Goal: Information Seeking & Learning: Learn about a topic

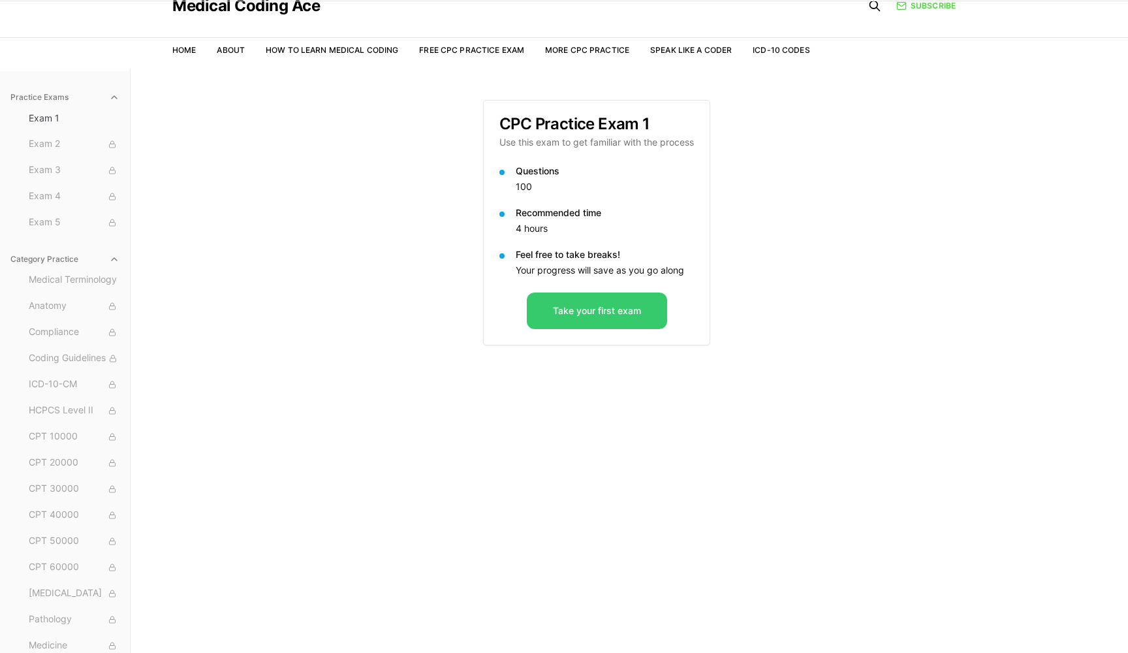
click at [591, 317] on button "Take your first exam" at bounding box center [597, 310] width 140 height 37
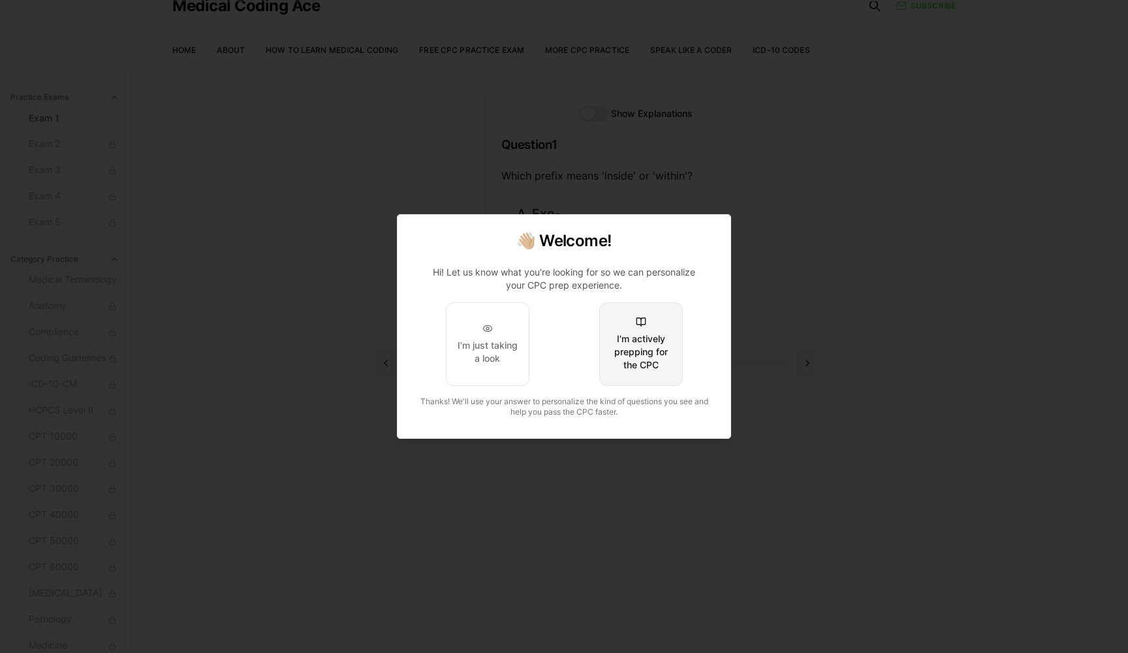
click at [648, 316] on button "I'm actively prepping for the CPC" at bounding box center [641, 344] width 84 height 84
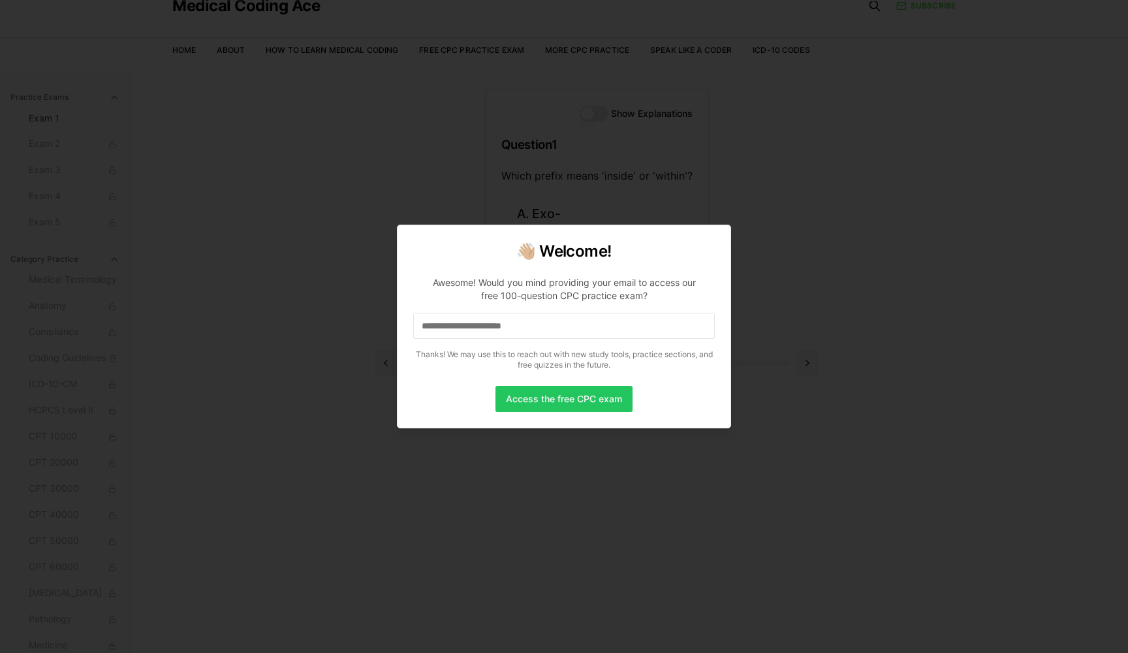
click at [603, 332] on input at bounding box center [564, 326] width 302 height 26
click at [562, 330] on input "*" at bounding box center [564, 326] width 302 height 26
click at [476, 317] on input "**" at bounding box center [564, 326] width 302 height 26
click at [464, 328] on input "***" at bounding box center [564, 326] width 302 height 26
click at [447, 332] on input "**" at bounding box center [564, 326] width 302 height 26
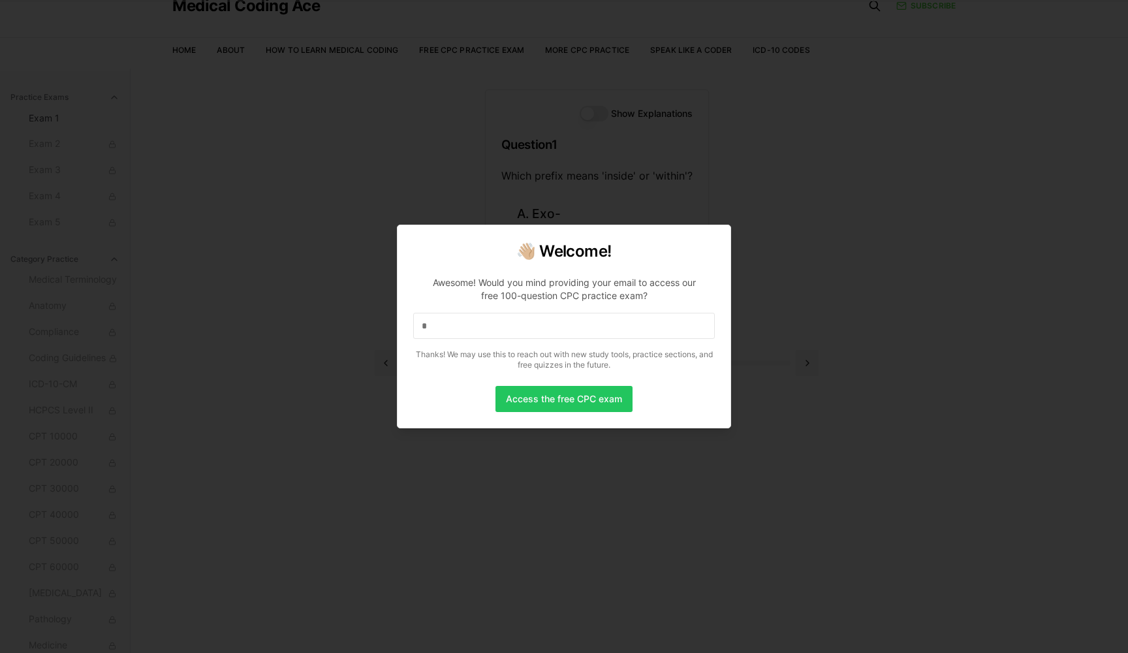
click at [445, 325] on input "*" at bounding box center [564, 326] width 302 height 26
click at [445, 325] on input "**" at bounding box center [564, 326] width 302 height 26
click at [445, 325] on input "***" at bounding box center [564, 326] width 302 height 26
click at [499, 322] on input "****" at bounding box center [564, 326] width 302 height 26
click at [533, 317] on input "***" at bounding box center [564, 326] width 302 height 26
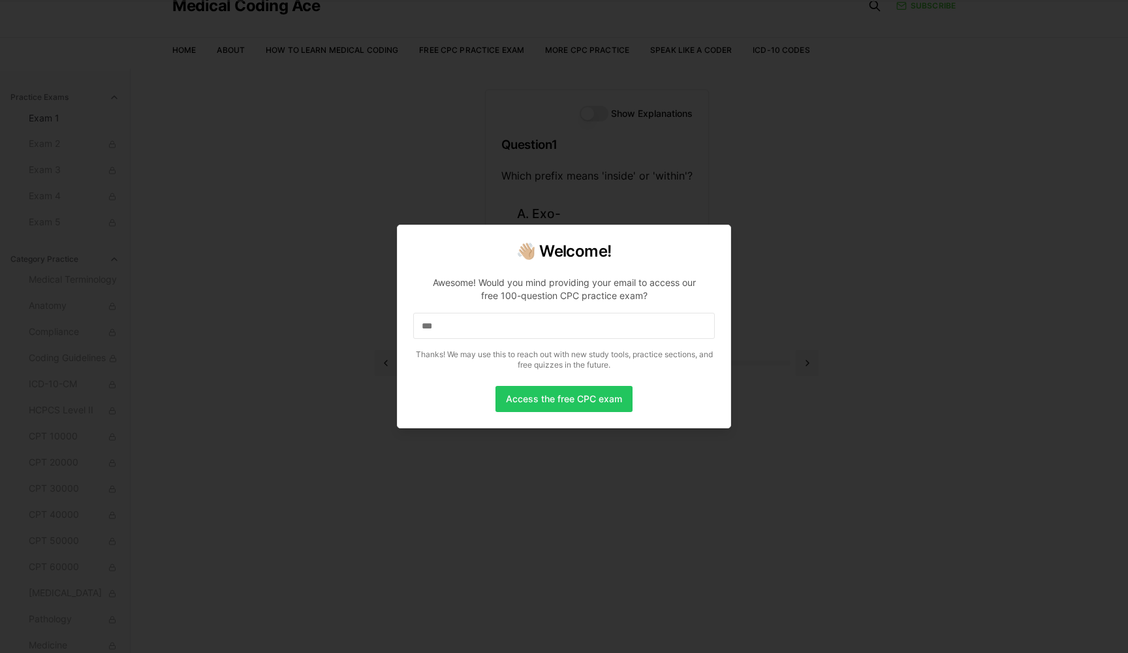
click at [526, 323] on input "***" at bounding box center [564, 326] width 302 height 26
click at [512, 321] on input "****" at bounding box center [564, 326] width 302 height 26
click at [512, 321] on input "*****" at bounding box center [564, 326] width 302 height 26
click at [512, 321] on input "******" at bounding box center [564, 326] width 302 height 26
click at [512, 321] on input "*******" at bounding box center [564, 326] width 302 height 26
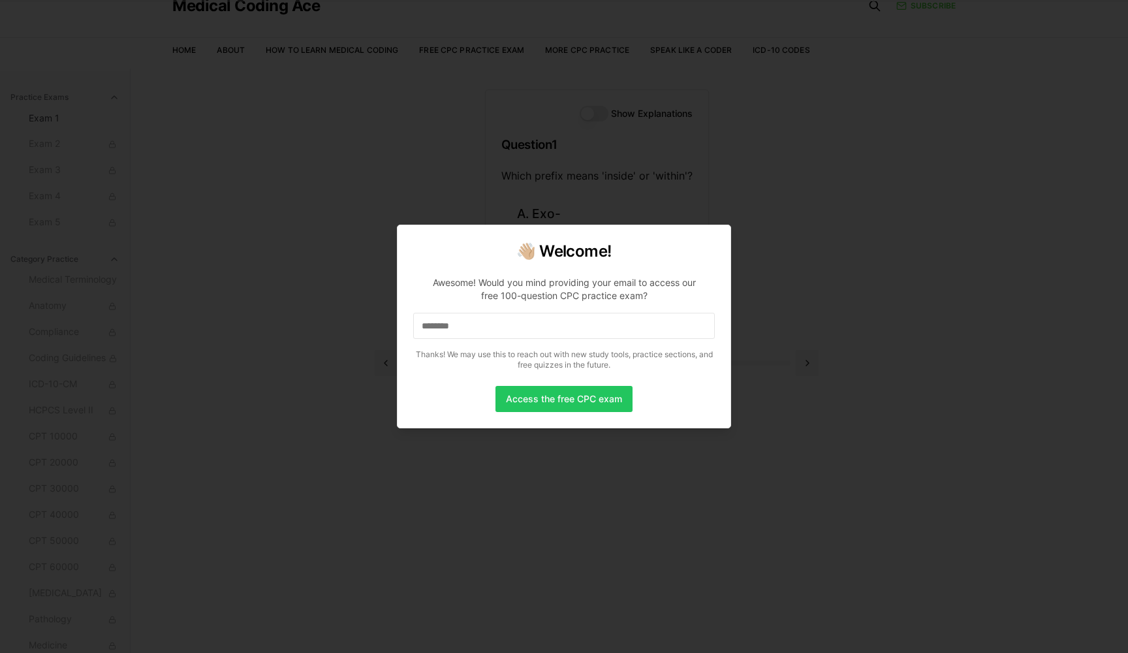
click at [512, 321] on input "********" at bounding box center [564, 326] width 302 height 26
click at [492, 324] on input "*********" at bounding box center [564, 326] width 302 height 26
click at [492, 324] on input "**********" at bounding box center [564, 326] width 302 height 26
click at [474, 326] on input "**********" at bounding box center [564, 326] width 302 height 26
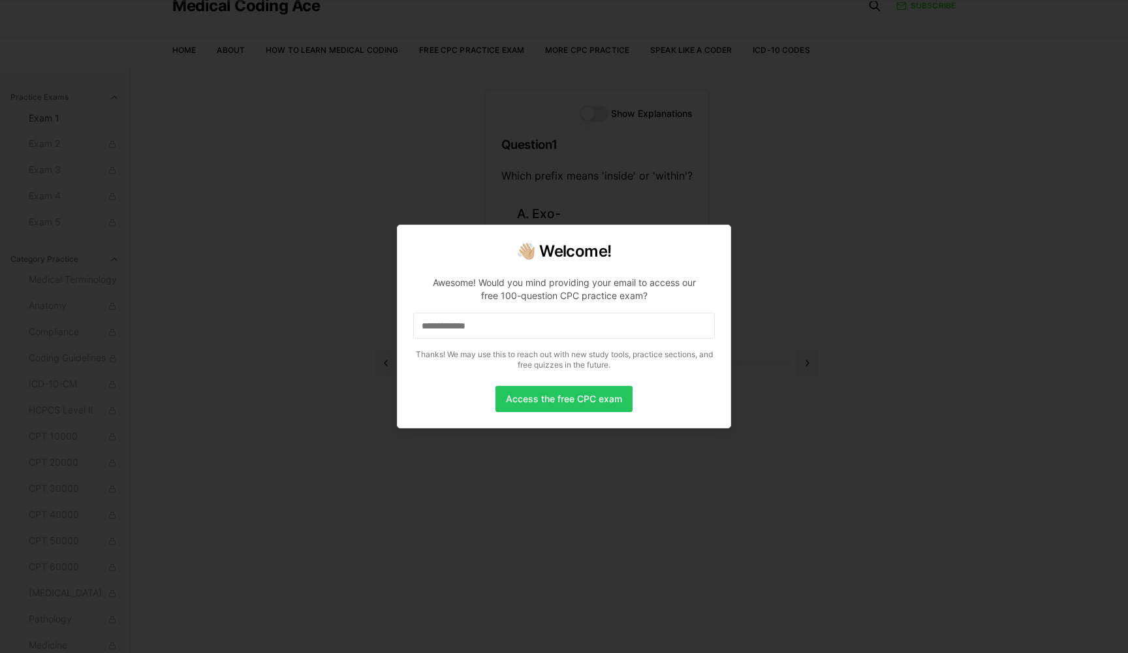
click at [474, 326] on input "**********" at bounding box center [564, 326] width 302 height 26
click at [502, 328] on input "**********" at bounding box center [564, 326] width 302 height 26
click at [495, 326] on input "**********" at bounding box center [564, 326] width 302 height 26
click at [481, 322] on input "**********" at bounding box center [564, 326] width 302 height 26
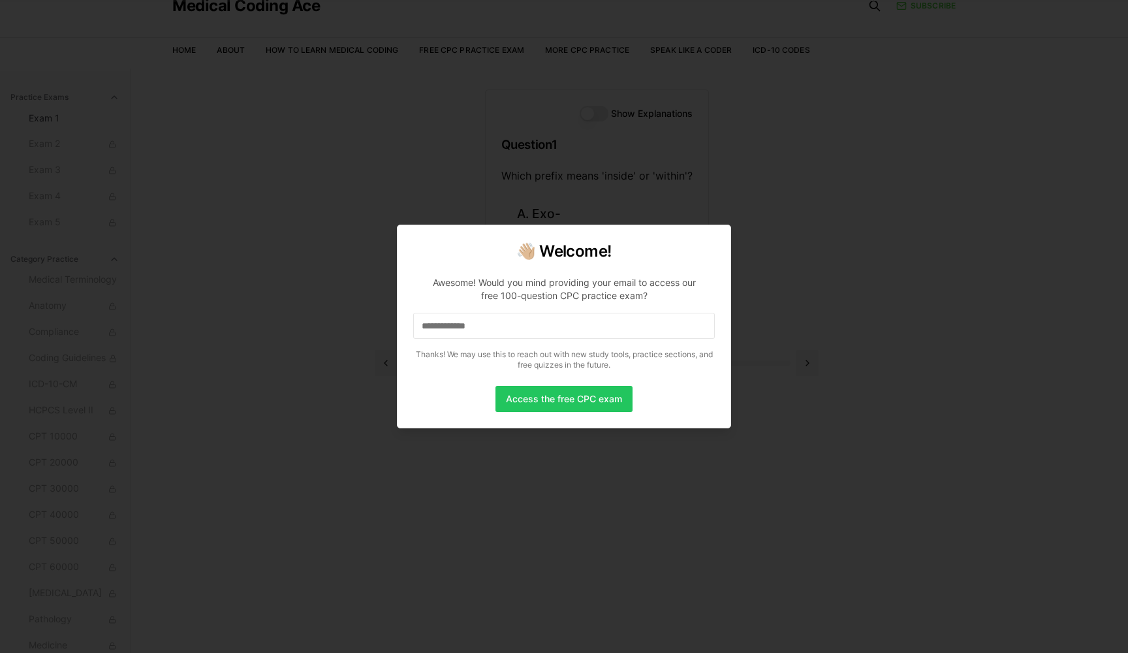
click at [481, 322] on input "**********" at bounding box center [564, 326] width 302 height 26
click at [489, 328] on input "**********" at bounding box center [564, 326] width 302 height 26
click at [492, 328] on input "**********" at bounding box center [564, 326] width 302 height 26
click at [509, 328] on input "**********" at bounding box center [564, 326] width 302 height 26
click at [500, 328] on input "**********" at bounding box center [564, 326] width 302 height 26
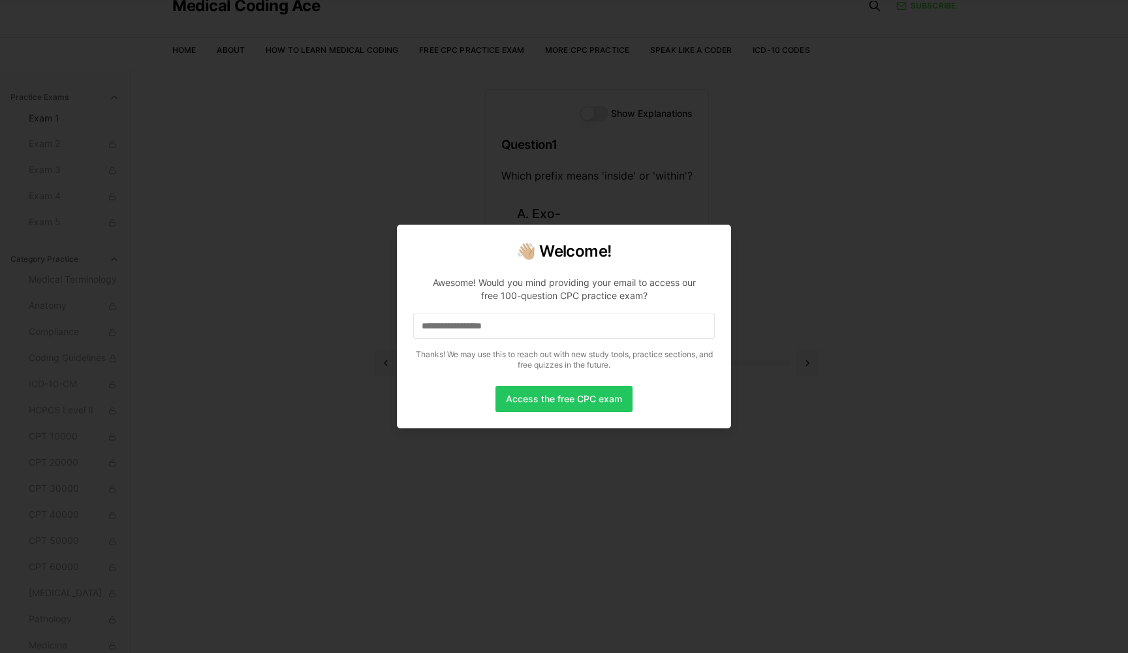
click at [500, 328] on input "**********" at bounding box center [564, 326] width 302 height 26
click at [511, 328] on input "**********" at bounding box center [564, 326] width 302 height 26
click at [529, 396] on button "Access the free CPC exam" at bounding box center [564, 399] width 137 height 26
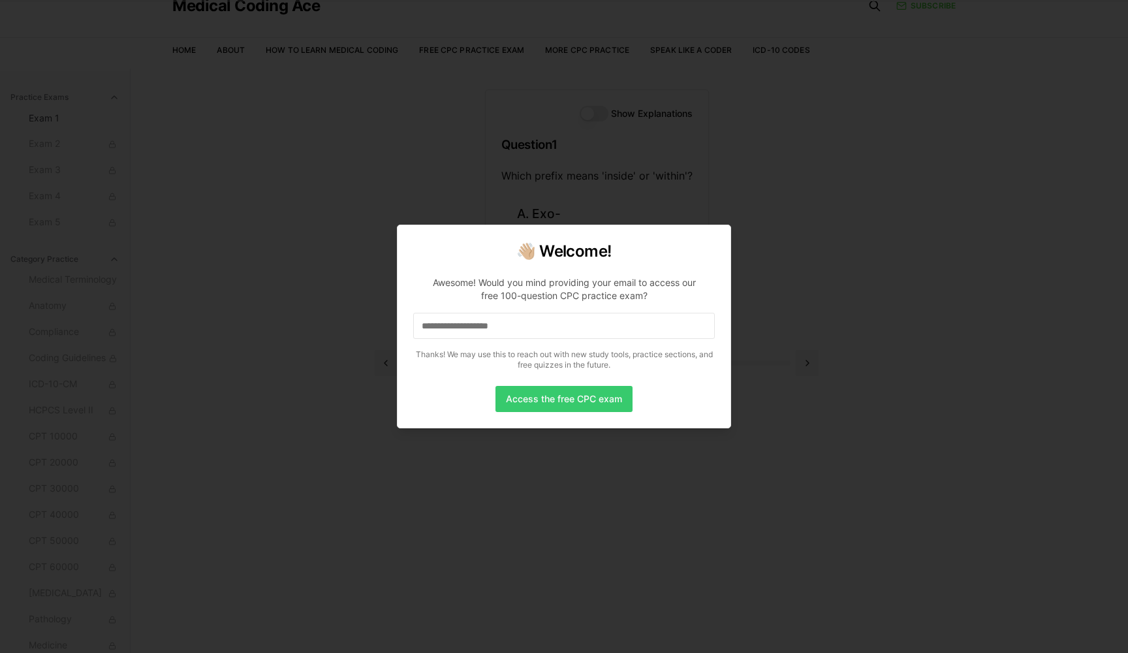
click at [529, 396] on button "Access the free CPC exam" at bounding box center [564, 399] width 137 height 26
click at [540, 394] on button "Access the free CPC exam" at bounding box center [564, 399] width 137 height 26
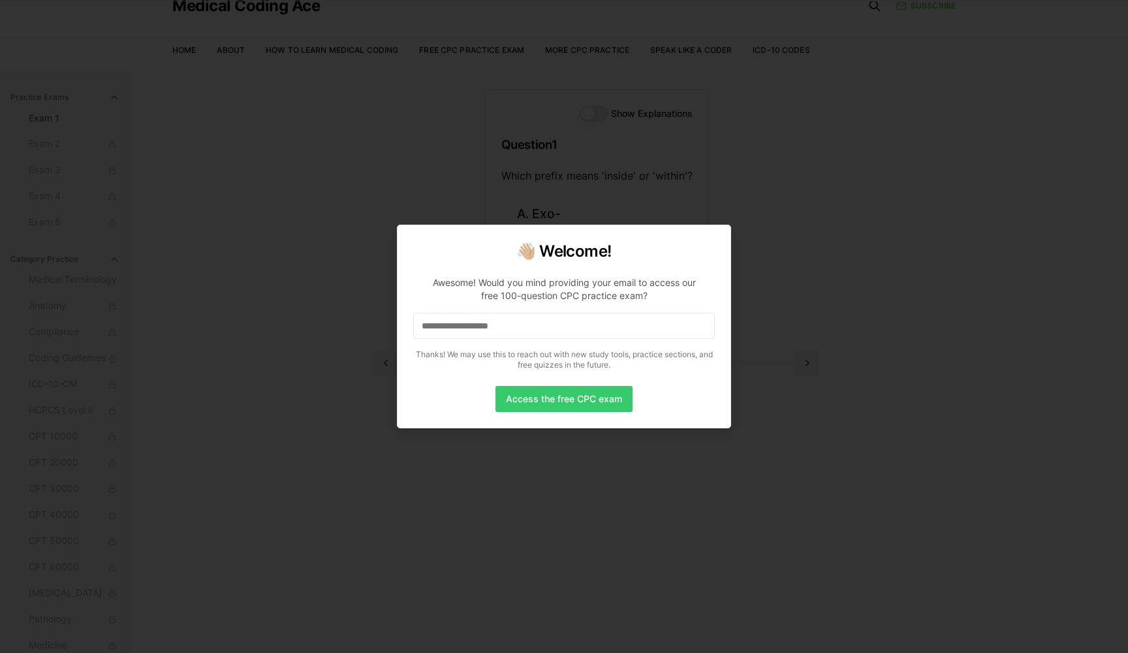
click at [539, 394] on button "Access the free CPC exam" at bounding box center [564, 399] width 137 height 26
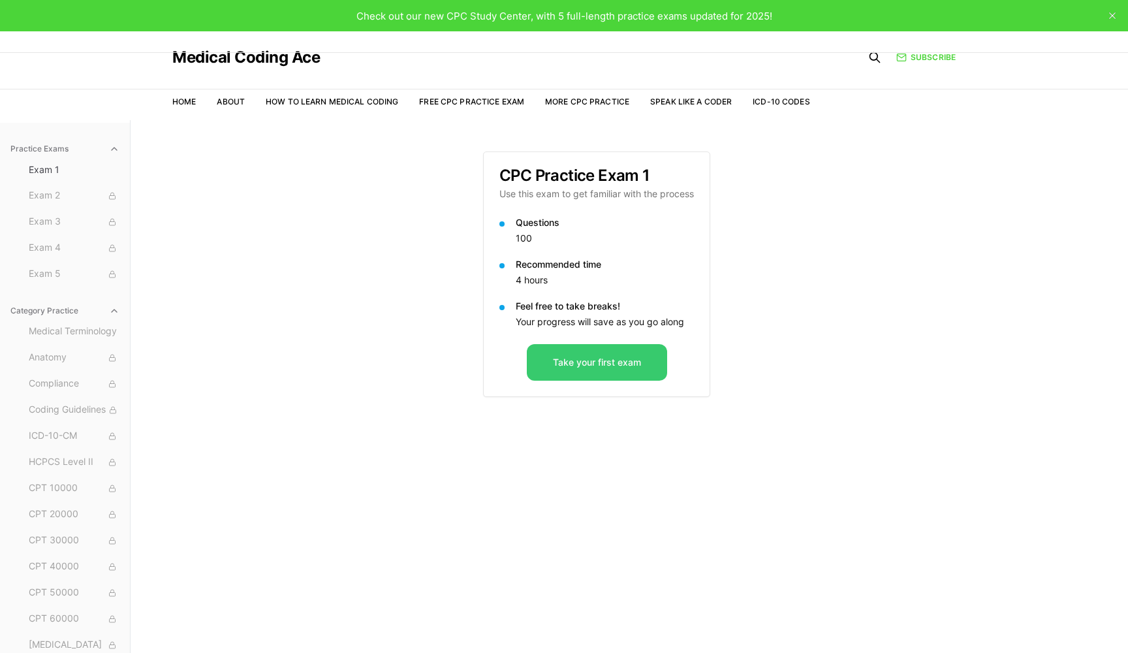
click at [608, 358] on button "Take your first exam" at bounding box center [597, 362] width 140 height 37
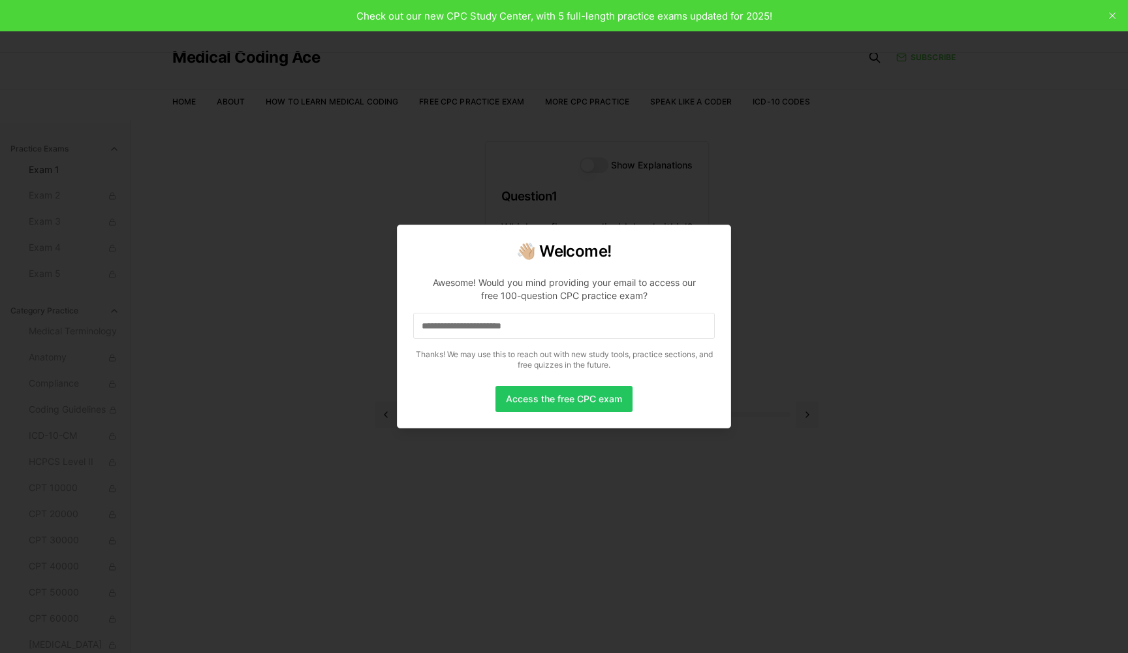
click at [541, 335] on input at bounding box center [564, 326] width 302 height 26
click at [757, 313] on div at bounding box center [564, 326] width 1128 height 653
click at [593, 18] on div at bounding box center [564, 326] width 1128 height 653
click at [512, 328] on input at bounding box center [564, 326] width 302 height 26
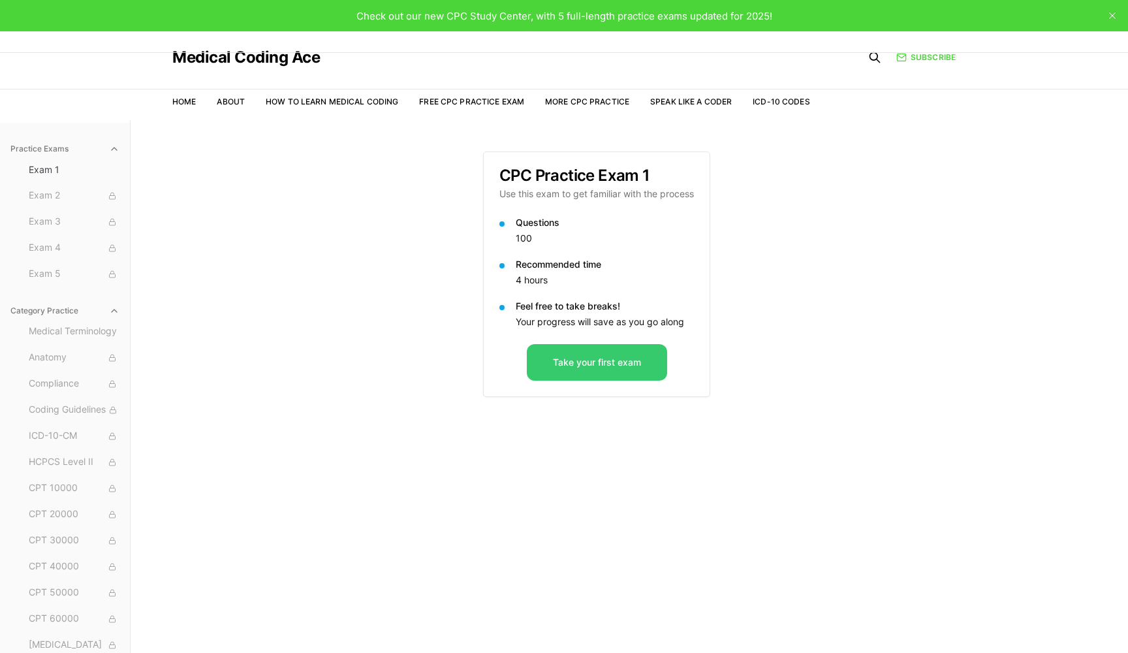
click at [591, 365] on button "Take your first exam" at bounding box center [597, 362] width 140 height 37
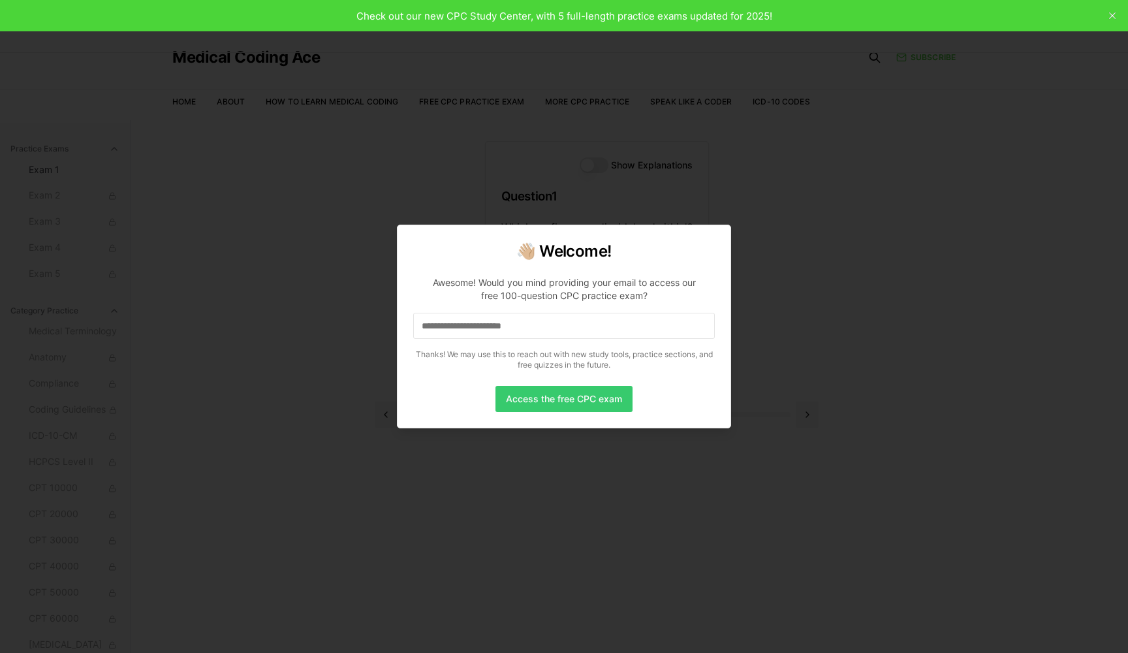
click at [578, 400] on button "Access the free CPC exam" at bounding box center [564, 399] width 137 height 26
click at [487, 308] on p "Awesome! Would you mind providing your email to access our free 100-question CP…" at bounding box center [564, 321] width 302 height 110
click at [484, 319] on input at bounding box center [564, 326] width 302 height 26
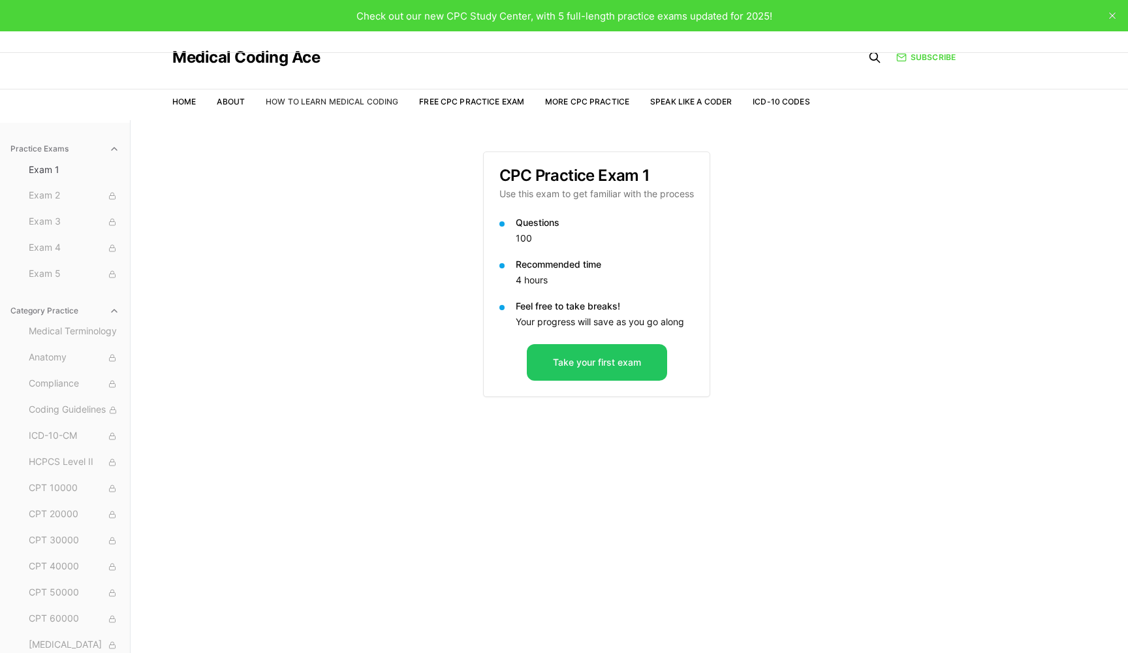
click at [330, 98] on link "How to Learn Medical Coding" at bounding box center [332, 102] width 133 height 10
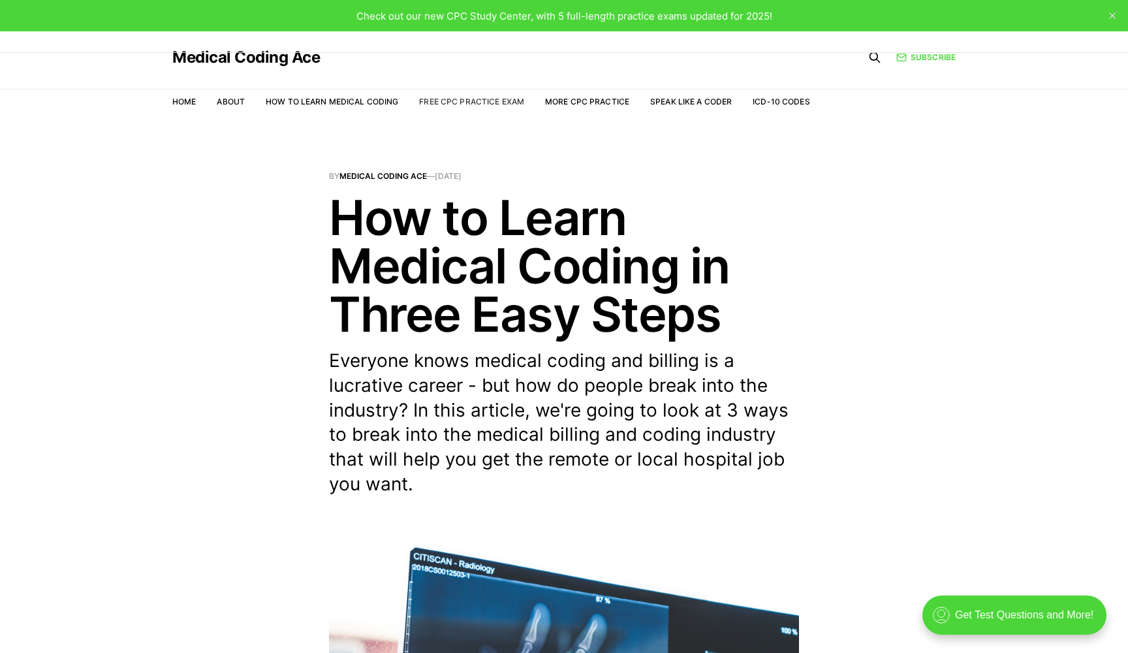
click at [436, 102] on link "Free CPC Practice Exam" at bounding box center [471, 102] width 105 height 10
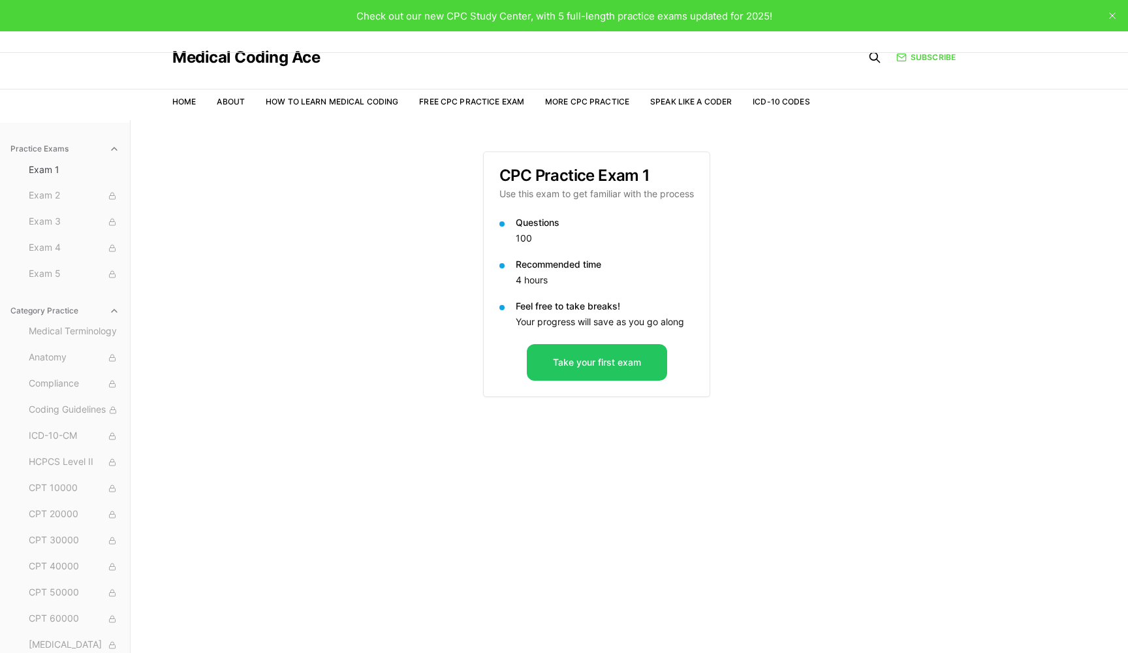
click at [535, 225] on p "Questions" at bounding box center [605, 222] width 178 height 13
click at [546, 275] on p "4 hours" at bounding box center [605, 280] width 178 height 13
click at [578, 362] on button "Take your first exam" at bounding box center [597, 362] width 140 height 37
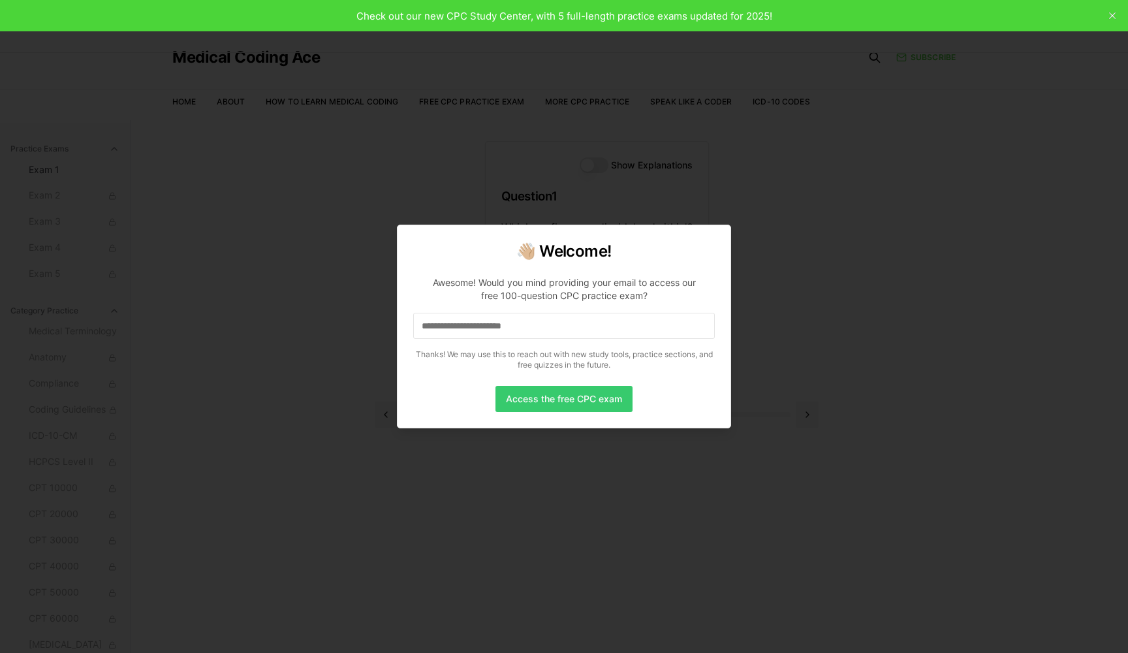
click at [570, 407] on button "Access the free CPC exam" at bounding box center [564, 399] width 137 height 26
click at [567, 403] on button "Access the free CPC exam" at bounding box center [564, 399] width 137 height 26
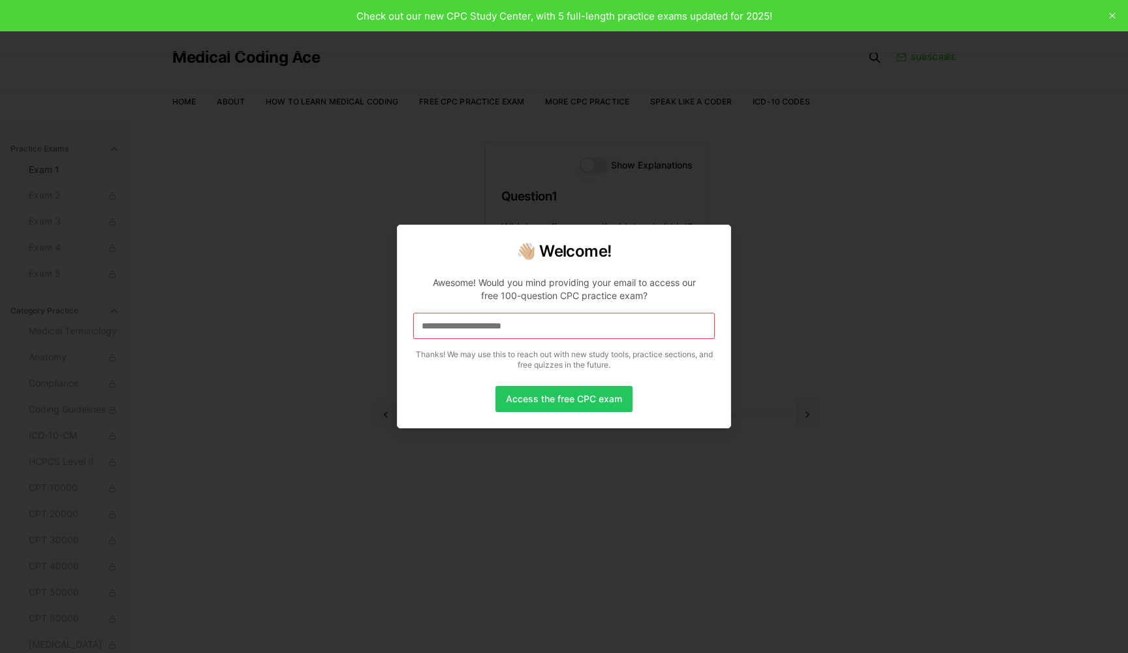
click at [544, 338] on input at bounding box center [564, 326] width 302 height 26
click at [546, 326] on input at bounding box center [564, 326] width 302 height 26
click at [454, 326] on input "**********" at bounding box center [564, 326] width 302 height 26
click at [451, 325] on input "**********" at bounding box center [564, 326] width 302 height 26
click at [527, 398] on button "Access the free CPC exam" at bounding box center [564, 399] width 137 height 26
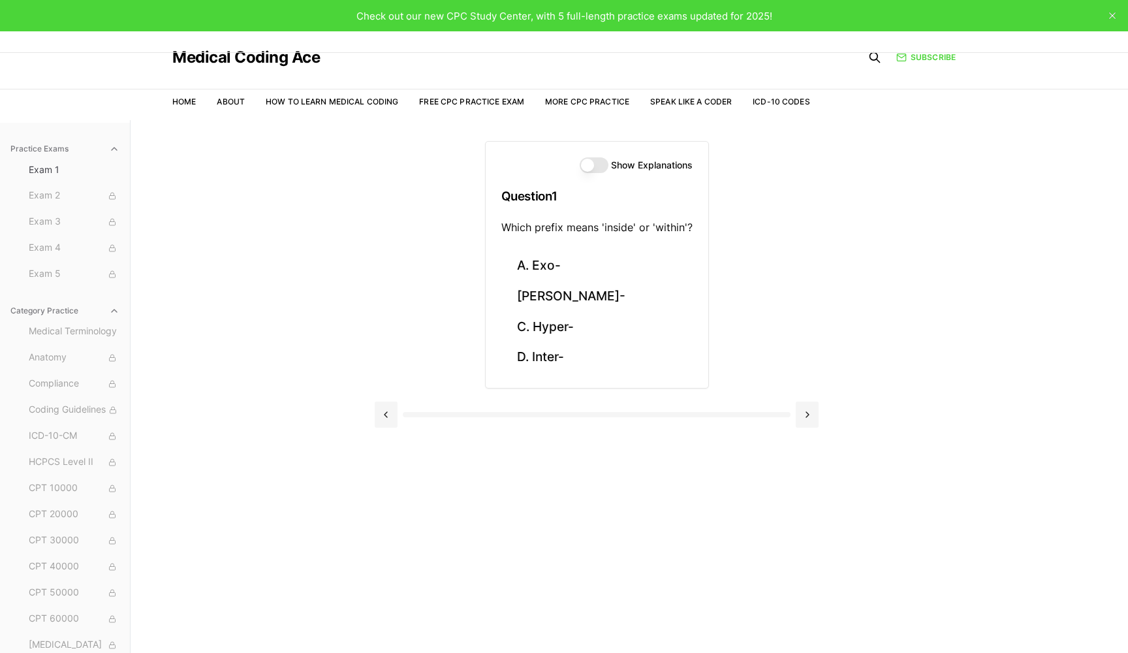
click at [527, 398] on div at bounding box center [597, 413] width 444 height 50
click at [566, 358] on button "D. Inter-" at bounding box center [596, 357] width 191 height 31
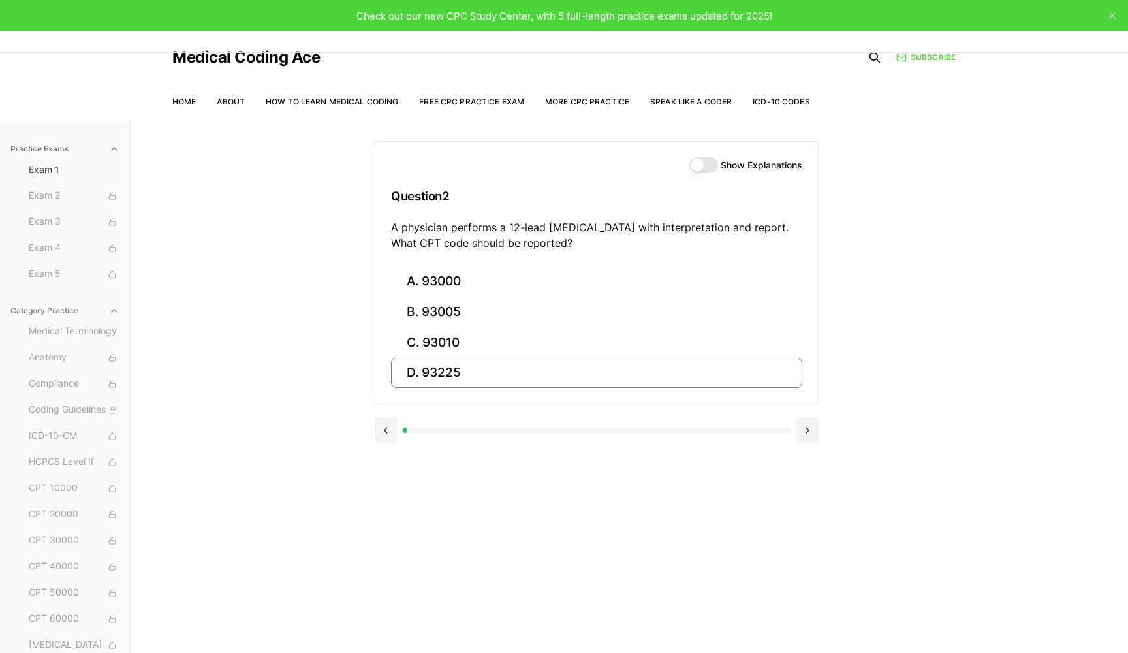
scroll to position [3, 0]
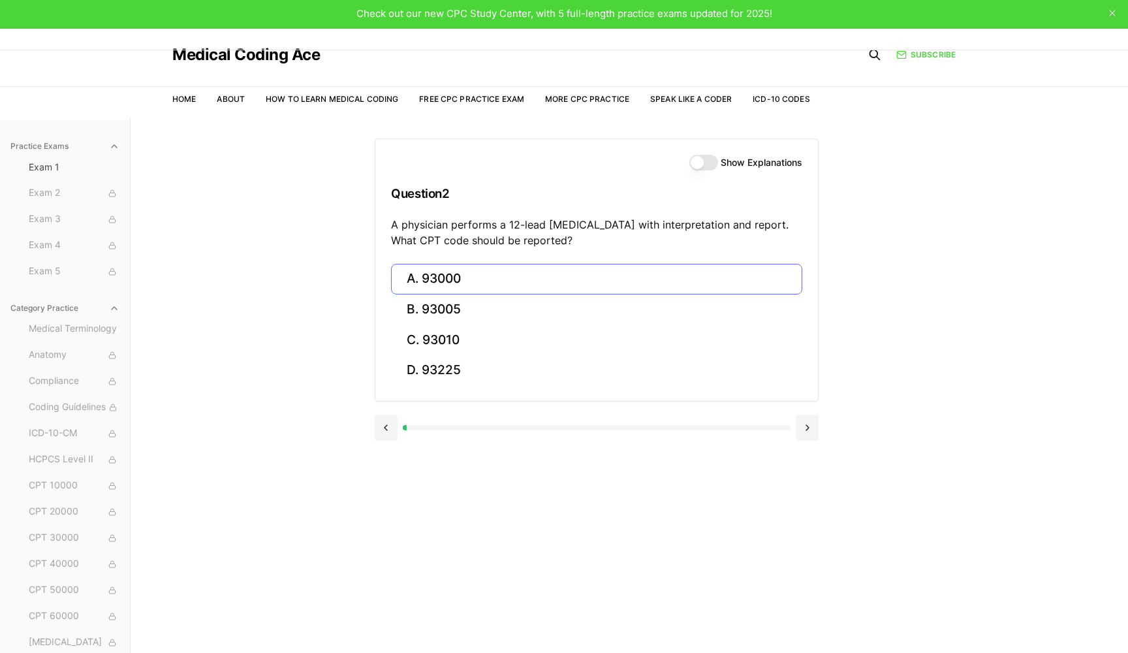
click at [484, 274] on button "A. 93000" at bounding box center [596, 279] width 411 height 31
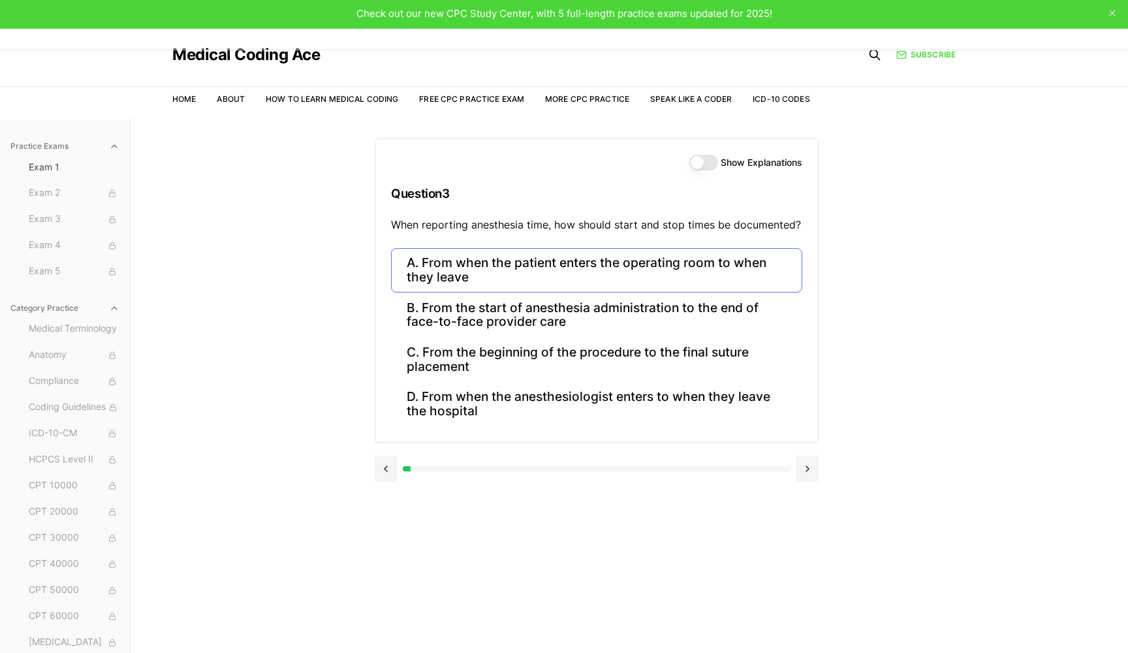
click at [487, 273] on button "A. From when the patient enters the operating room to when they leave" at bounding box center [596, 270] width 411 height 44
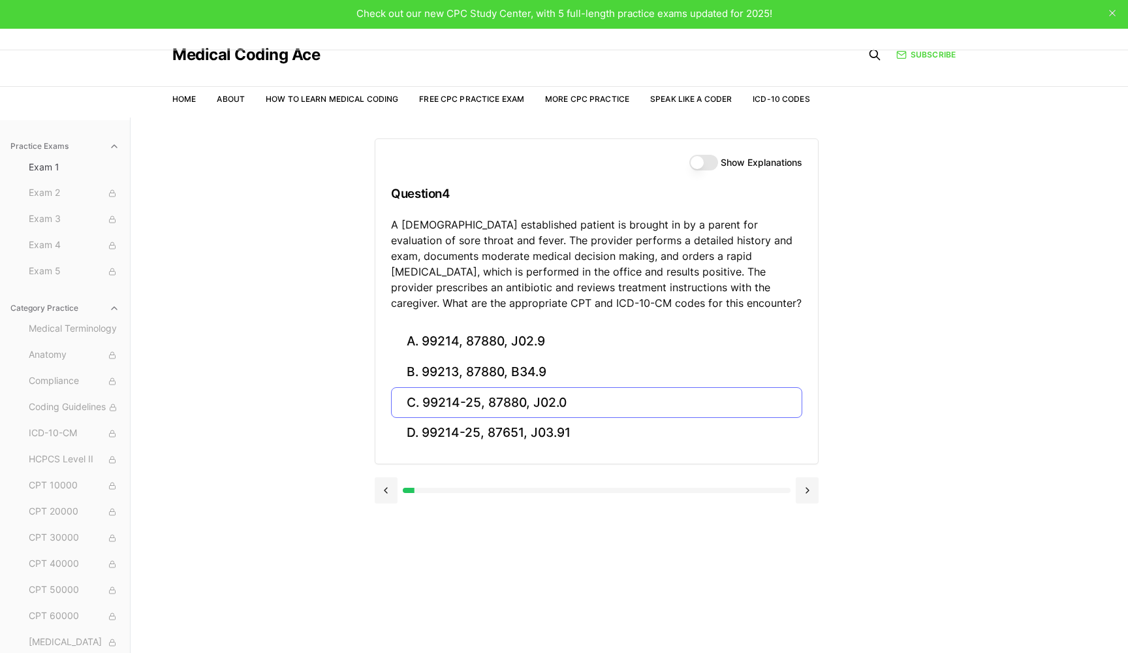
click at [516, 403] on button "C. 99214-25, 87880, J02.0" at bounding box center [596, 402] width 411 height 31
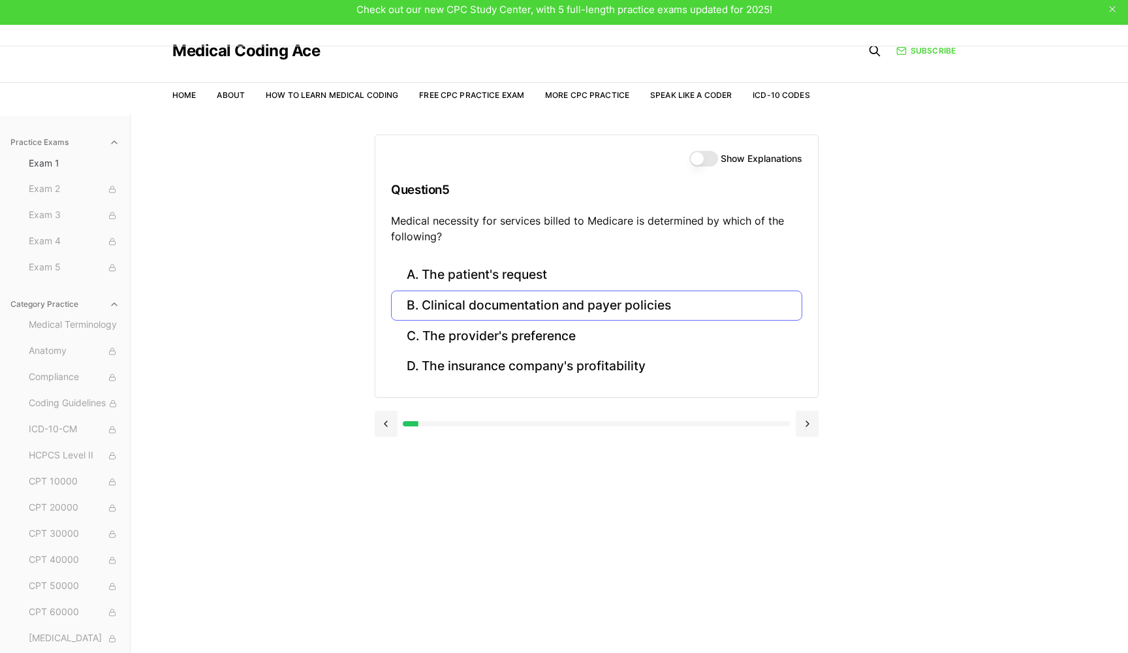
scroll to position [5, 0]
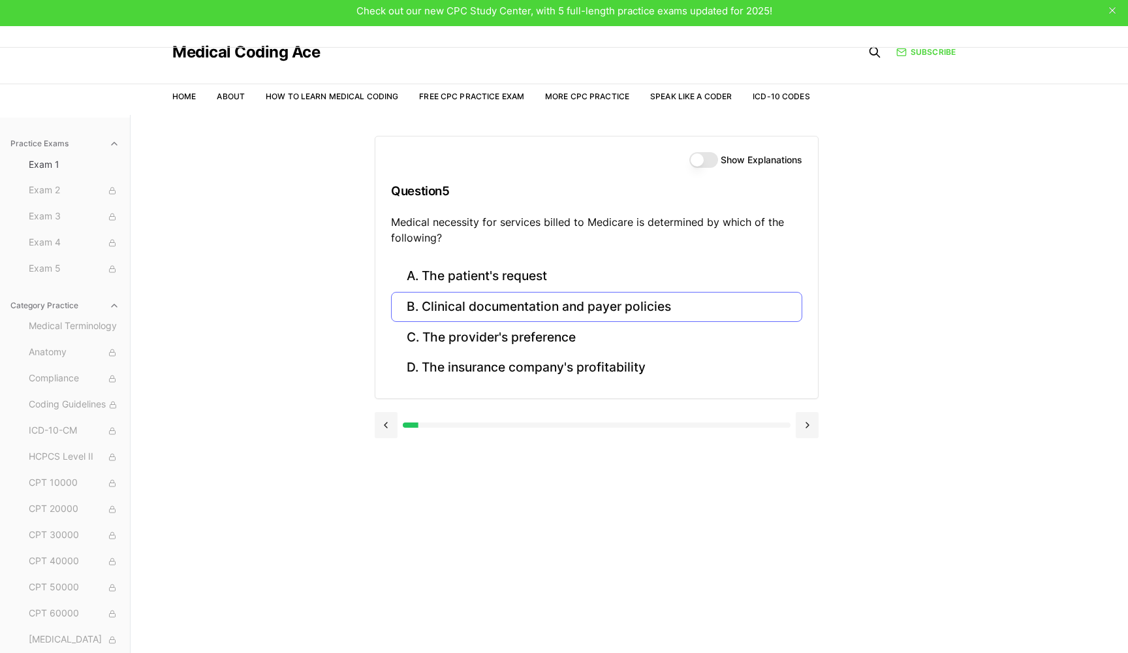
click at [526, 298] on button "B. Clinical documentation and payer policies" at bounding box center [596, 307] width 411 height 31
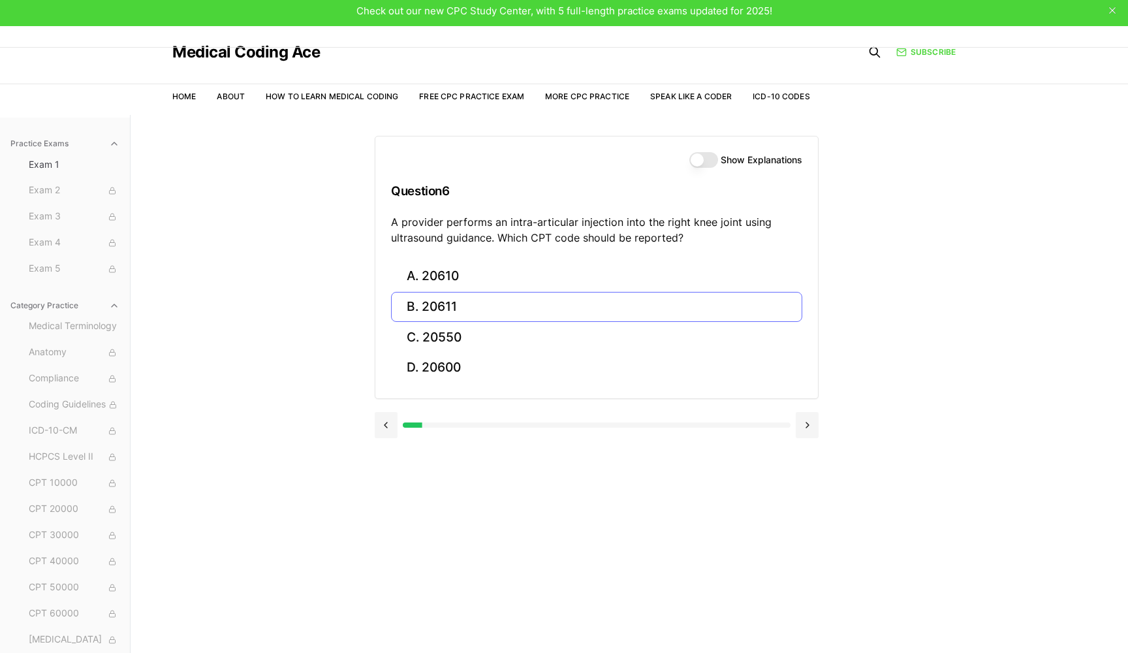
click at [548, 310] on button "B. 20611" at bounding box center [596, 307] width 411 height 31
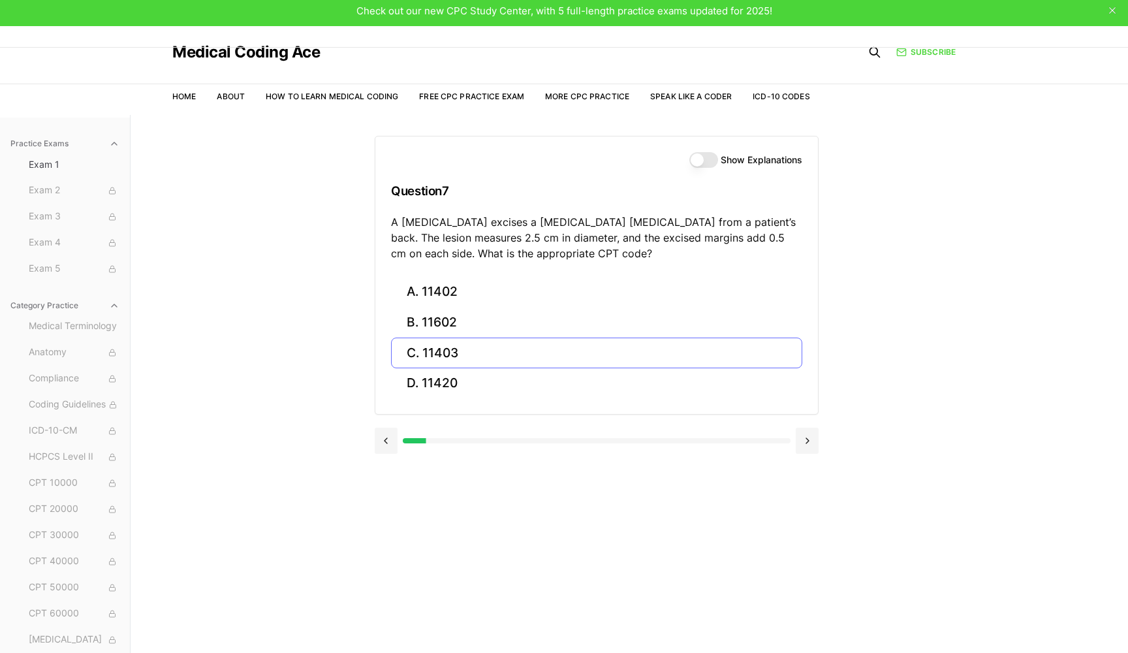
click at [501, 347] on button "C. 11403" at bounding box center [596, 353] width 411 height 31
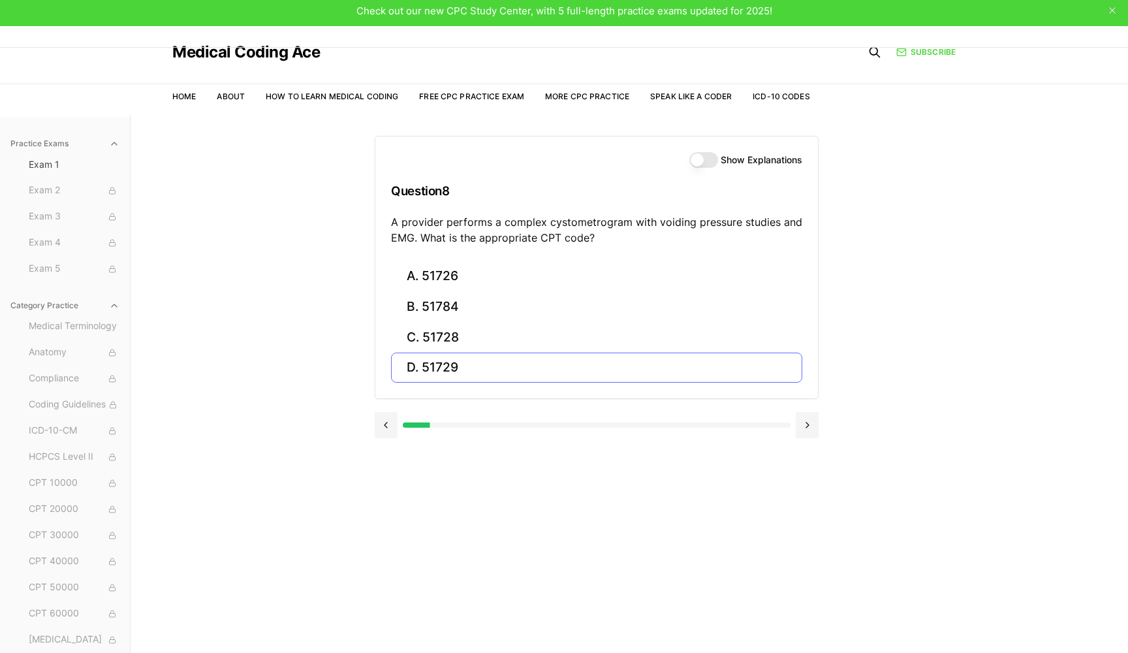
click at [540, 367] on button "D. 51729" at bounding box center [596, 368] width 411 height 31
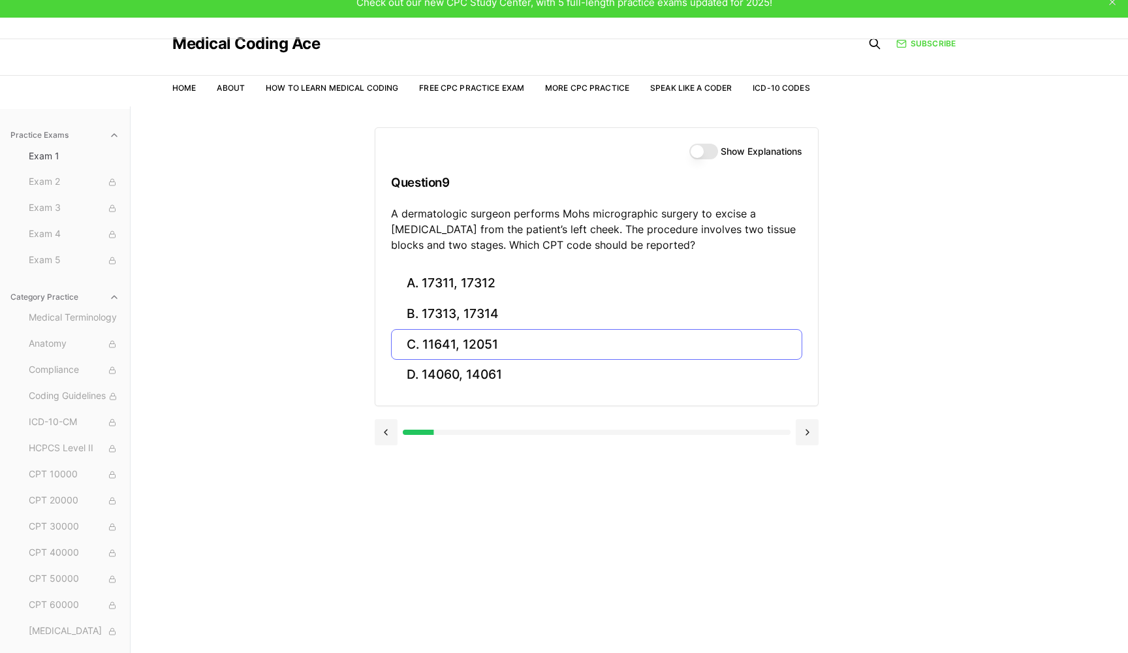
scroll to position [13, 0]
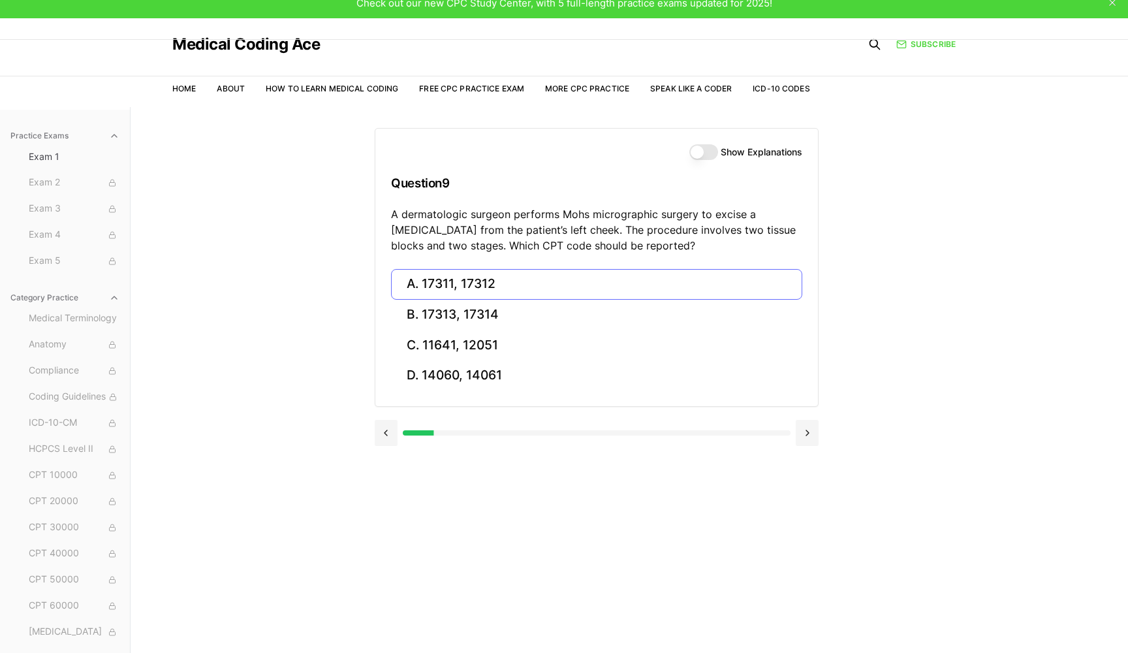
click at [524, 285] on button "A. 17311, 17312" at bounding box center [596, 284] width 411 height 31
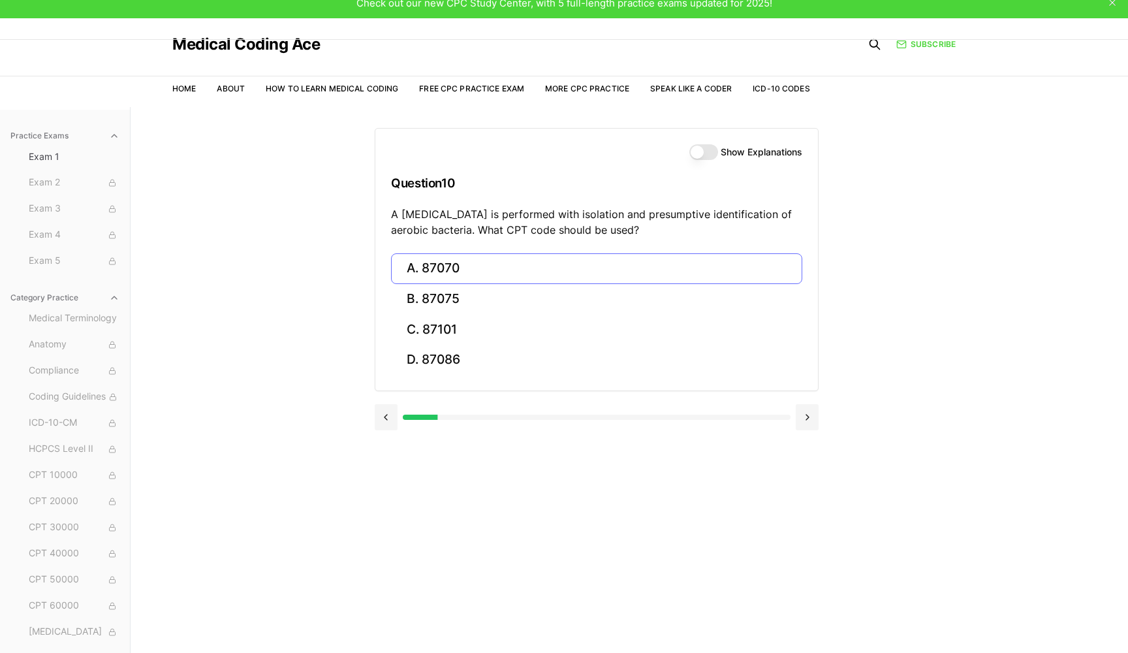
click at [471, 272] on button "A. 87070" at bounding box center [596, 268] width 411 height 31
click at [532, 298] on button "B. 63047" at bounding box center [596, 299] width 411 height 31
click at [511, 266] on button "A. E11.9" at bounding box center [596, 268] width 411 height 31
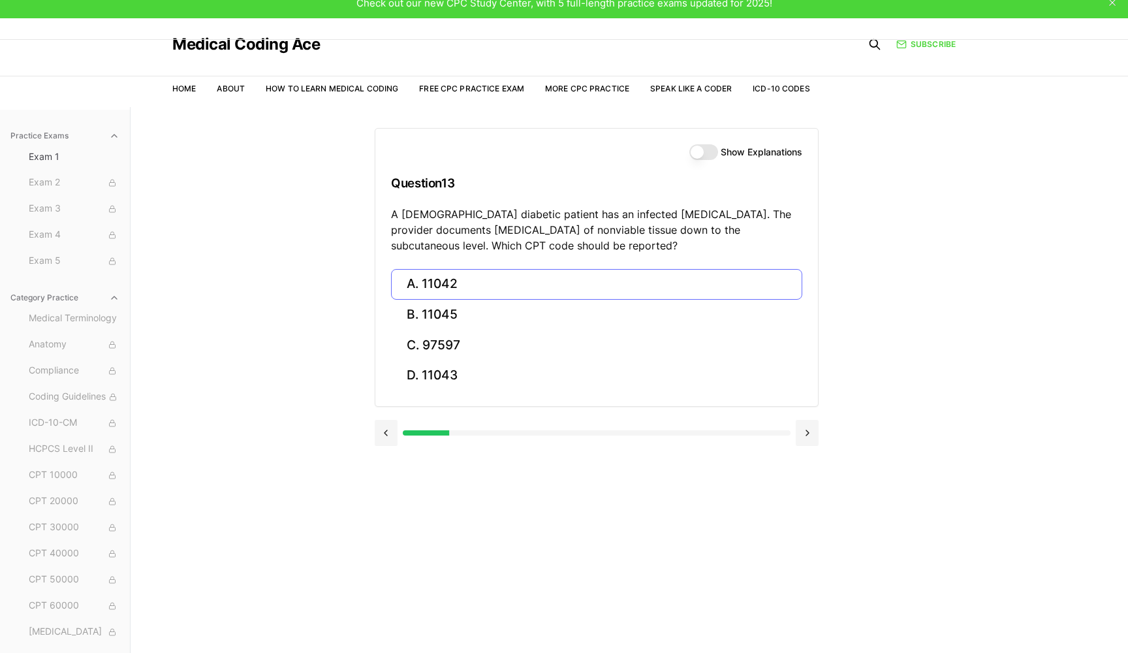
click at [571, 285] on button "A. 11042" at bounding box center [596, 284] width 411 height 31
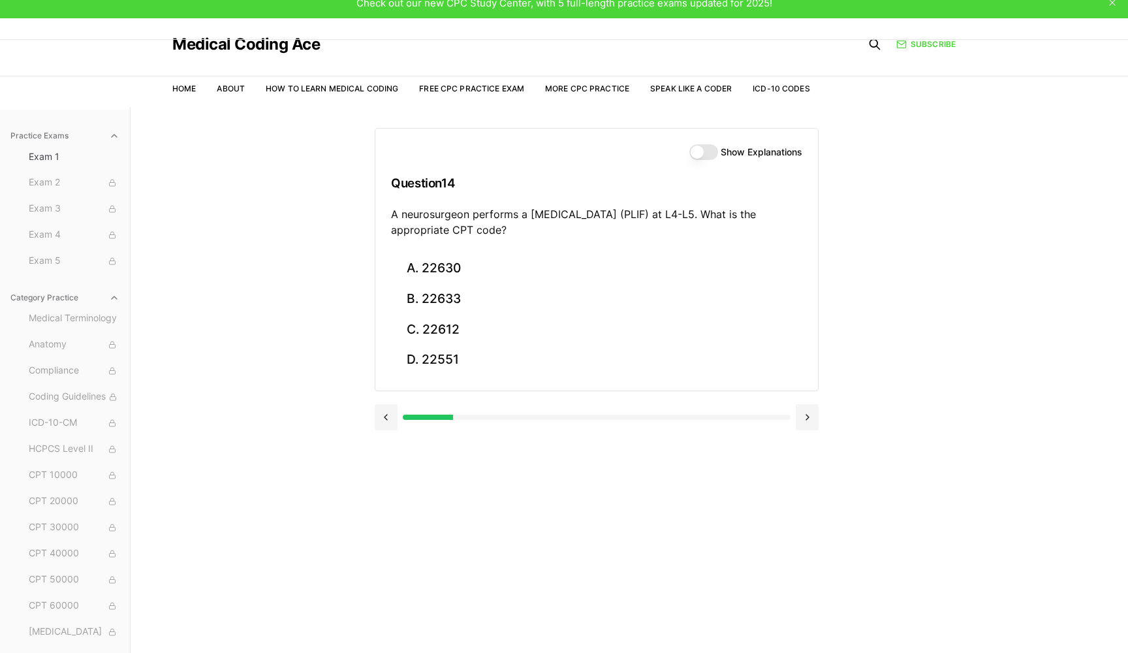
scroll to position [63, 0]
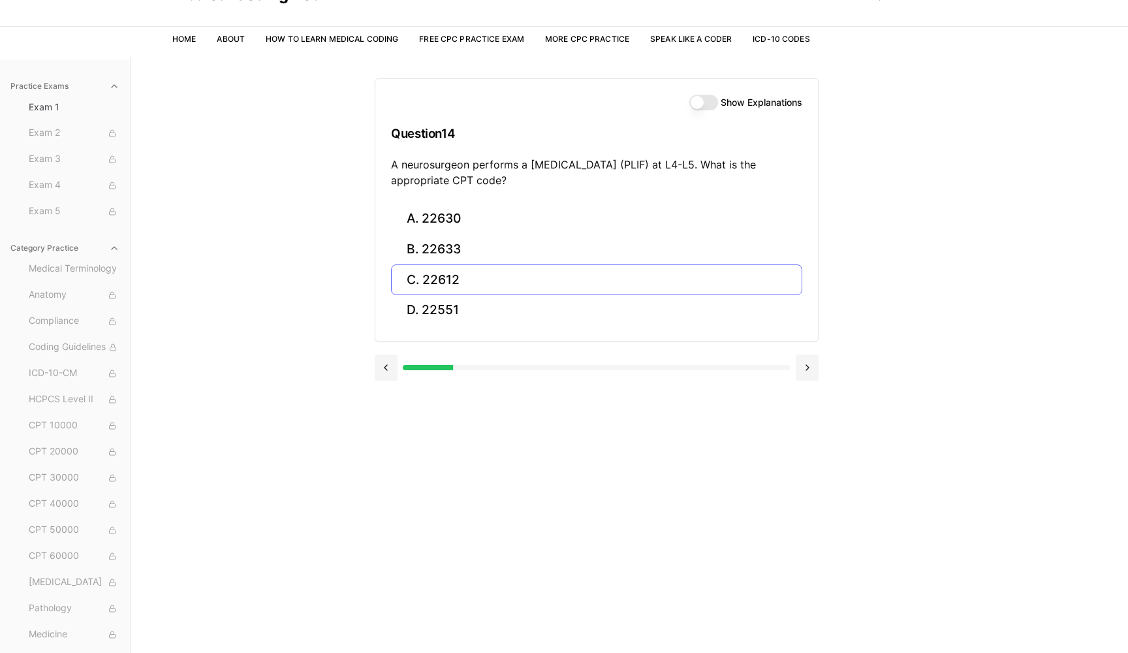
click at [519, 277] on button "C. 22612" at bounding box center [596, 279] width 411 height 31
click at [552, 253] on button "B. Z12.2" at bounding box center [596, 249] width 411 height 31
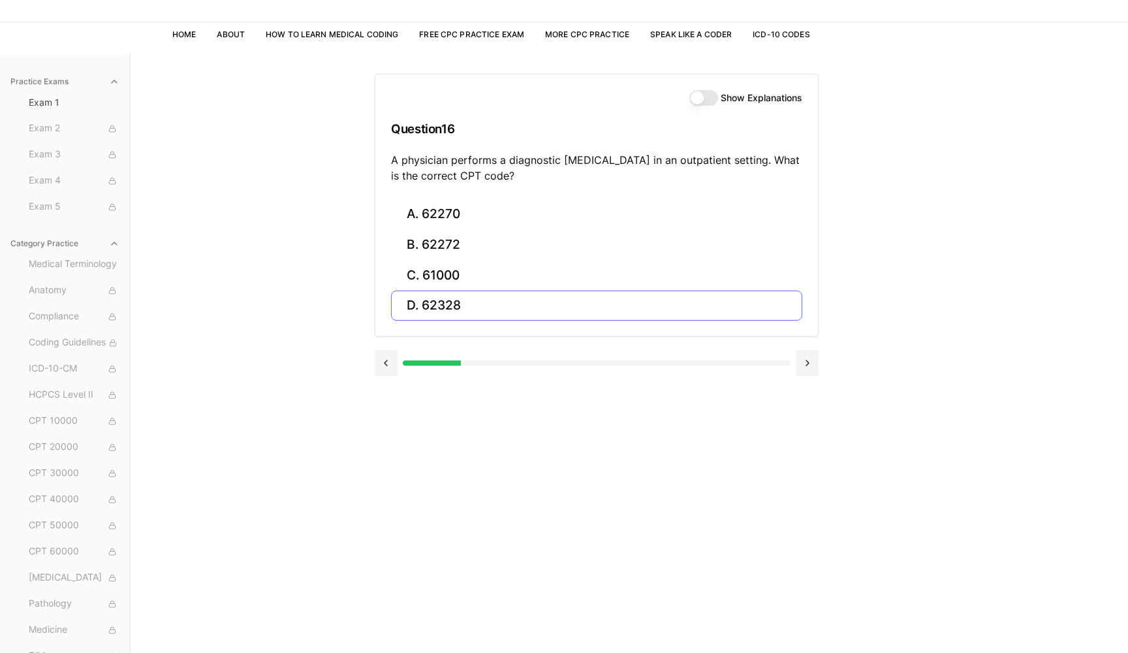
scroll to position [67, 0]
click at [576, 211] on button "A. 62270" at bounding box center [596, 214] width 411 height 31
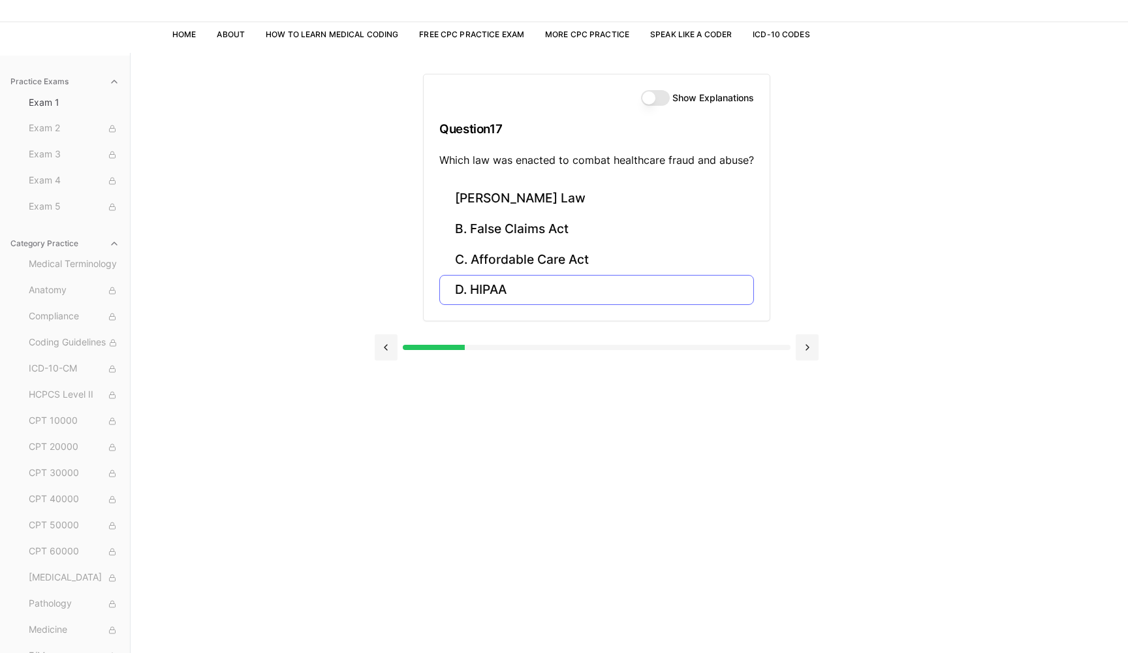
click at [488, 291] on button "D. HIPAA" at bounding box center [596, 290] width 315 height 31
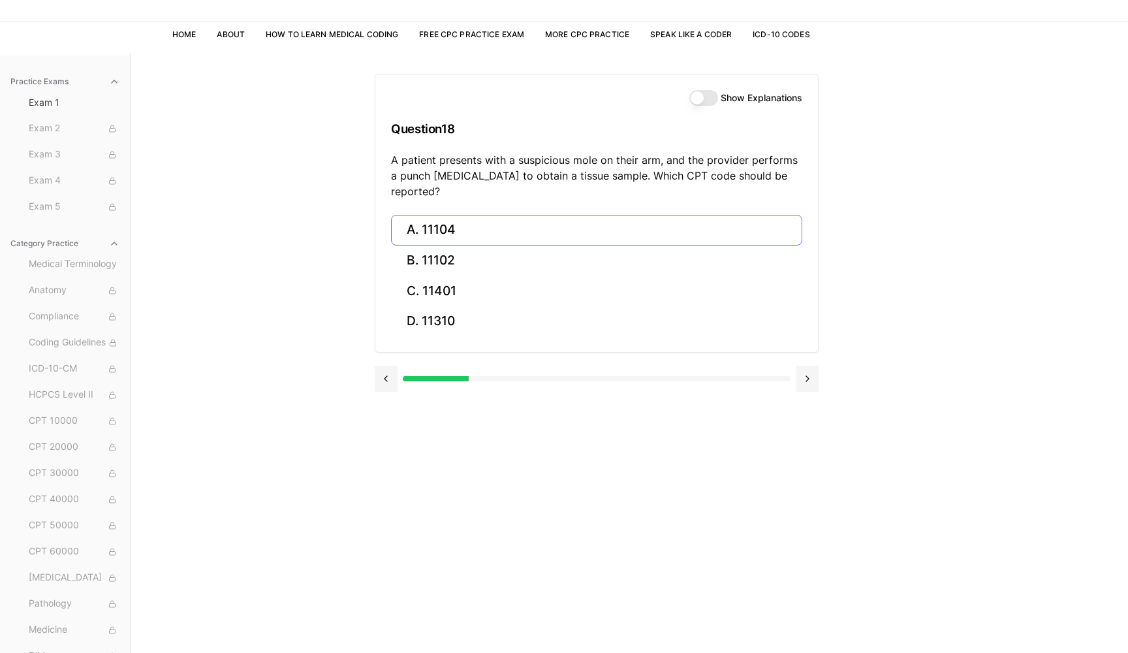
click at [455, 215] on button "A. 11104" at bounding box center [596, 230] width 411 height 31
click at [496, 222] on button "A. S52.501A" at bounding box center [596, 230] width 411 height 31
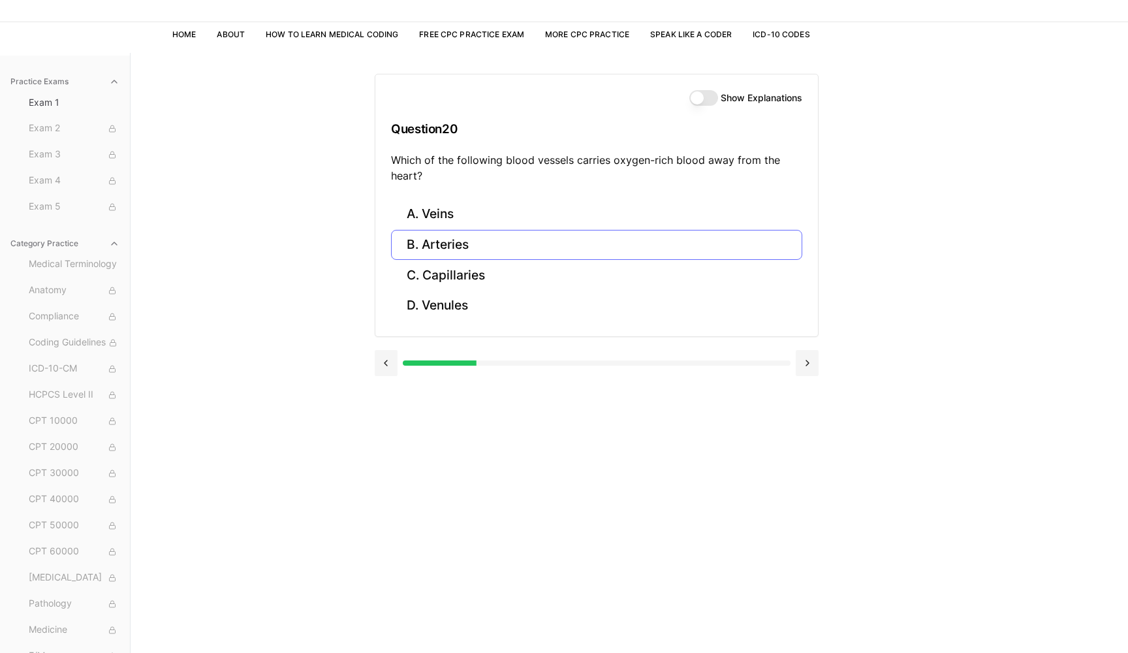
click at [454, 248] on button "B. Arteries" at bounding box center [596, 245] width 411 height 31
click at [650, 249] on button "B. 93458" at bounding box center [596, 245] width 411 height 31
click at [580, 266] on button "C. 44970" at bounding box center [596, 275] width 411 height 31
click at [464, 274] on button "C. 95909" at bounding box center [596, 275] width 411 height 31
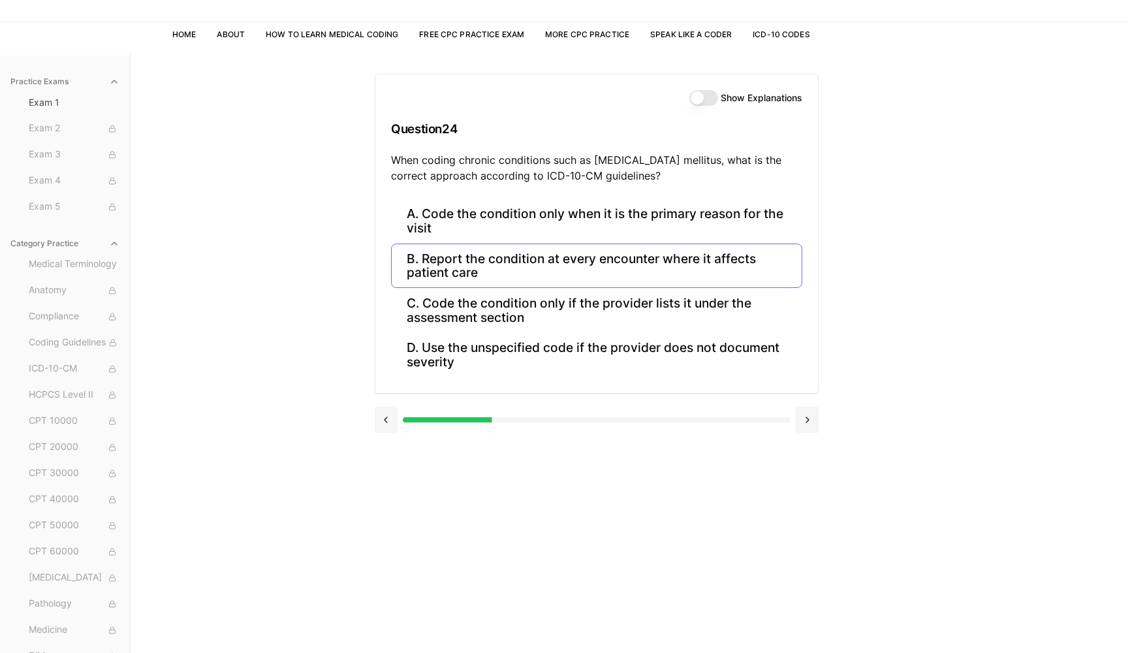
click at [633, 270] on button "B. Report the condition at every encounter where it affects patient care" at bounding box center [596, 266] width 411 height 44
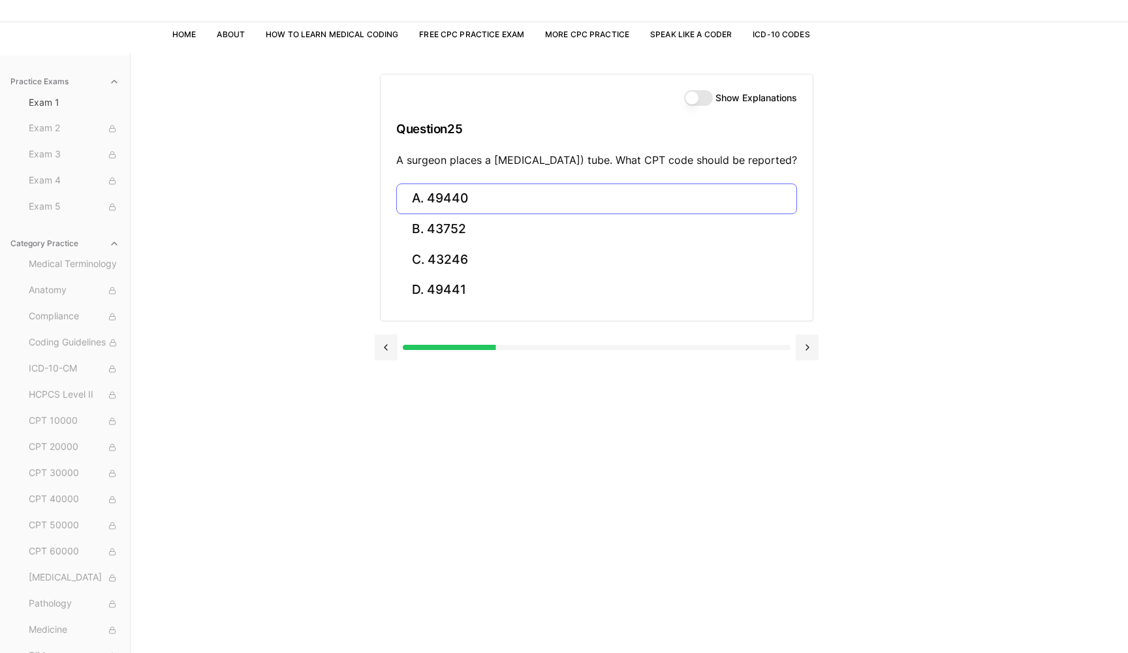
click at [607, 204] on button "A. 49440" at bounding box center [596, 198] width 401 height 31
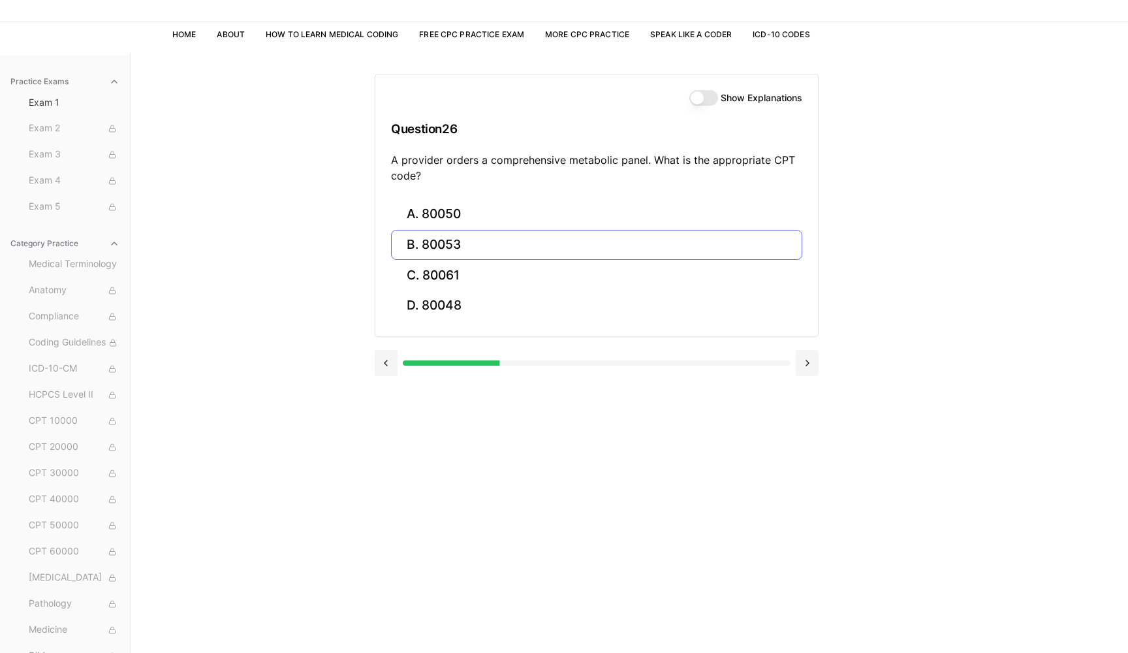
click at [558, 245] on button "B. 80053" at bounding box center [596, 245] width 411 height 31
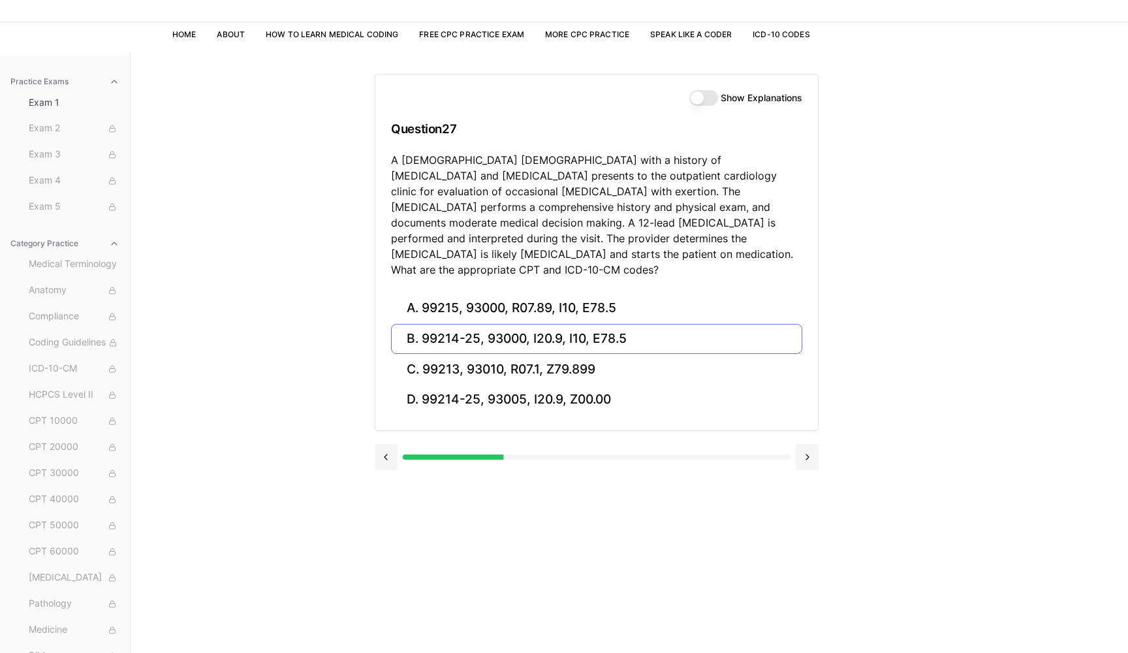
click at [592, 331] on button "B. 99214-25, 93000, I20.9, I10, E78.5" at bounding box center [596, 339] width 411 height 31
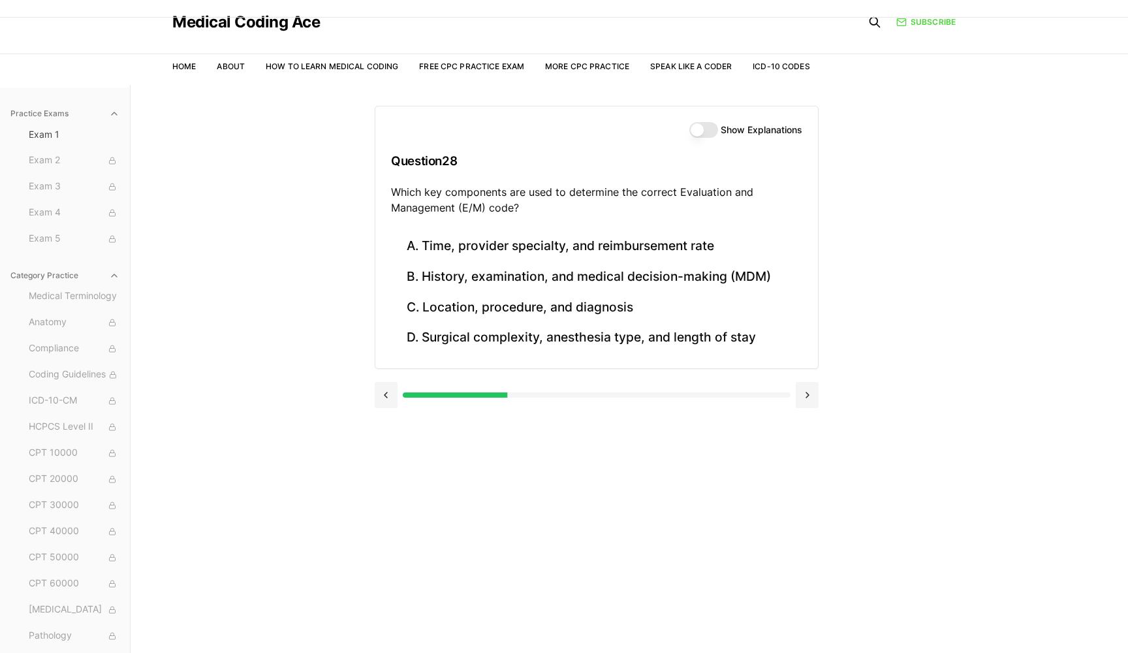
scroll to position [16, 0]
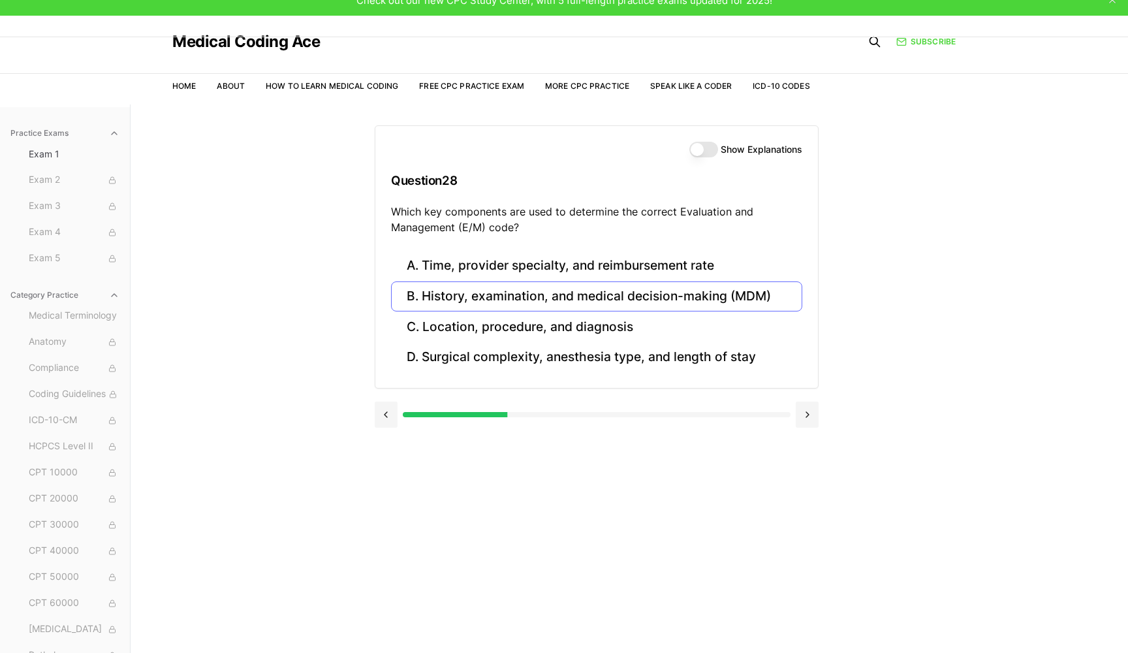
click at [746, 287] on button "B. History, examination, and medical decision-making (MDM)" at bounding box center [596, 296] width 411 height 31
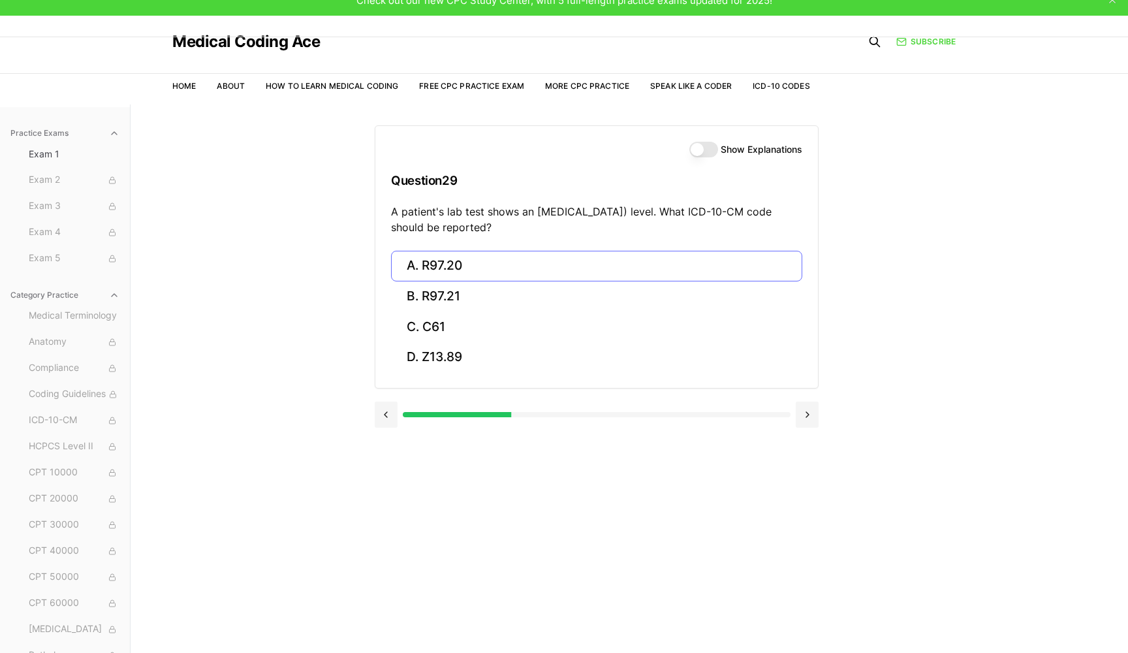
click at [464, 260] on button "A. R97.20" at bounding box center [596, 266] width 411 height 31
click at [458, 257] on button "A. Z23" at bounding box center [596, 266] width 411 height 31
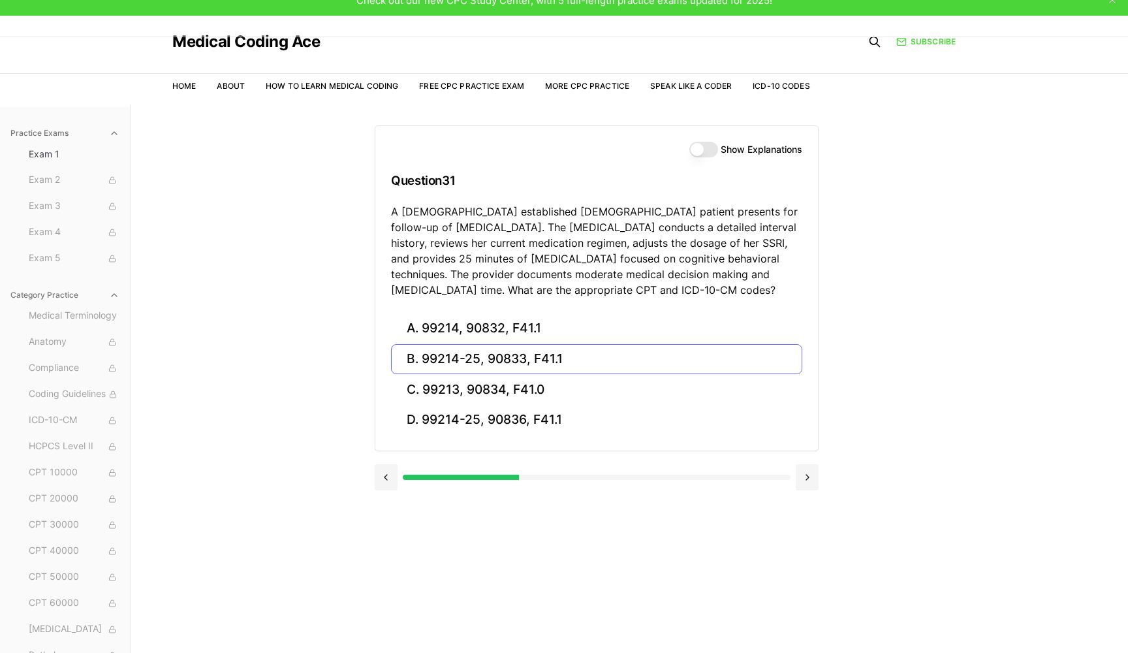
click at [627, 364] on button "B. 99214-25, 90833, F41.1" at bounding box center [596, 359] width 411 height 31
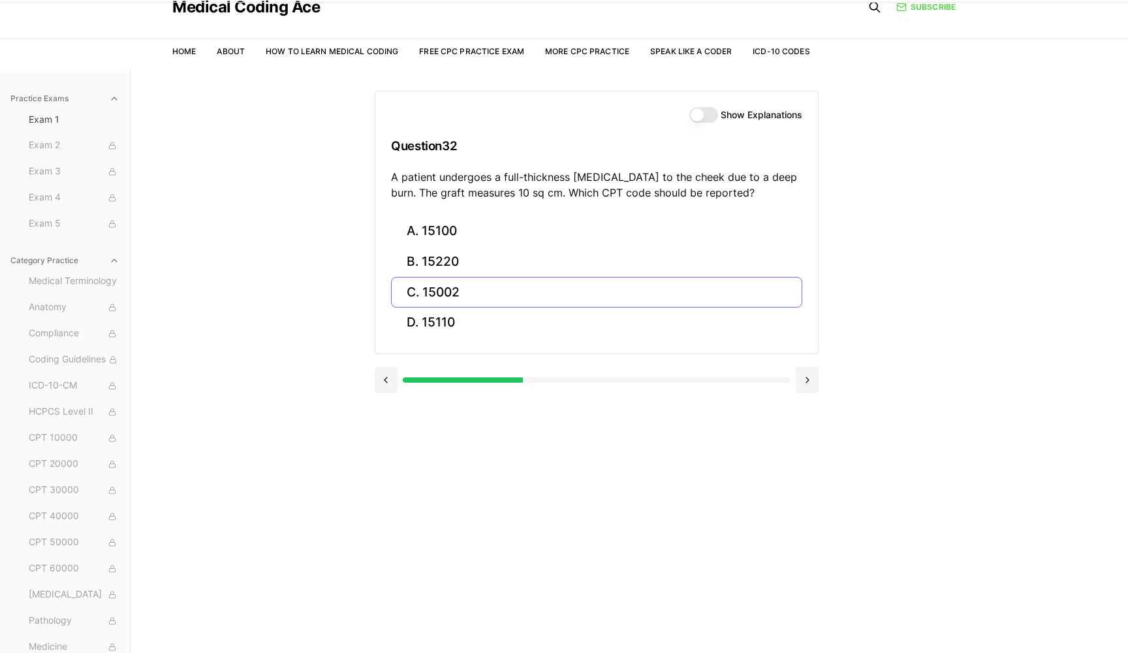
scroll to position [53, 0]
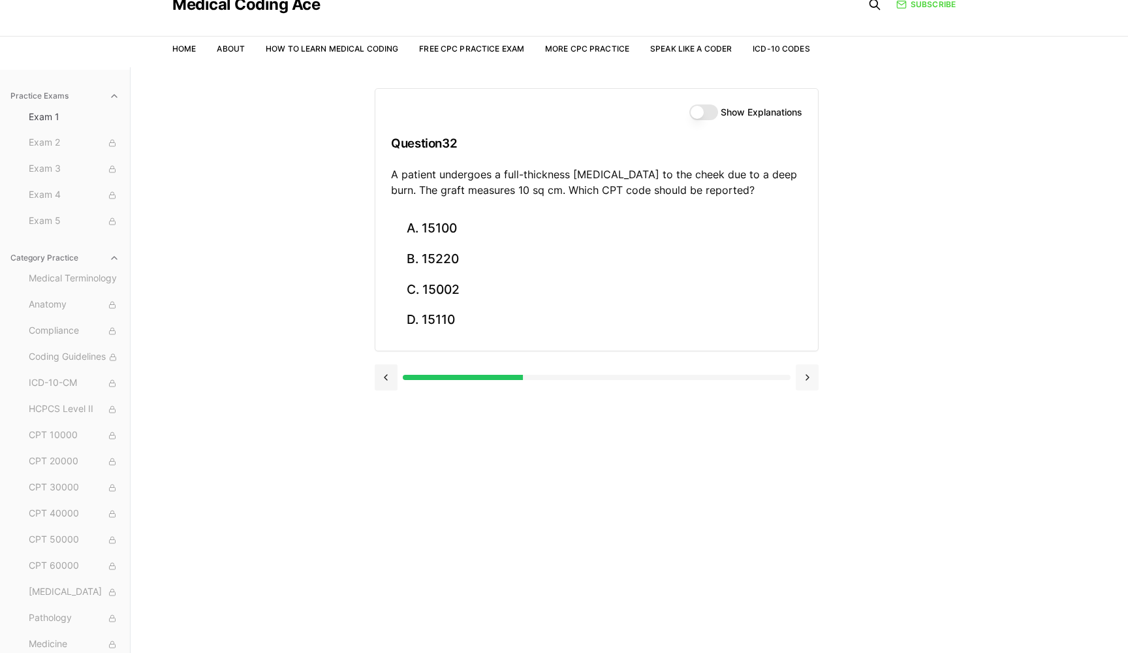
click at [813, 378] on button at bounding box center [807, 377] width 23 height 26
click at [814, 381] on button at bounding box center [807, 377] width 23 height 26
click at [618, 262] on button "B. 47563" at bounding box center [596, 259] width 411 height 31
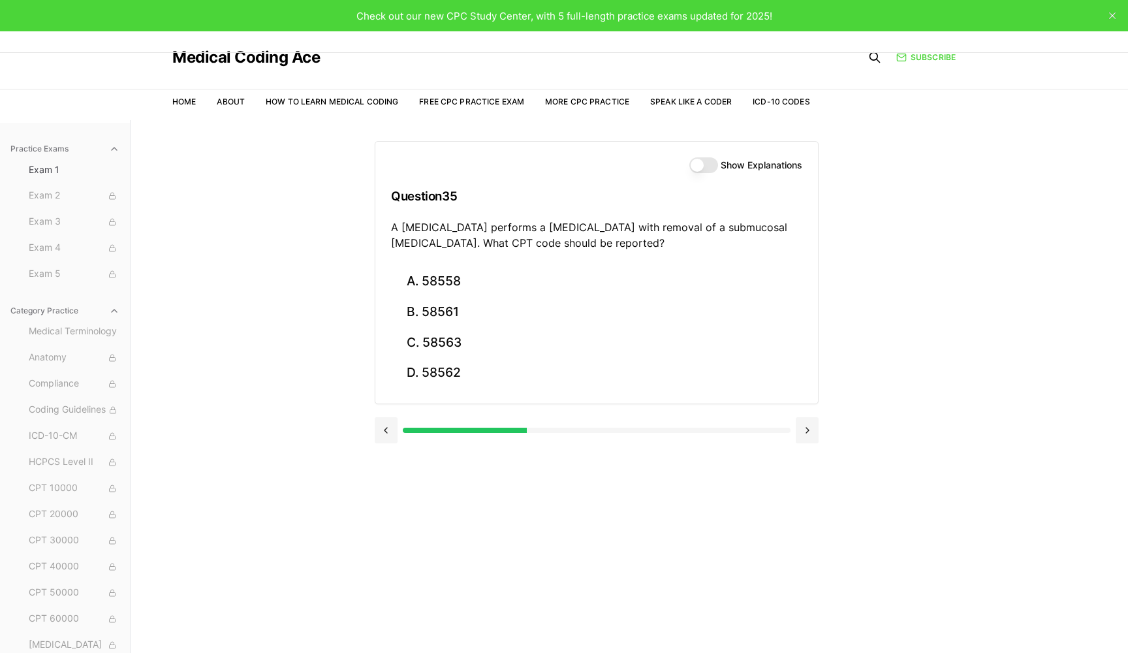
scroll to position [0, 1]
click at [573, 335] on button "C. 58563" at bounding box center [596, 342] width 411 height 31
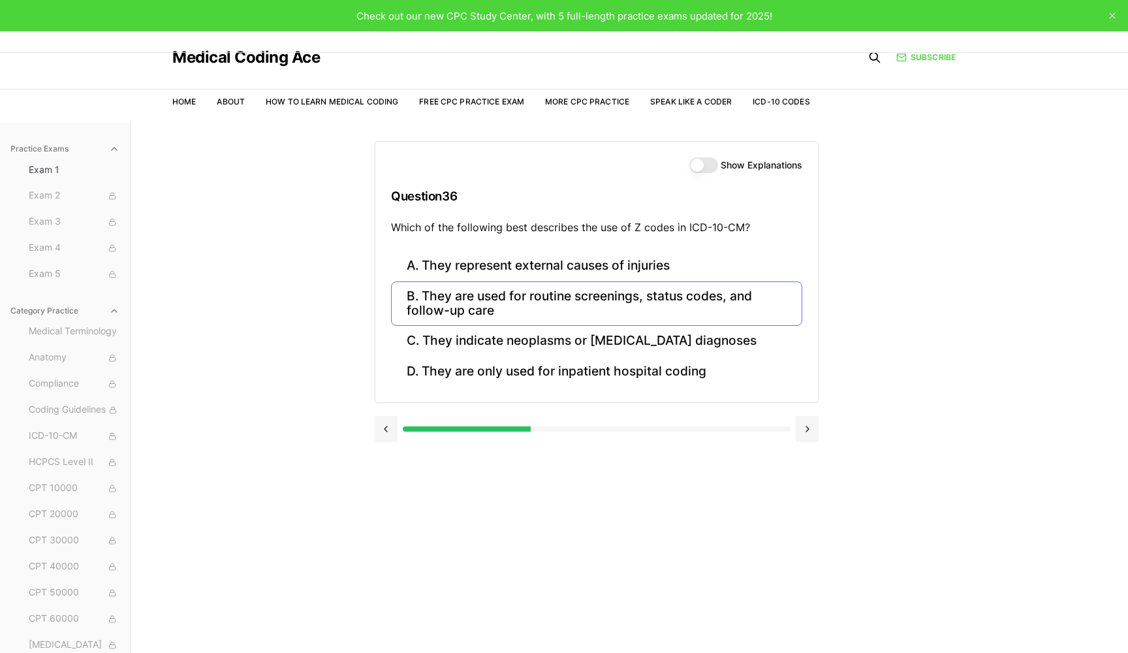
scroll to position [0, 0]
click at [608, 292] on button "B. They are used for routine screenings, status codes, and follow-up care" at bounding box center [596, 303] width 411 height 44
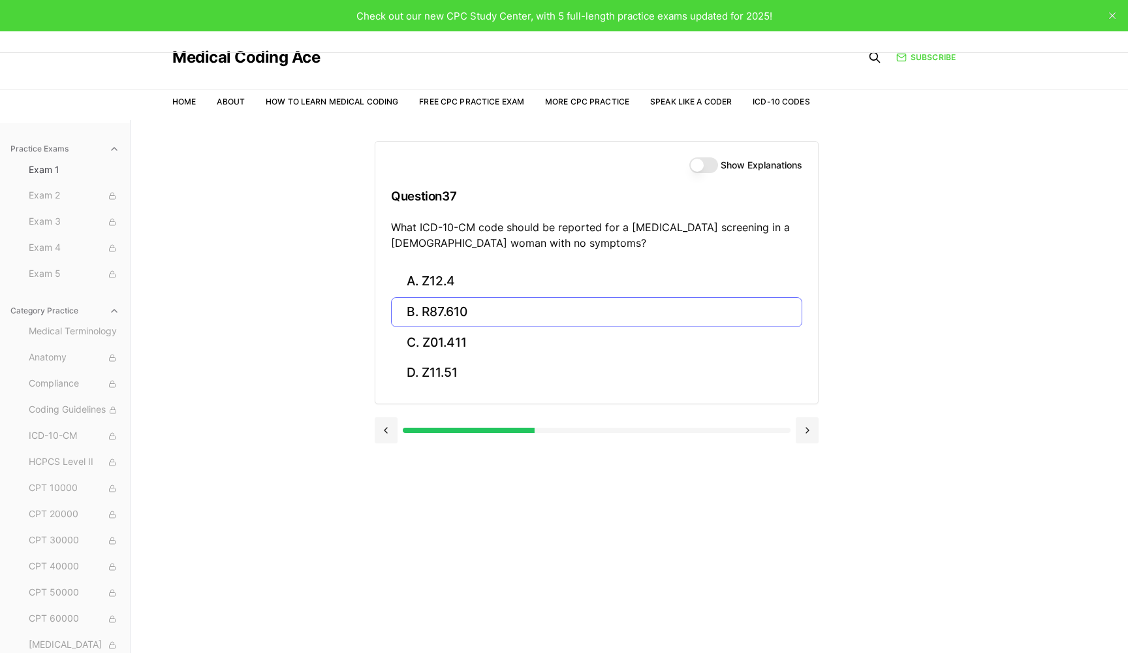
click at [714, 315] on button "B. R87.610" at bounding box center [596, 312] width 411 height 31
click at [607, 338] on button "C. AA" at bounding box center [596, 342] width 411 height 31
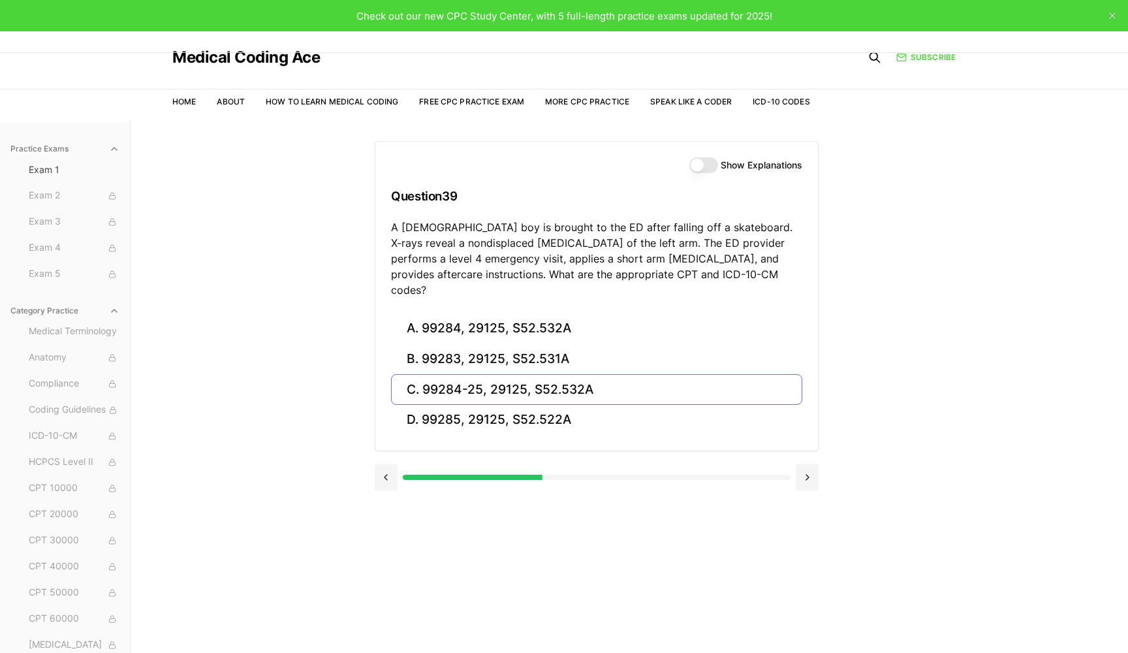
click at [614, 374] on button "C. 99284-25, 29125, S52.532A" at bounding box center [596, 389] width 411 height 31
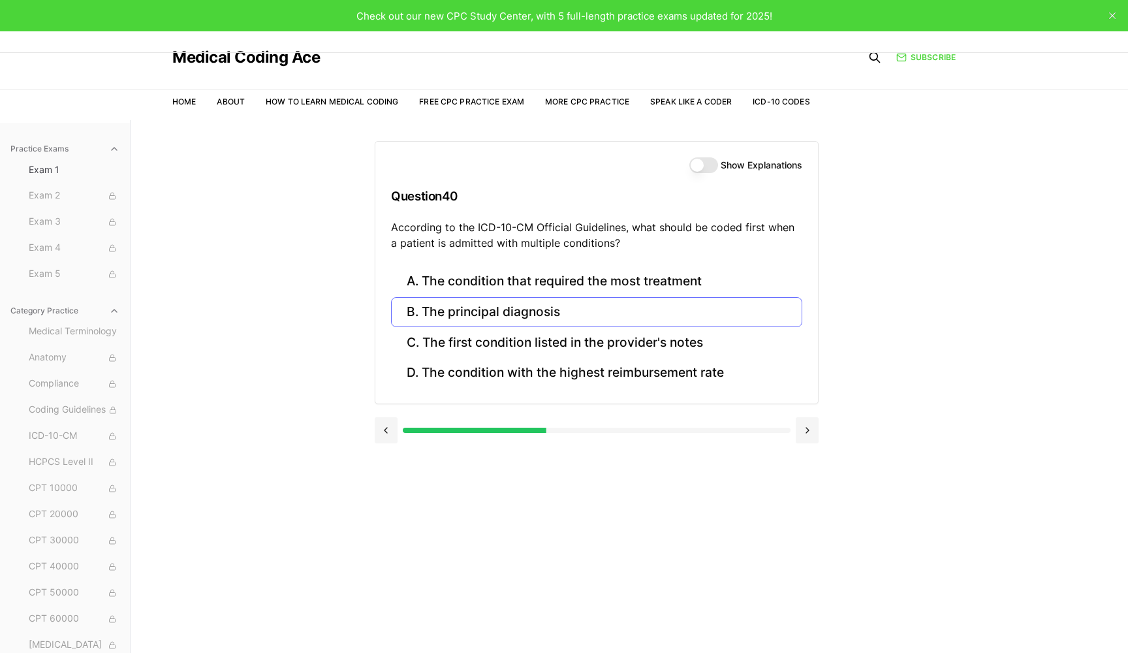
click at [652, 306] on button "B. The principal diagnosis" at bounding box center [596, 312] width 411 height 31
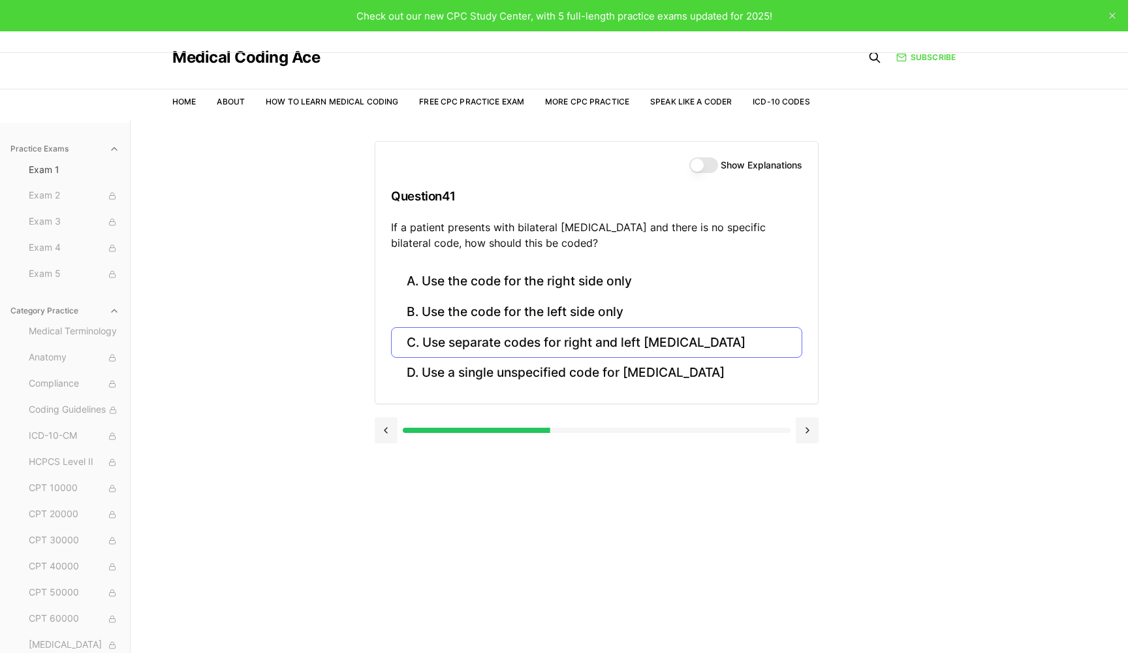
click at [625, 348] on button "C. Use separate codes for right and left [MEDICAL_DATA]" at bounding box center [596, 342] width 411 height 31
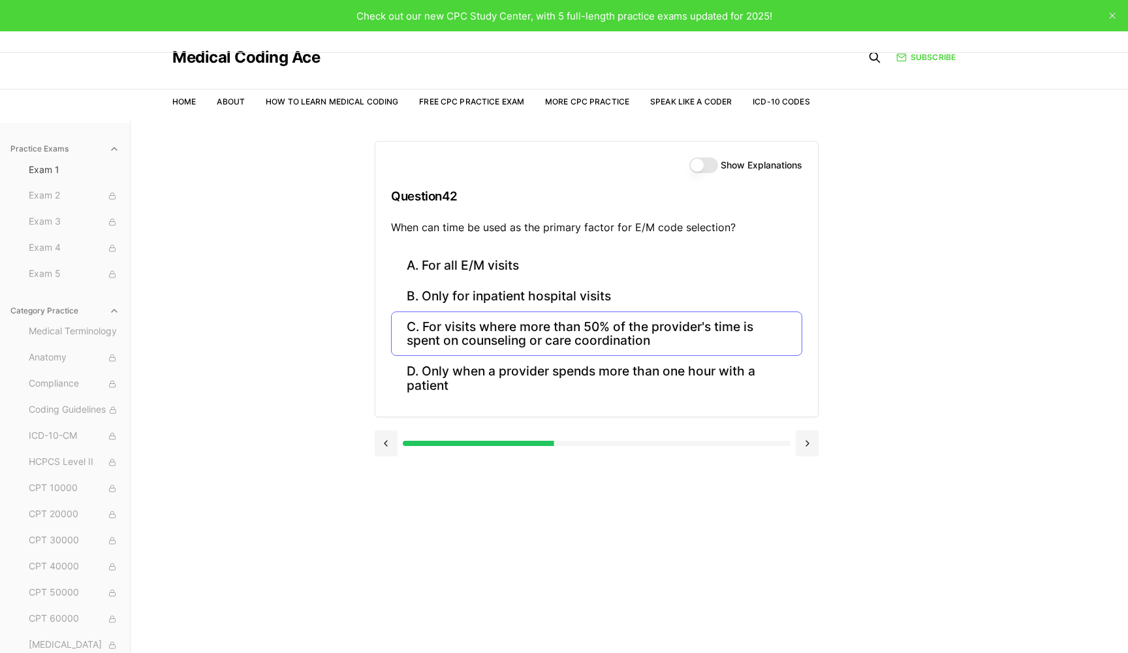
click at [629, 338] on button "C. For visits where more than 50% of the provider's time is spent on counseling…" at bounding box center [596, 333] width 411 height 44
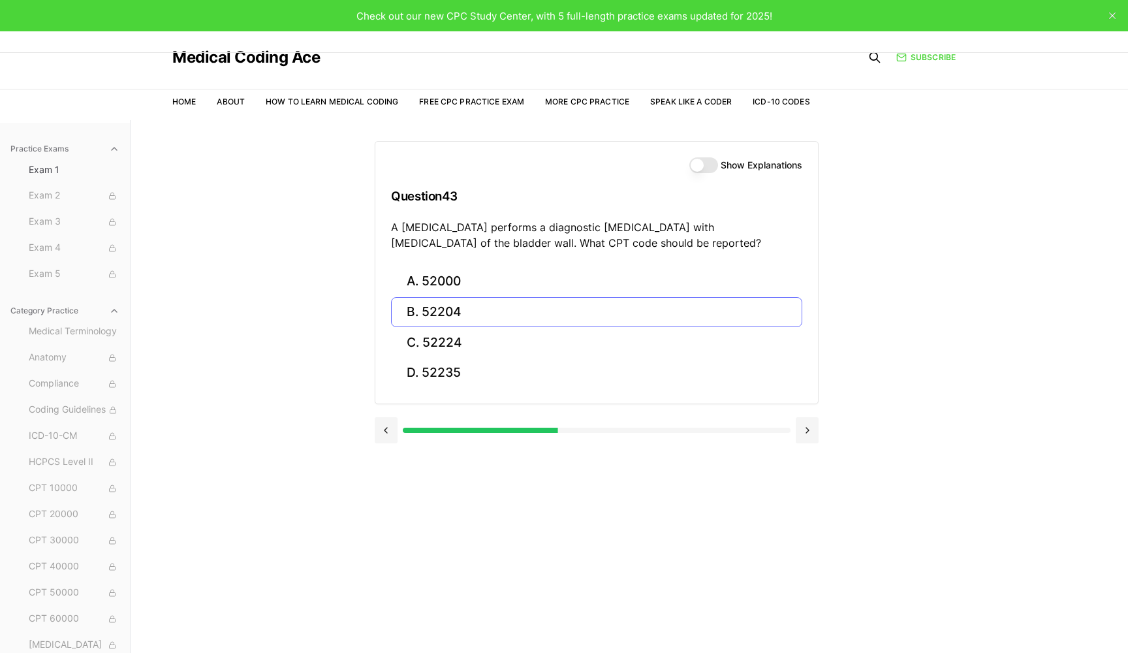
click at [595, 305] on button "B. 52204" at bounding box center [596, 312] width 411 height 31
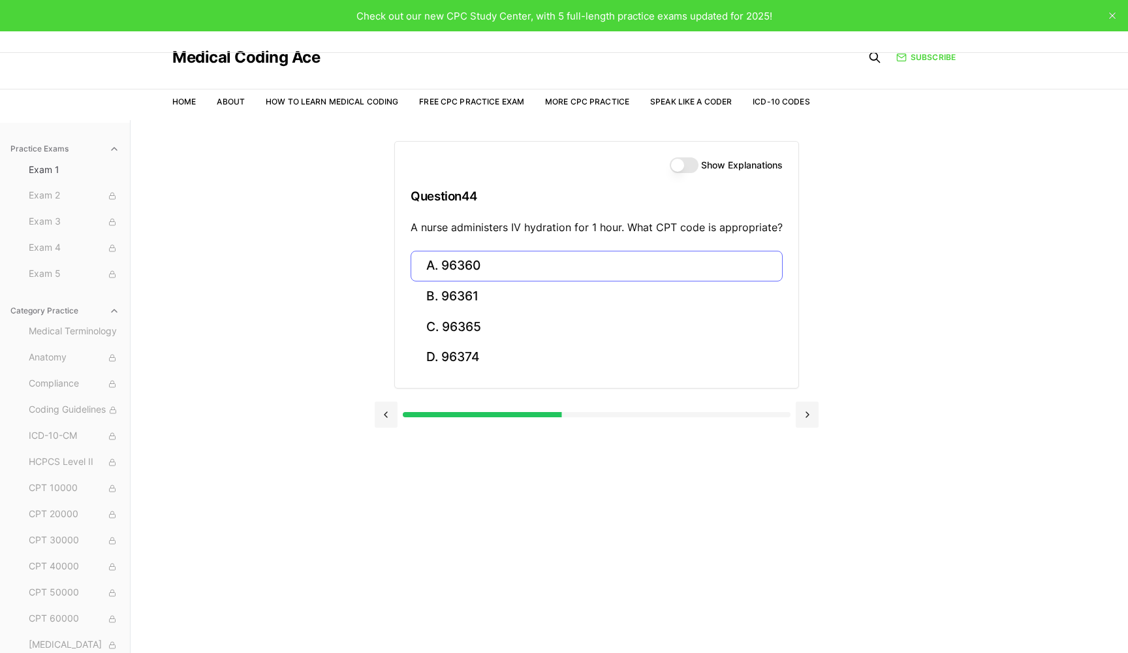
click at [654, 272] on button "A. 96360" at bounding box center [597, 266] width 372 height 31
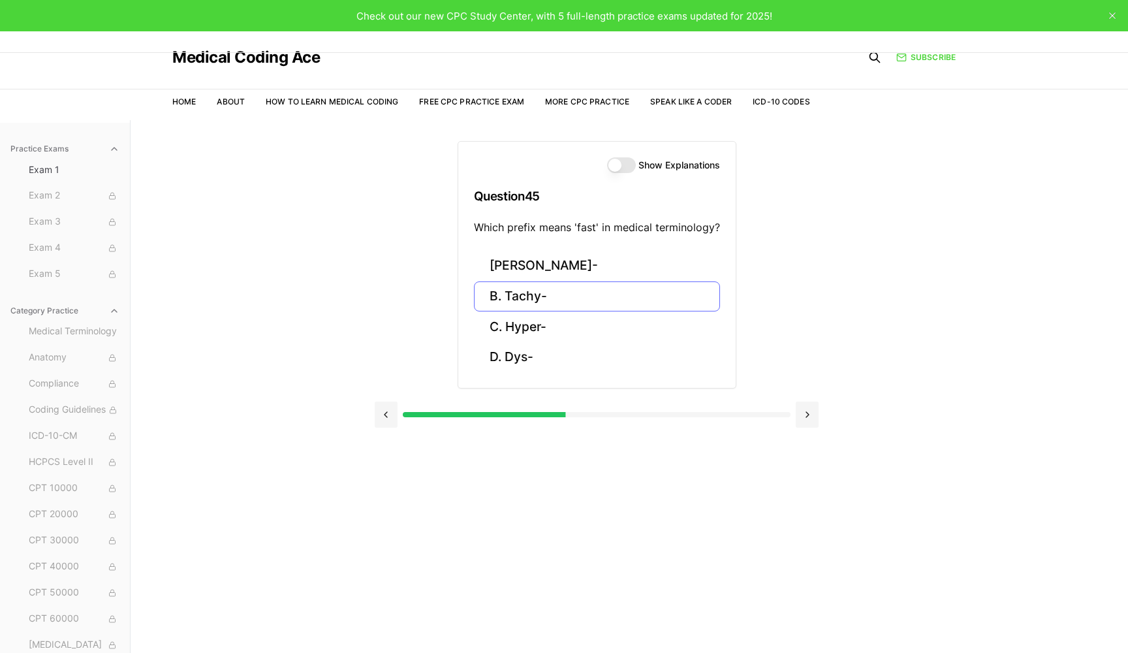
click at [494, 294] on button "B. Tachy-" at bounding box center [597, 296] width 246 height 31
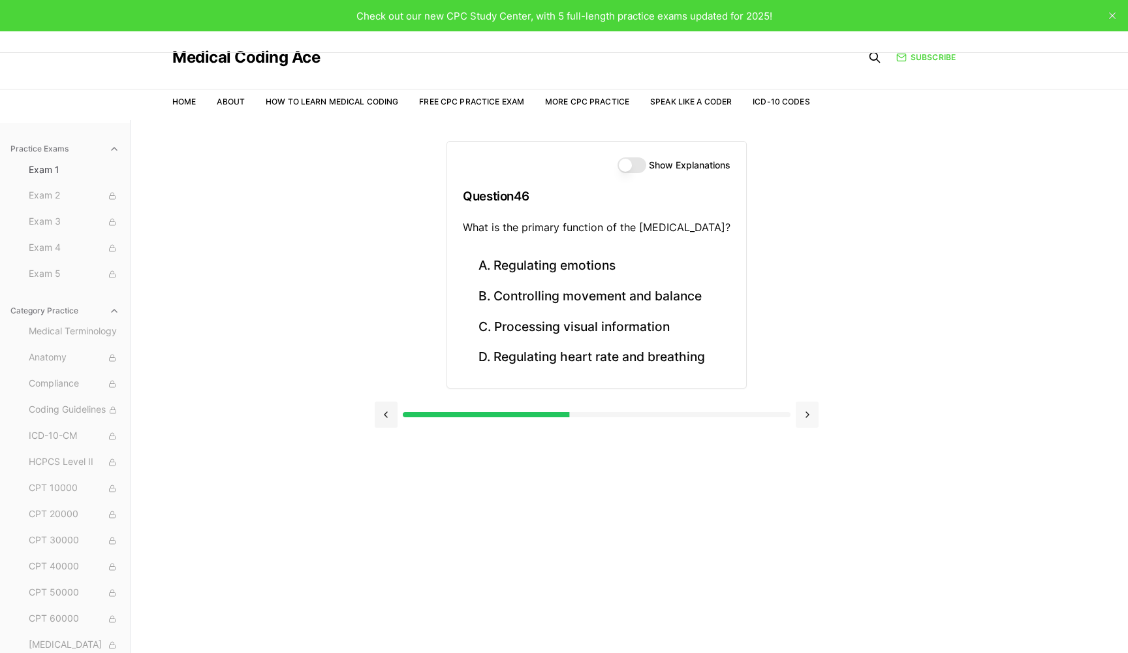
click at [805, 409] on button at bounding box center [807, 414] width 23 height 26
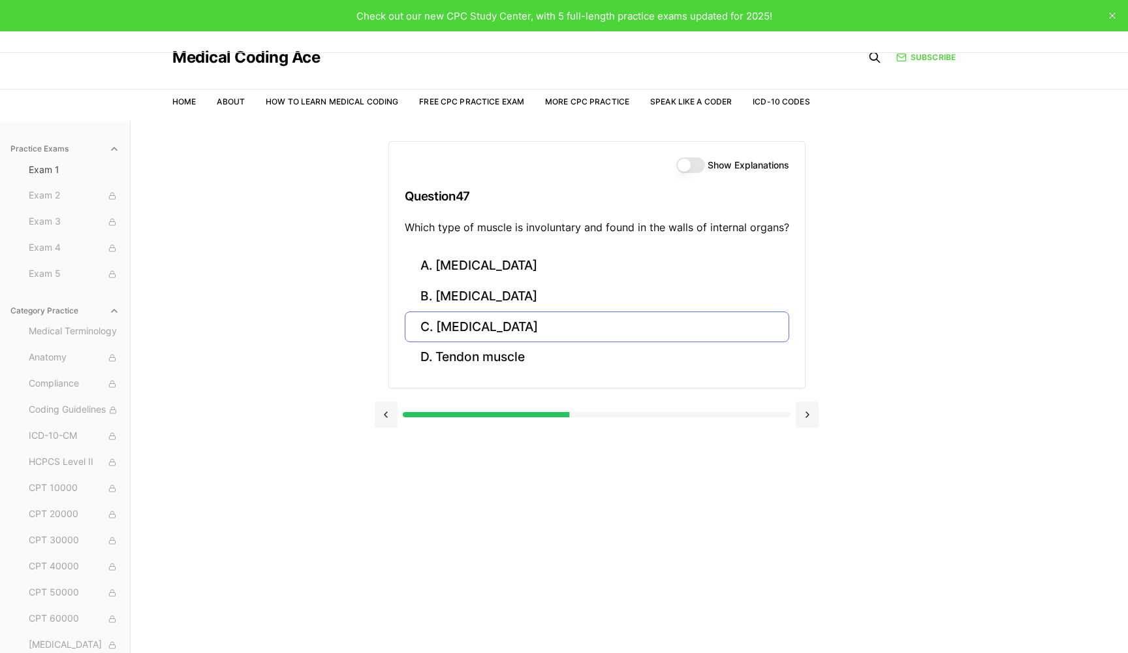
click at [551, 326] on button "C. [MEDICAL_DATA]" at bounding box center [597, 326] width 385 height 31
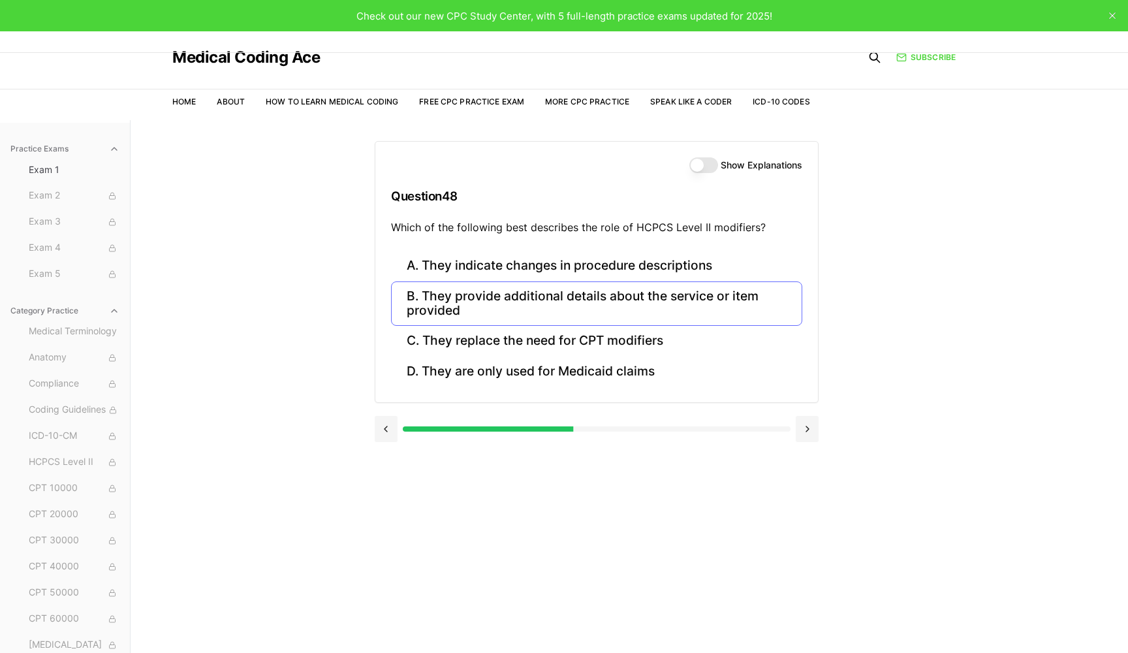
click at [558, 303] on button "B. They provide additional details about the service or item provided" at bounding box center [596, 303] width 411 height 44
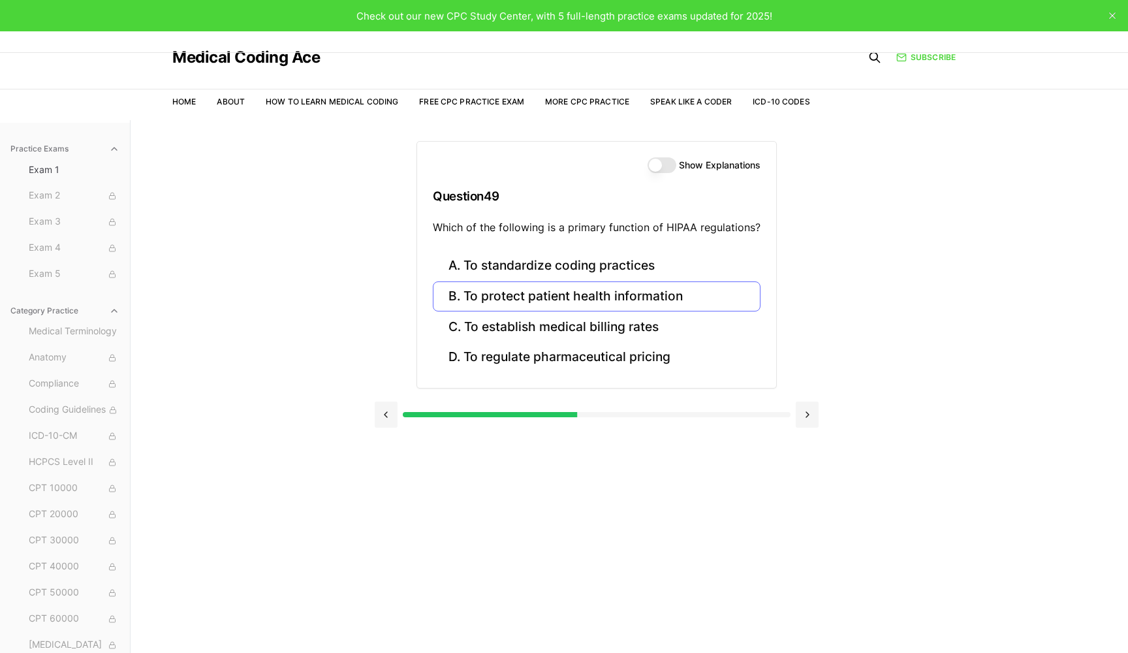
click at [577, 282] on button "B. To protect patient health information" at bounding box center [597, 296] width 328 height 31
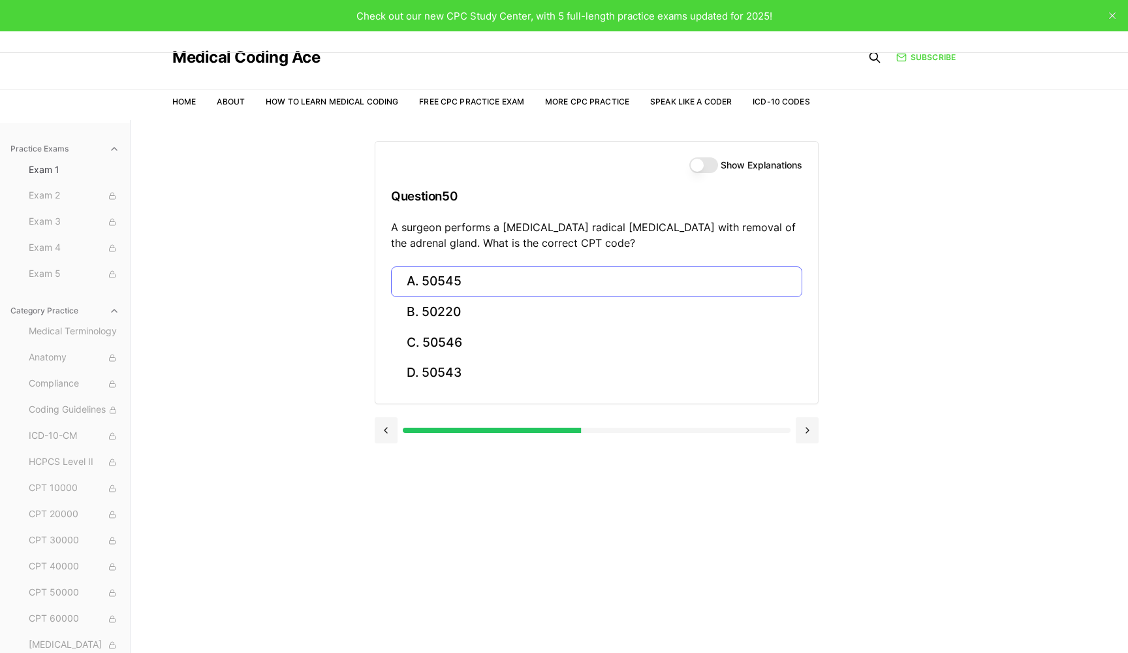
click at [543, 282] on button "A. 50545" at bounding box center [596, 281] width 411 height 31
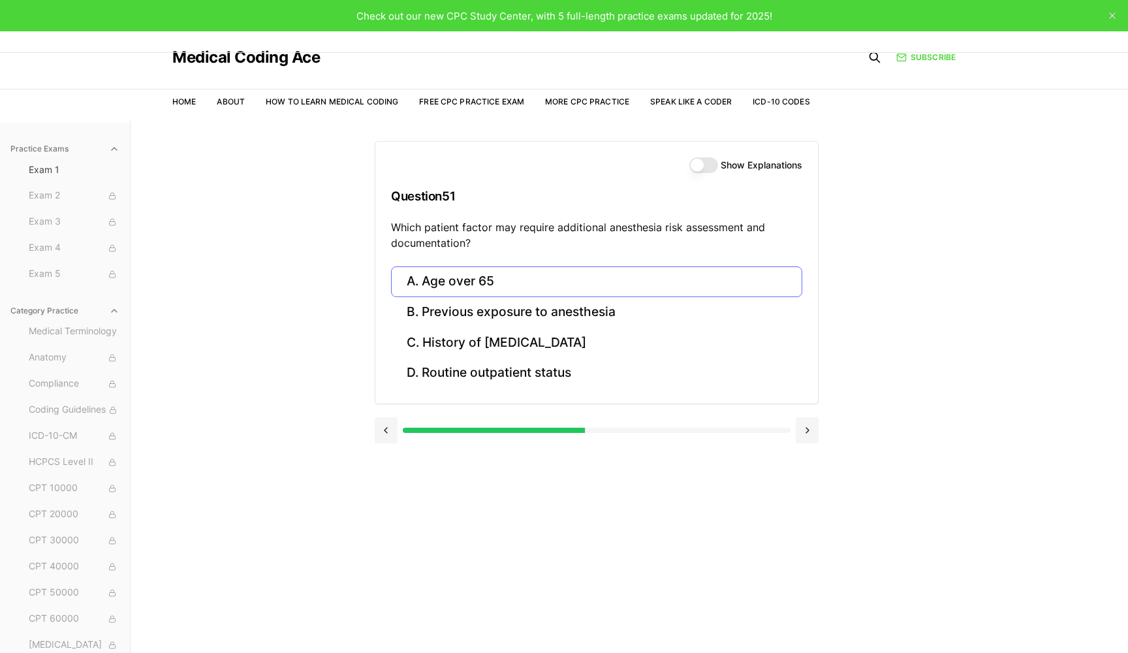
click at [592, 285] on button "A. Age over 65" at bounding box center [596, 281] width 411 height 31
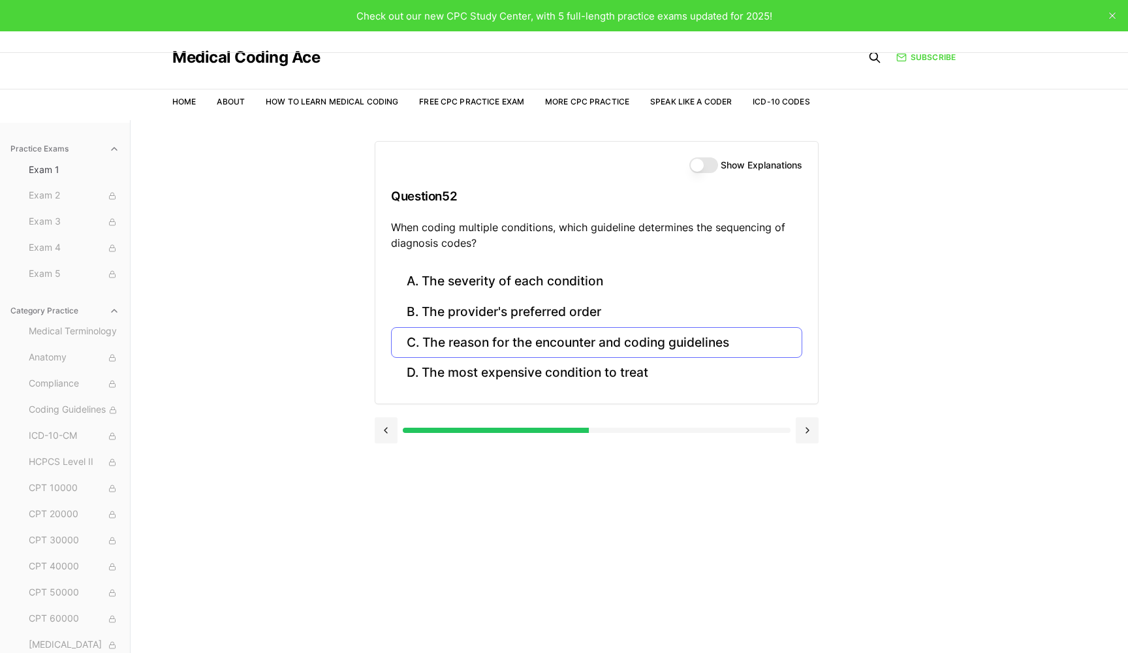
click at [678, 345] on button "C. The reason for the encounter and coding guidelines" at bounding box center [596, 342] width 411 height 31
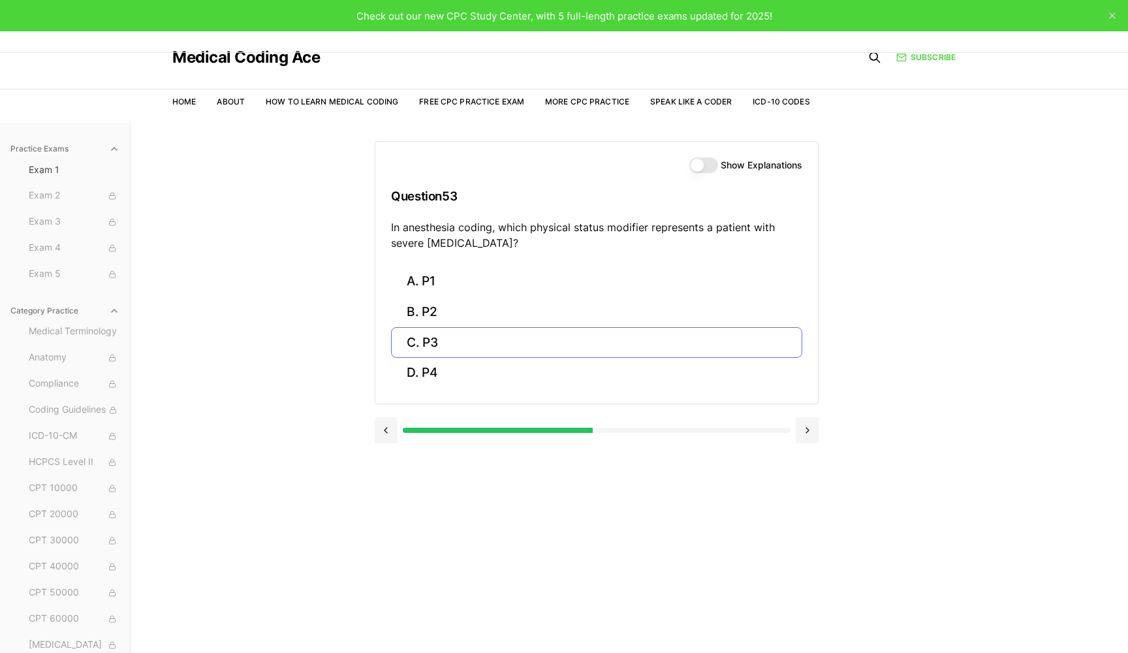
click at [678, 345] on button "C. P3" at bounding box center [596, 342] width 411 height 31
click at [514, 311] on button "B. 31628" at bounding box center [596, 312] width 411 height 31
click at [441, 307] on button "B. 74177" at bounding box center [596, 312] width 411 height 31
click at [435, 306] on button "B. 71046" at bounding box center [596, 312] width 411 height 31
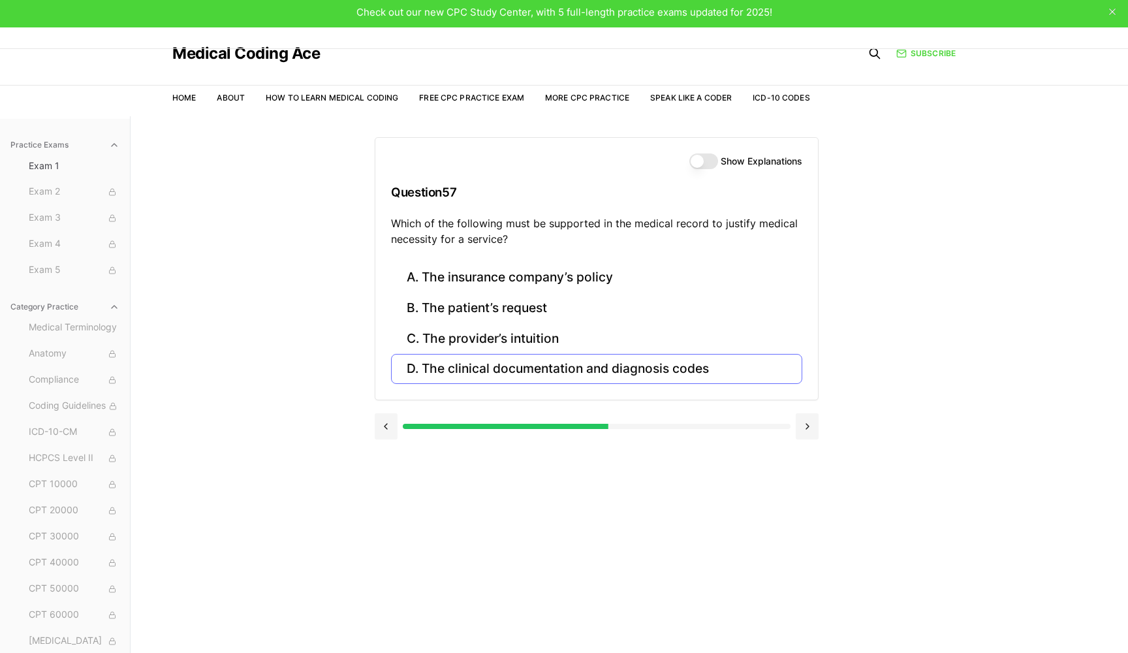
scroll to position [3, 1]
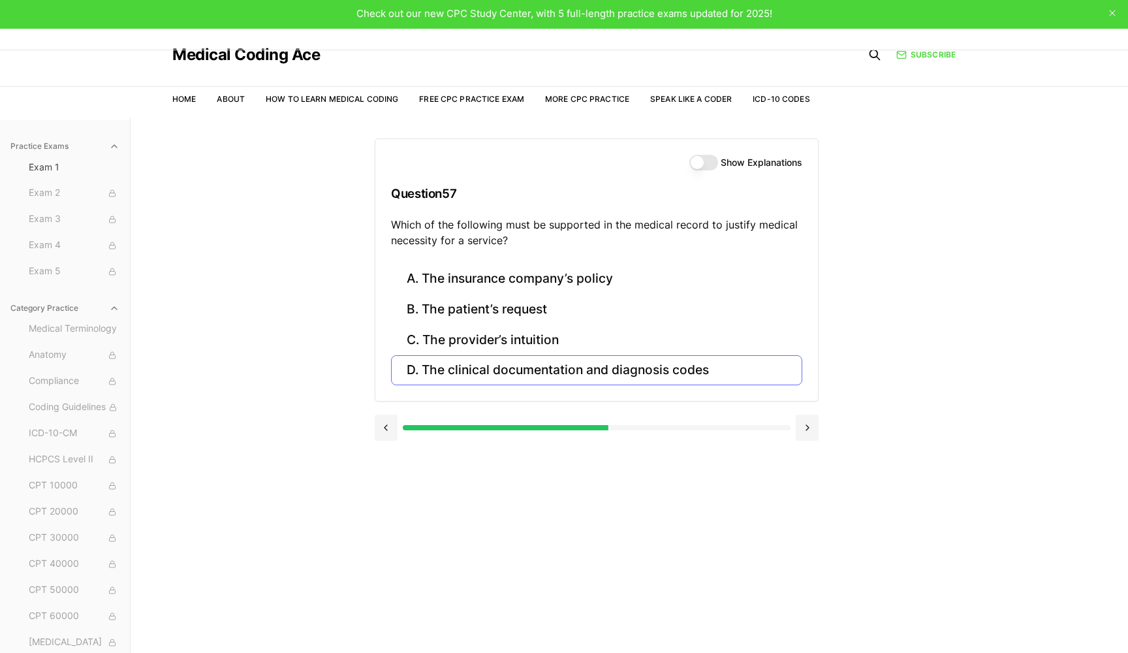
click at [428, 371] on button "D. The clinical documentation and diagnosis codes" at bounding box center [596, 370] width 411 height 31
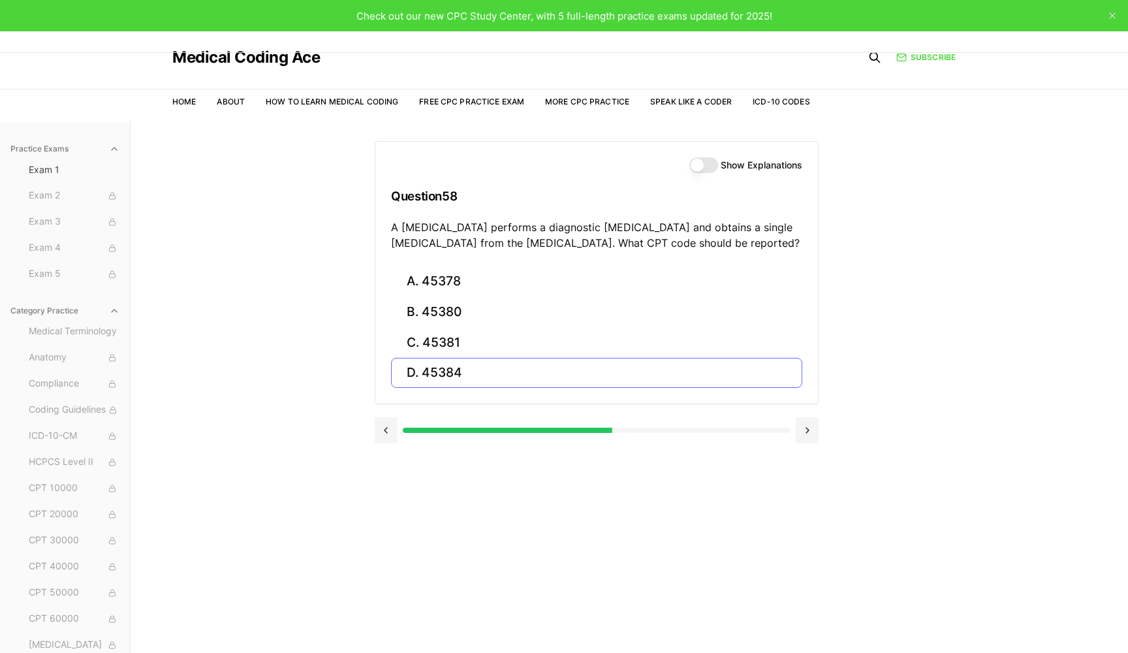
scroll to position [0, 0]
click at [536, 304] on button "B. 45380" at bounding box center [596, 312] width 411 height 31
click at [474, 336] on button "C. 76872" at bounding box center [596, 342] width 411 height 31
click at [488, 343] on button "C. 70553" at bounding box center [596, 342] width 411 height 31
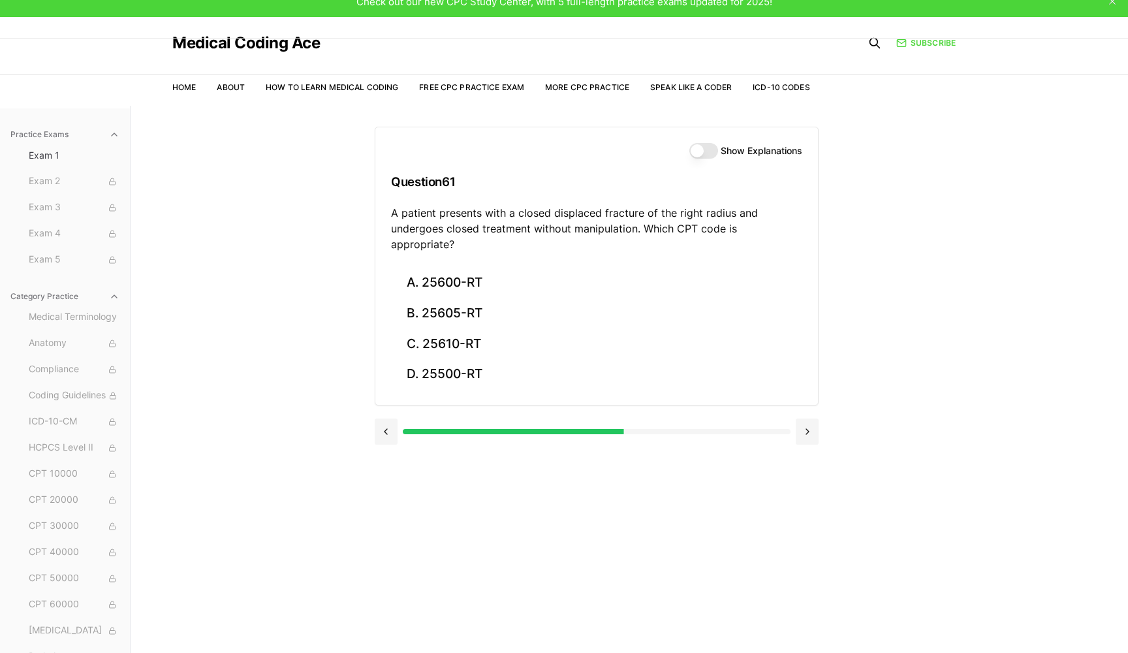
scroll to position [14, 0]
click at [535, 359] on button "D. 25500-RT" at bounding box center [596, 374] width 411 height 31
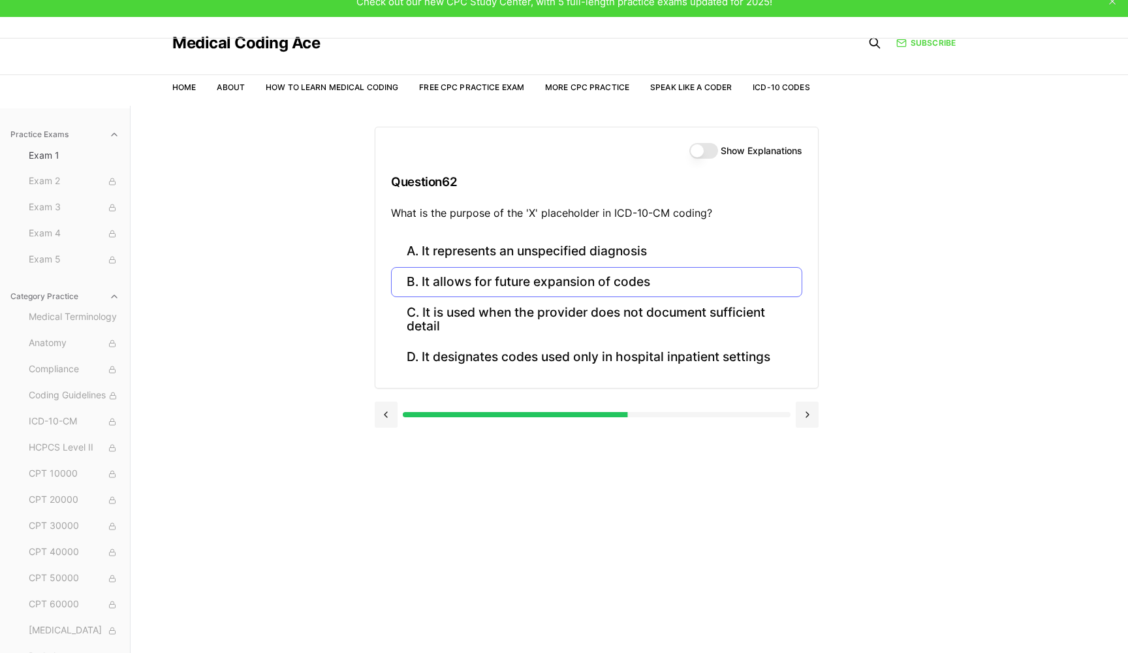
click at [486, 275] on button "B. It allows for future expansion of codes" at bounding box center [596, 282] width 411 height 31
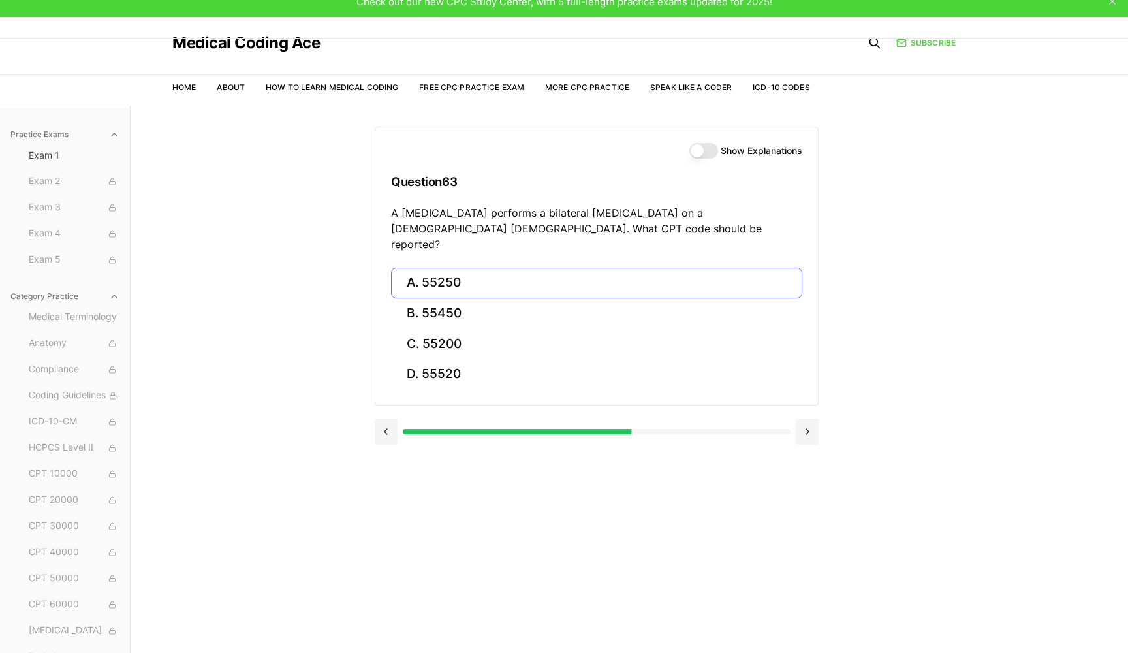
click at [479, 268] on button "A. 55250" at bounding box center [596, 283] width 411 height 31
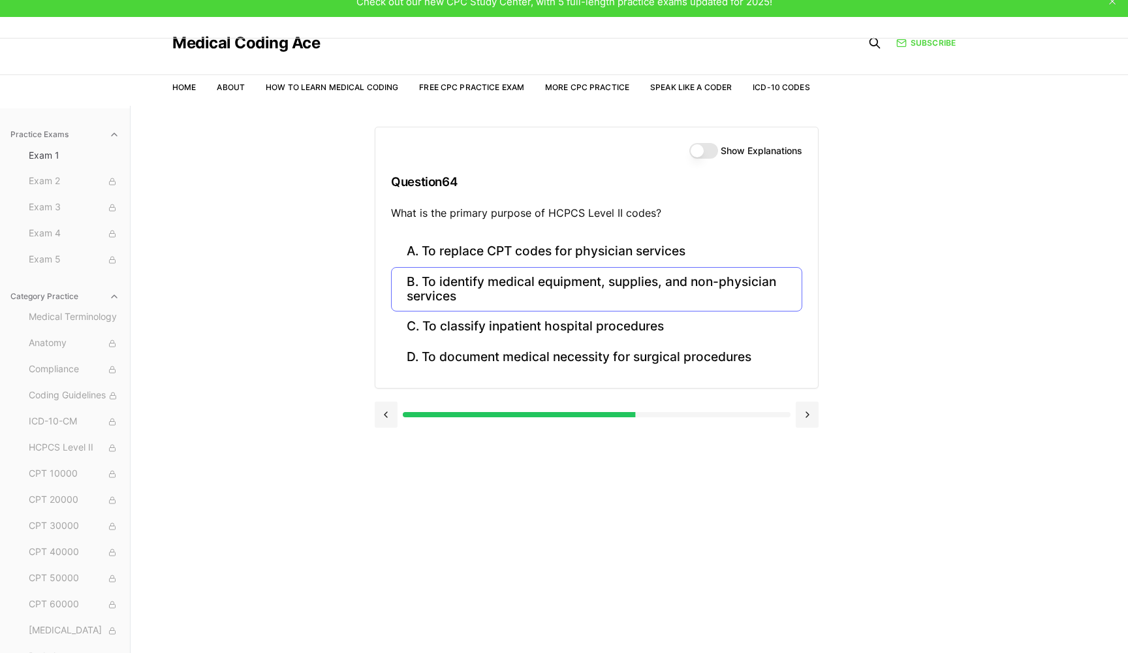
click at [697, 281] on button "B. To identify medical equipment, supplies, and non-physician services" at bounding box center [596, 289] width 411 height 44
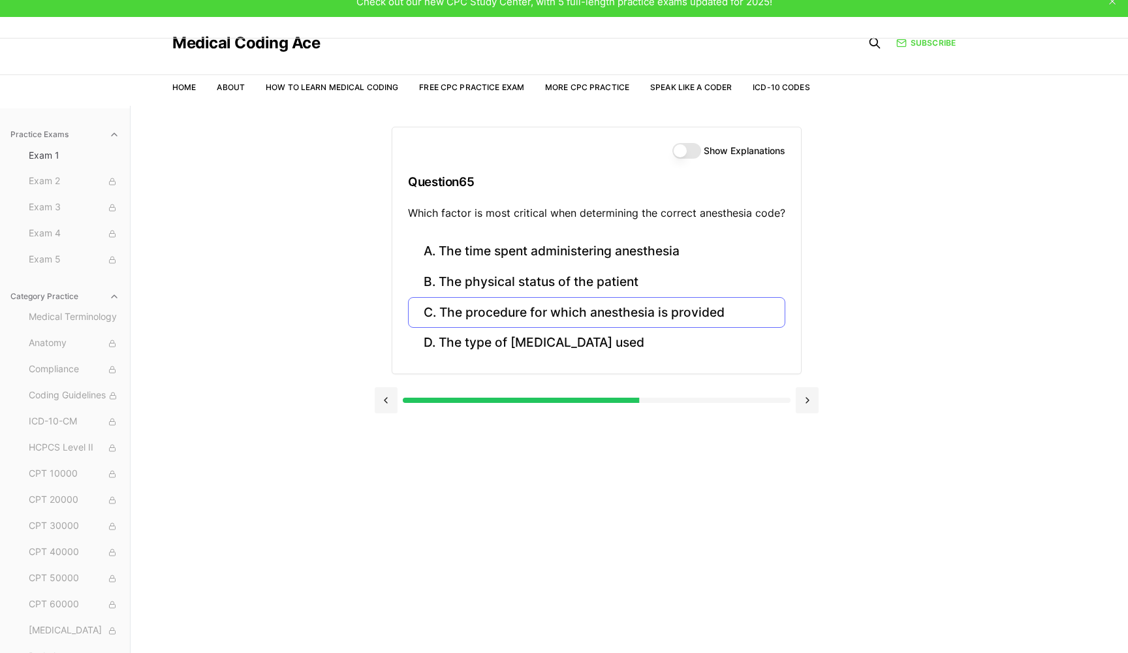
click at [686, 309] on button "C. The procedure for which anesthesia is provided" at bounding box center [596, 312] width 377 height 31
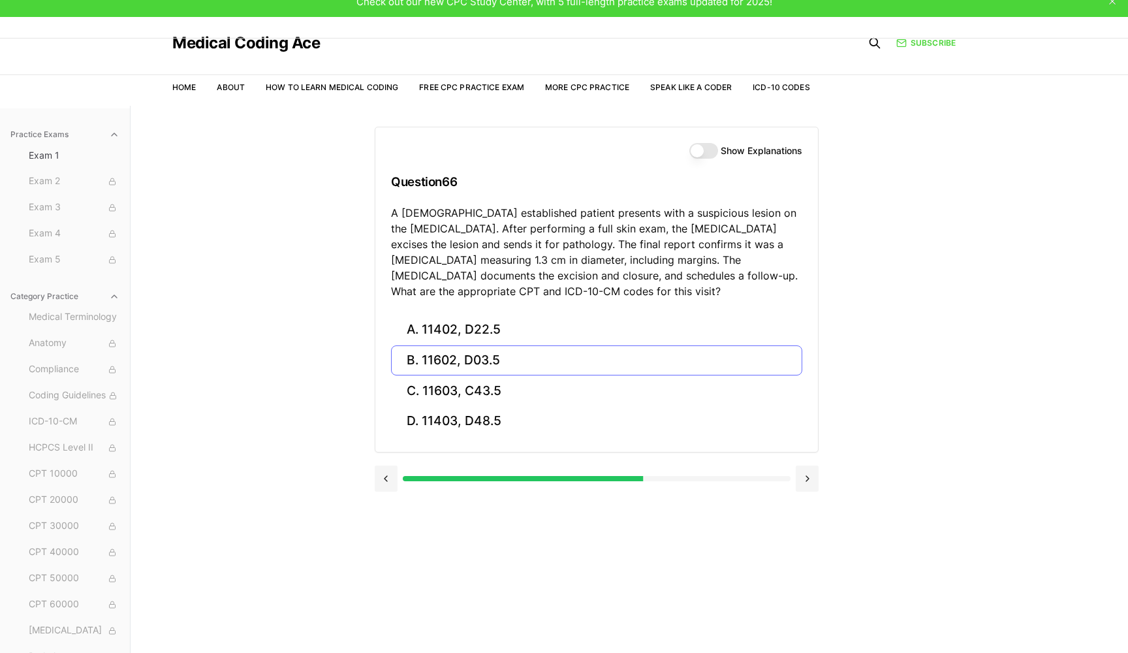
click at [544, 361] on button "B. 11602, D03.5" at bounding box center [596, 360] width 411 height 31
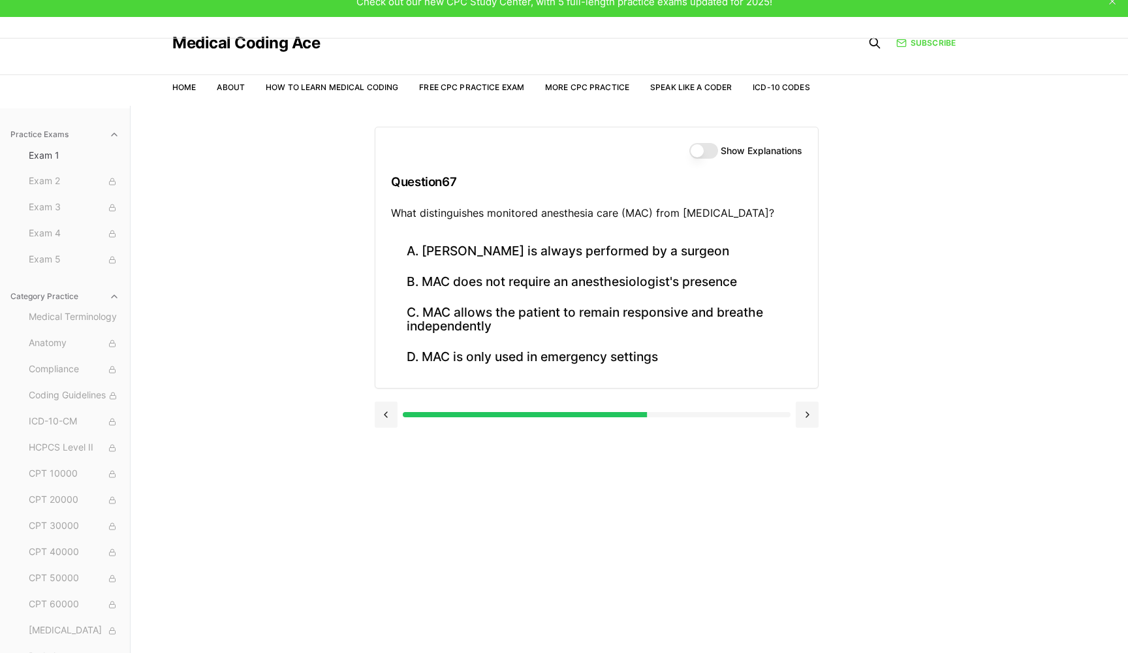
drag, startPoint x: 640, startPoint y: 565, endPoint x: 775, endPoint y: 444, distance: 181.7
click at [640, 565] on div "Show Explanations Question 67 What distinguishes monitored anesthesia care (MAC…" at bounding box center [629, 432] width 509 height 653
click at [631, 314] on button "C. MAC allows the patient to remain responsive and breathe independently" at bounding box center [596, 319] width 411 height 44
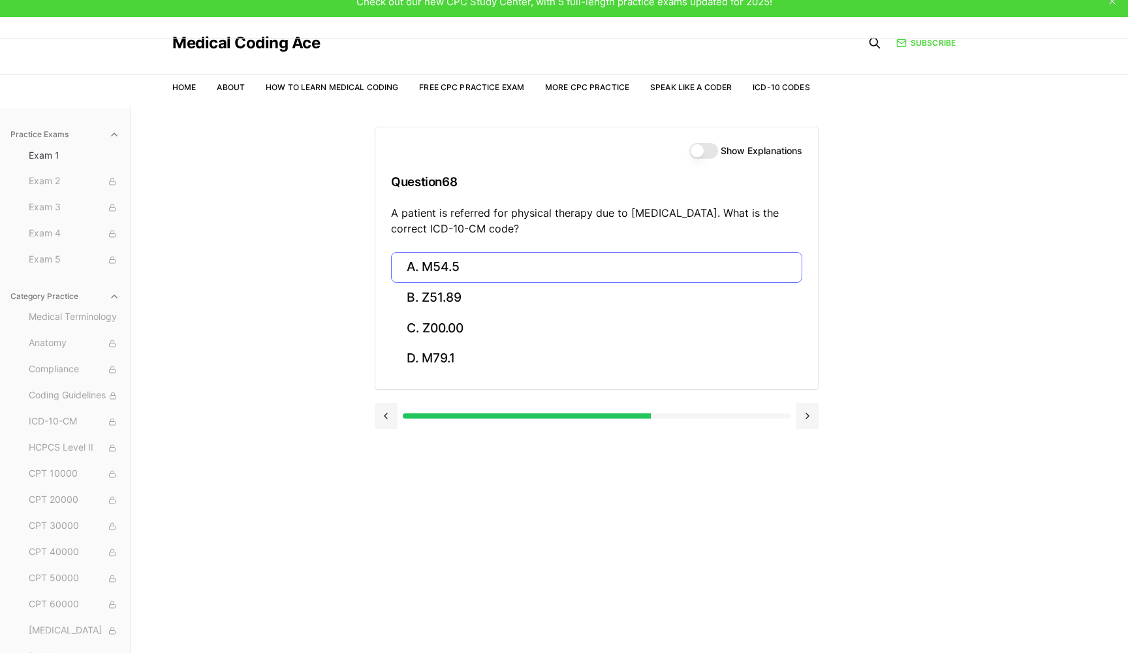
click at [448, 261] on button "A. M54.5" at bounding box center [596, 267] width 411 height 31
click at [632, 258] on button "A. 25260" at bounding box center [596, 267] width 411 height 31
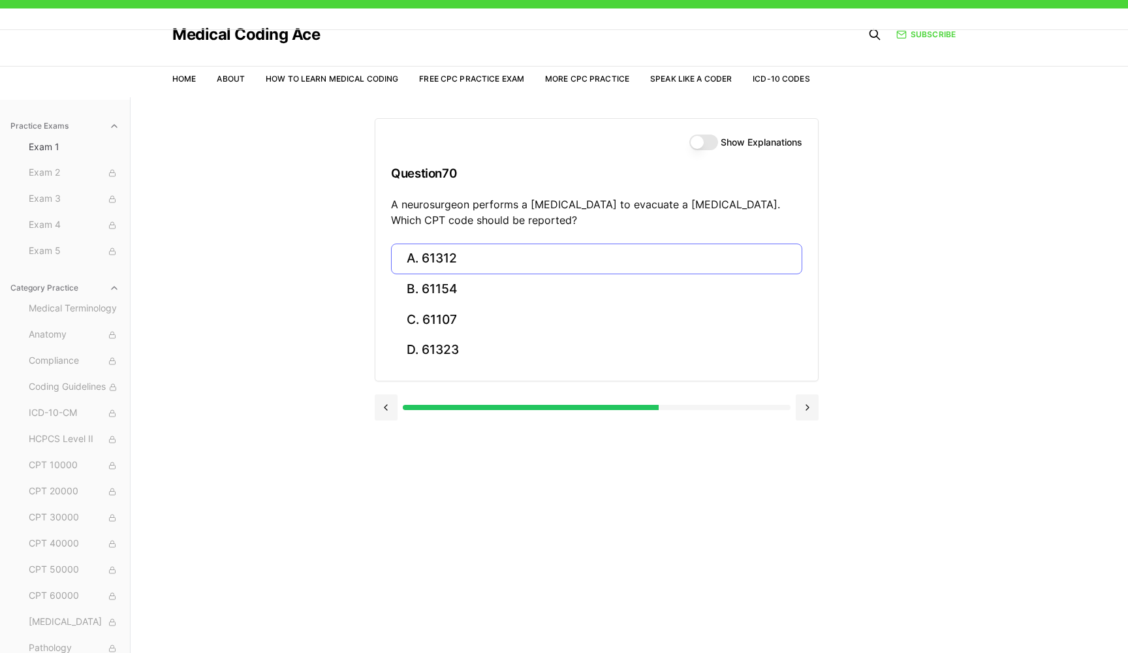
click at [447, 262] on button "A. 61312" at bounding box center [596, 259] width 411 height 31
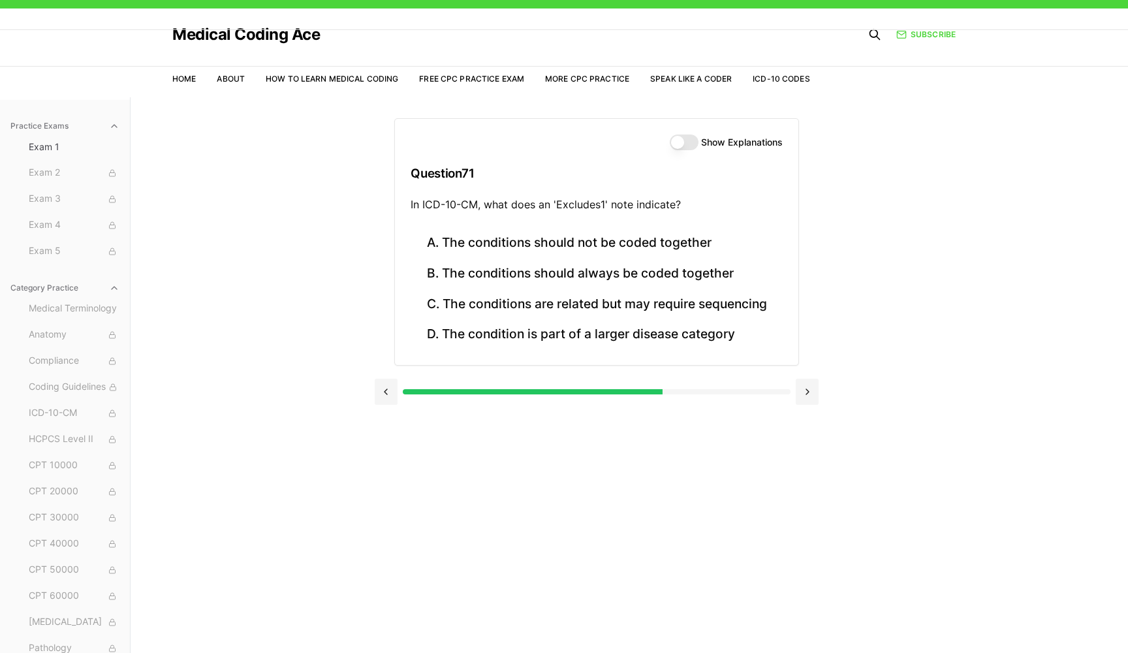
scroll to position [24, 0]
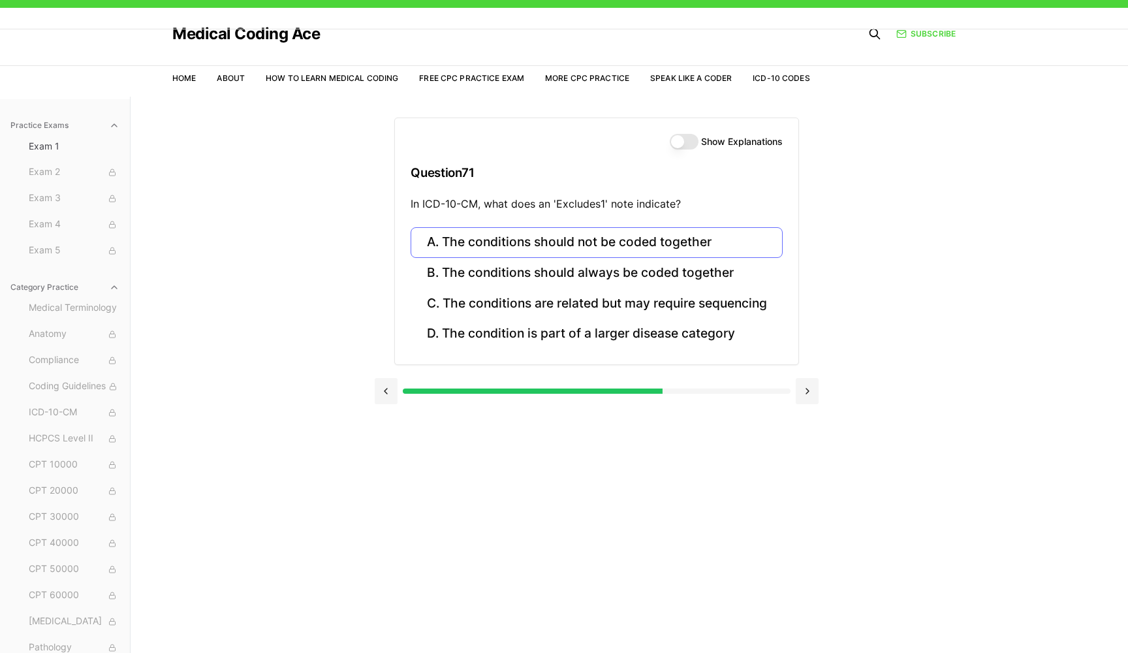
click at [620, 246] on button "A. The conditions should not be coded together" at bounding box center [596, 242] width 371 height 31
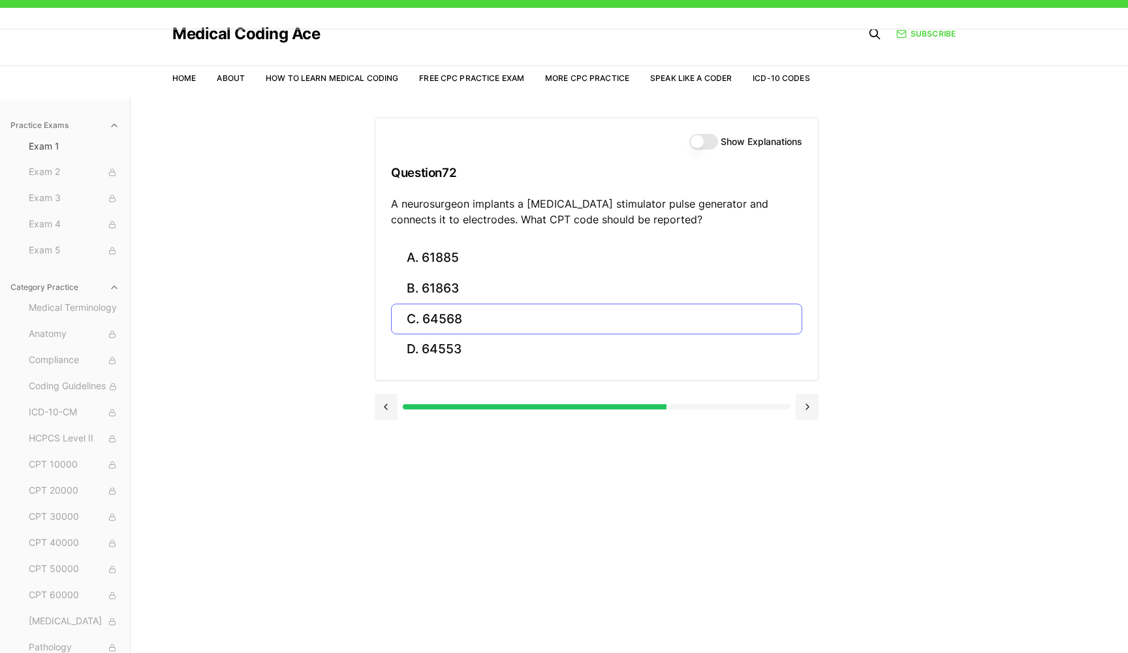
click at [618, 307] on button "C. 64568" at bounding box center [596, 319] width 411 height 31
click at [606, 283] on button "B. S46.011A" at bounding box center [596, 289] width 411 height 31
click at [584, 260] on button "A. 20610" at bounding box center [596, 258] width 411 height 31
click at [489, 311] on button "C. 43248" at bounding box center [596, 319] width 411 height 31
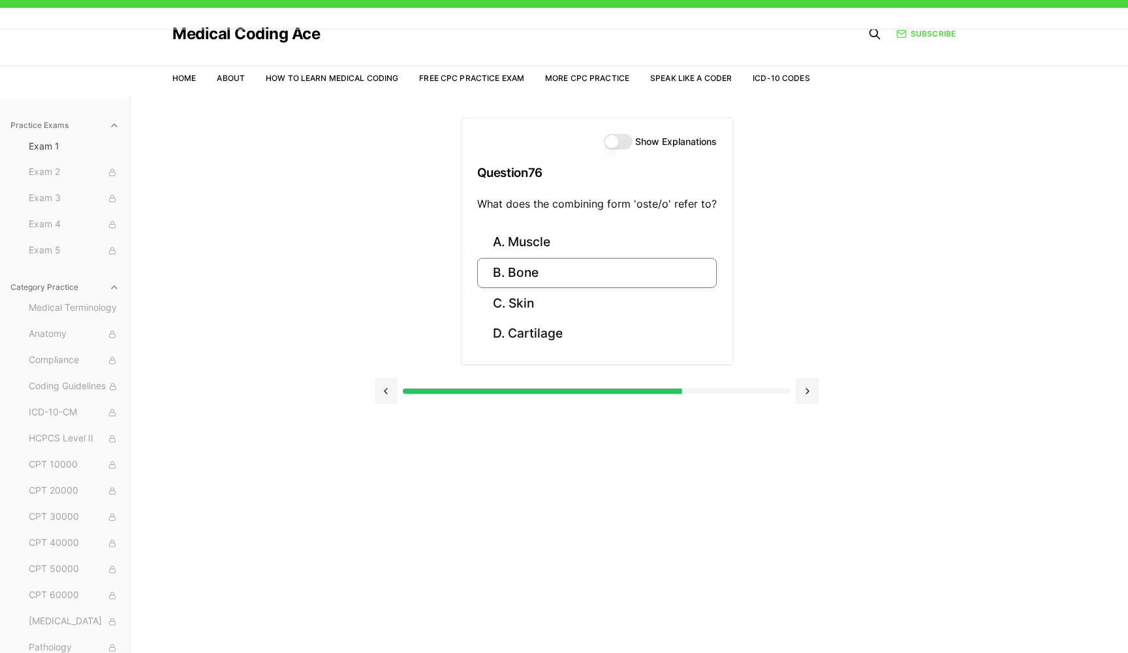
click at [543, 272] on button "B. Bone" at bounding box center [597, 273] width 240 height 31
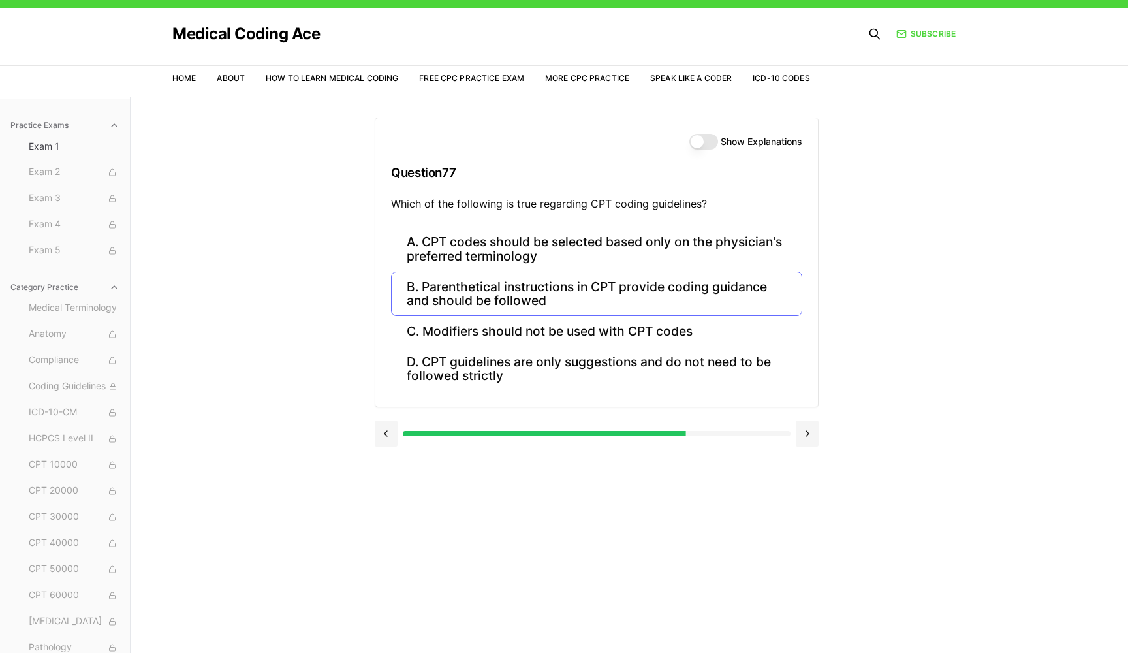
click at [544, 292] on button "B. Parenthetical instructions in CPT provide coding guidance and should be foll…" at bounding box center [596, 294] width 411 height 44
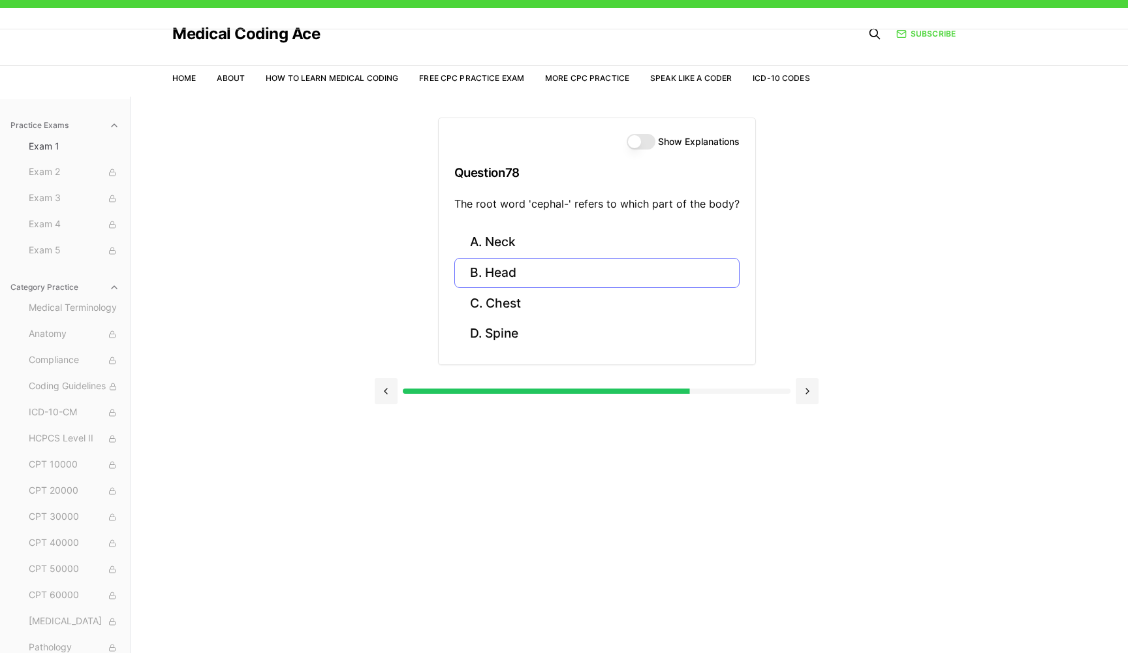
click at [524, 268] on button "B. Head" at bounding box center [596, 273] width 285 height 31
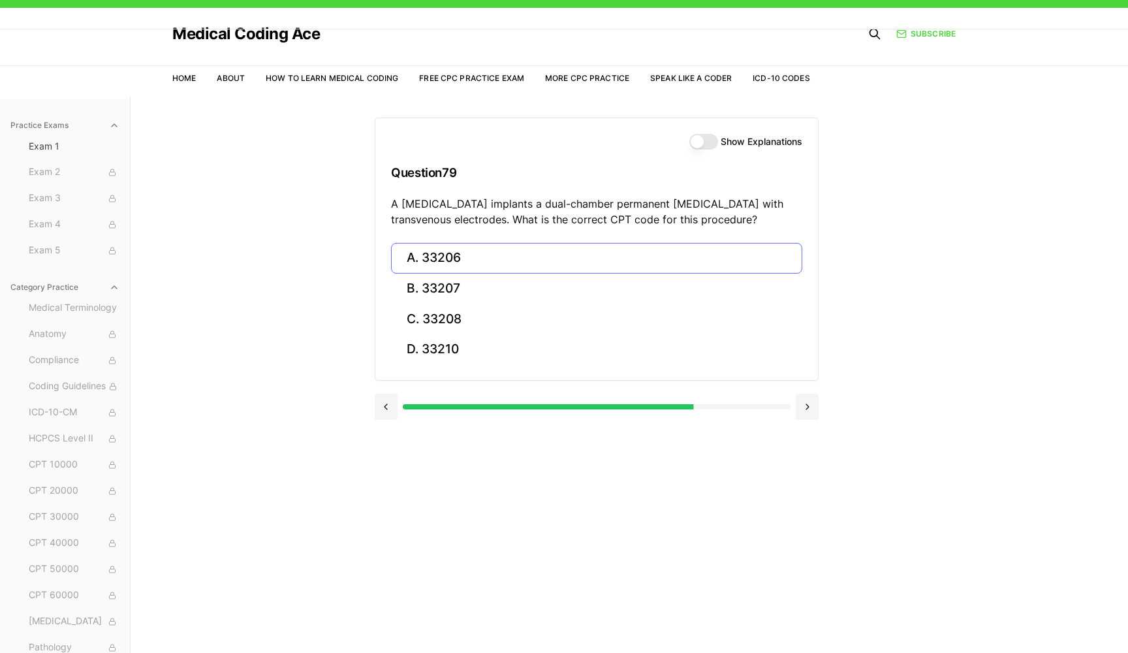
click at [487, 251] on button "A. 33206" at bounding box center [596, 258] width 411 height 31
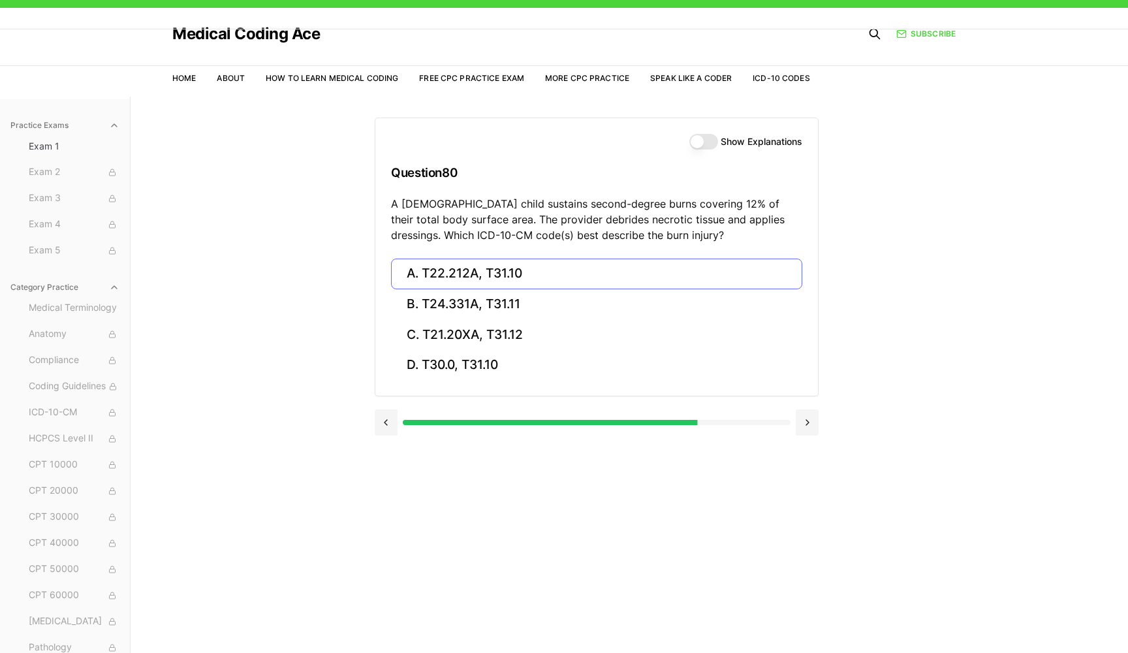
click at [597, 271] on button "A. T22.212A, T31.10" at bounding box center [596, 274] width 411 height 31
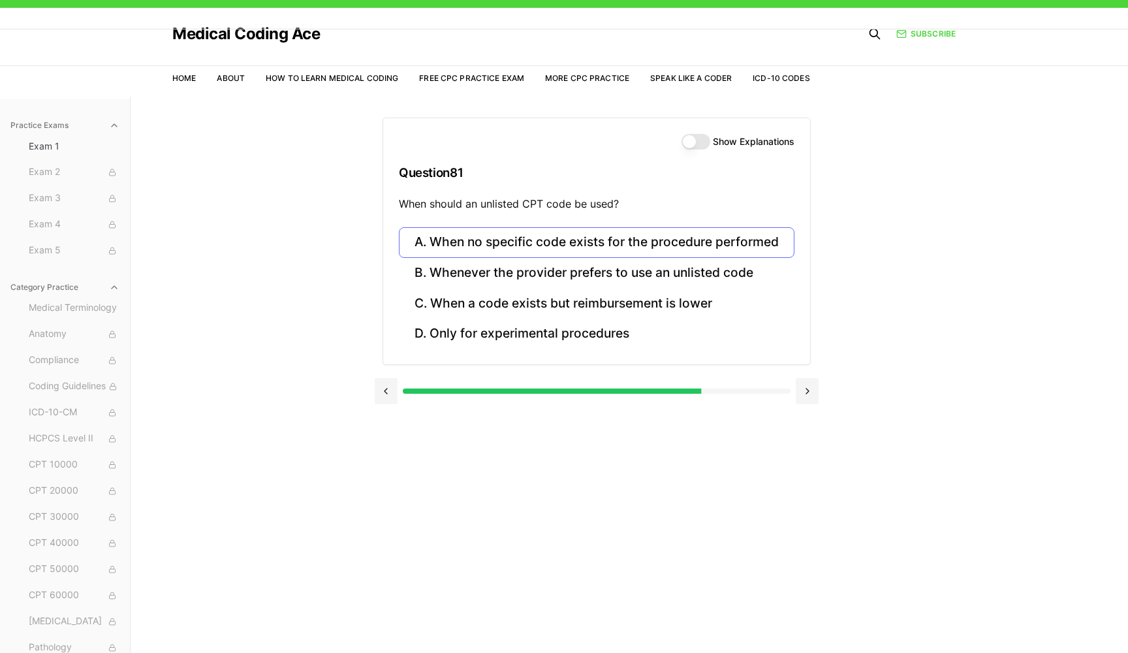
click at [512, 246] on button "A. When no specific code exists for the procedure performed" at bounding box center [597, 242] width 396 height 31
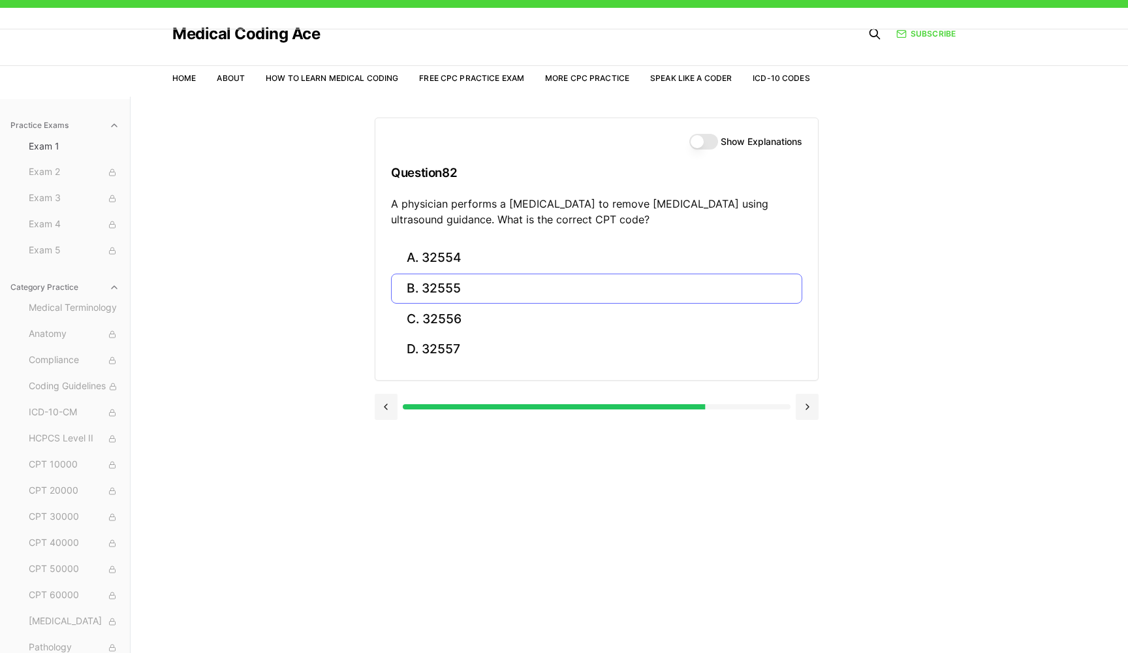
click at [496, 284] on button "B. 32555" at bounding box center [596, 289] width 411 height 31
click at [492, 262] on button "A. 93306" at bounding box center [596, 258] width 411 height 31
click at [492, 262] on button "A. 35301" at bounding box center [596, 258] width 411 height 31
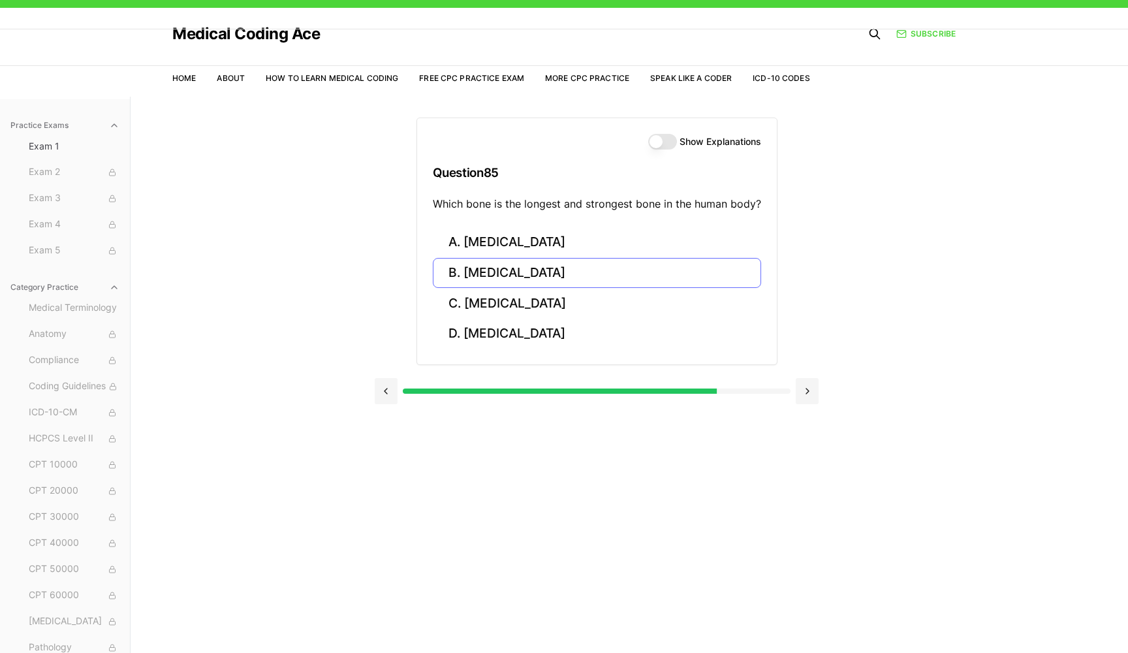
click at [618, 275] on button "B. [MEDICAL_DATA]" at bounding box center [597, 273] width 328 height 31
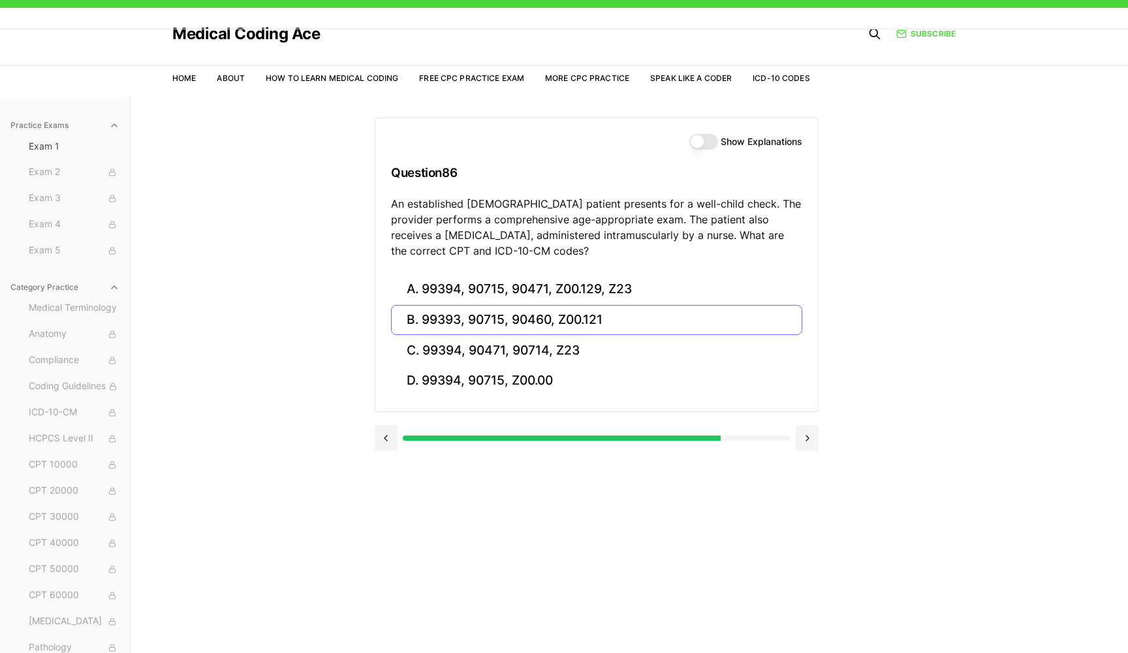
click at [712, 319] on button "B. 99393, 90715, 90460, Z00.121" at bounding box center [596, 320] width 411 height 31
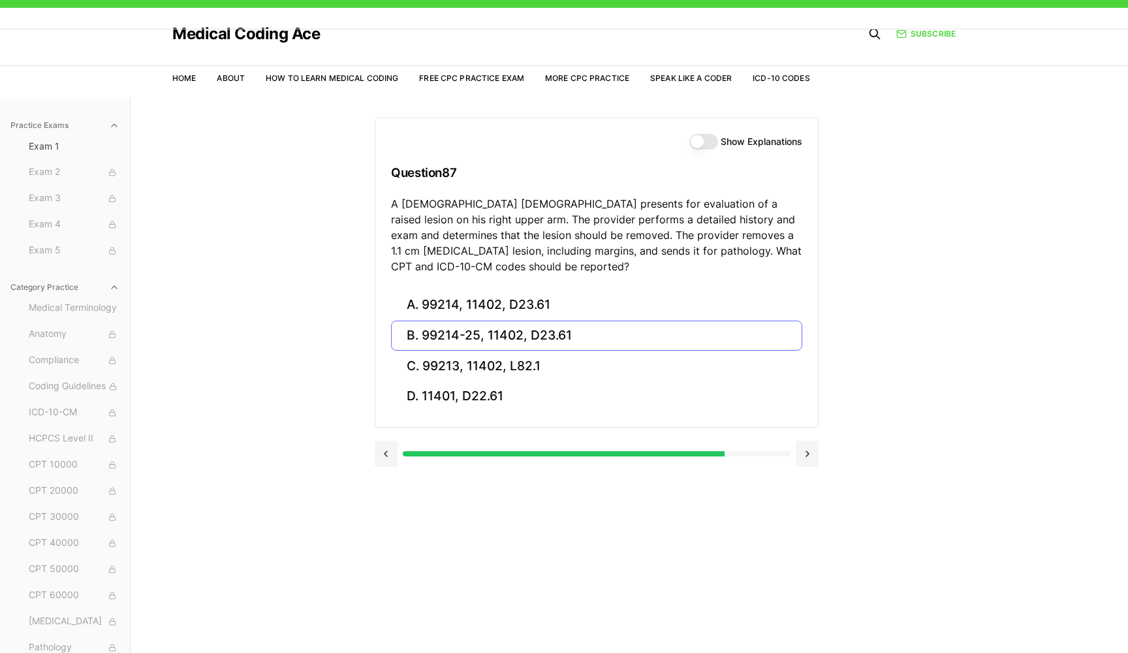
click at [598, 334] on button "B. 99214-25, 11402, D23.61" at bounding box center [596, 336] width 411 height 31
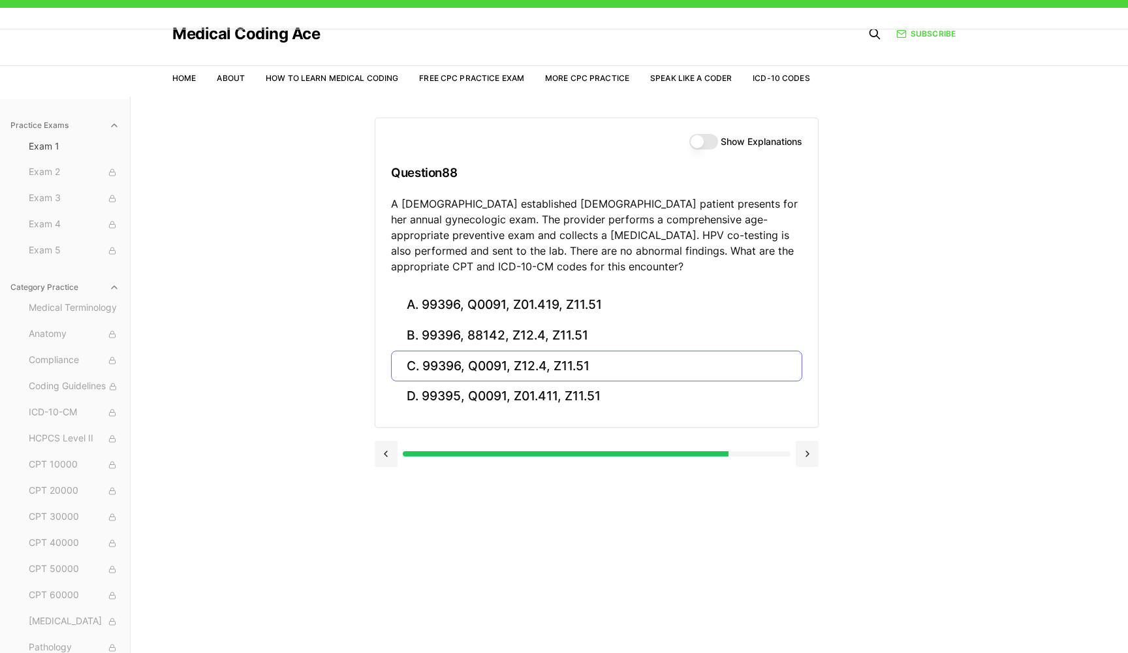
scroll to position [29, 0]
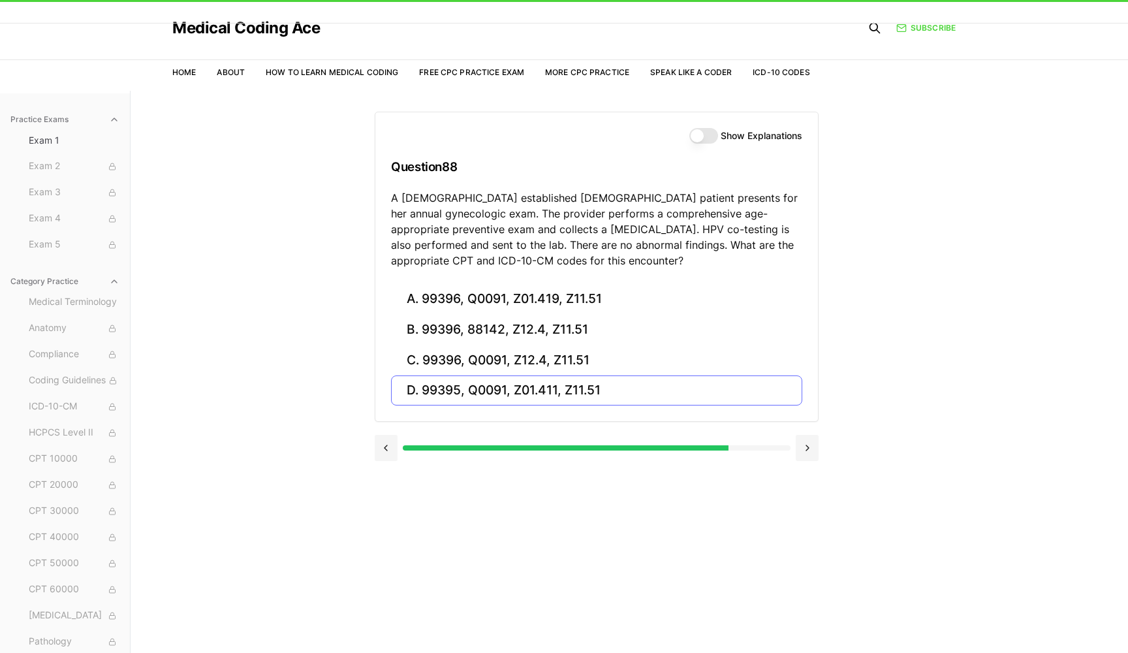
click at [608, 385] on button "D. 99395, Q0091, Z01.411, Z11.51" at bounding box center [596, 390] width 411 height 31
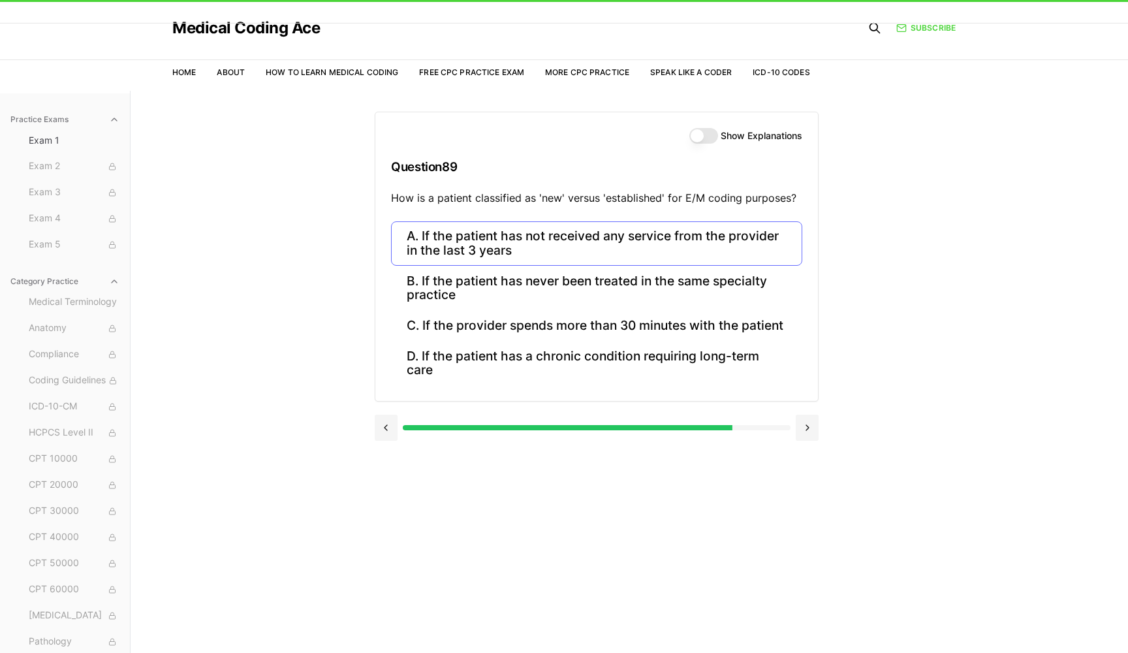
click at [558, 237] on button "A. If the patient has not received any service from the provider in the last 3 …" at bounding box center [596, 243] width 411 height 44
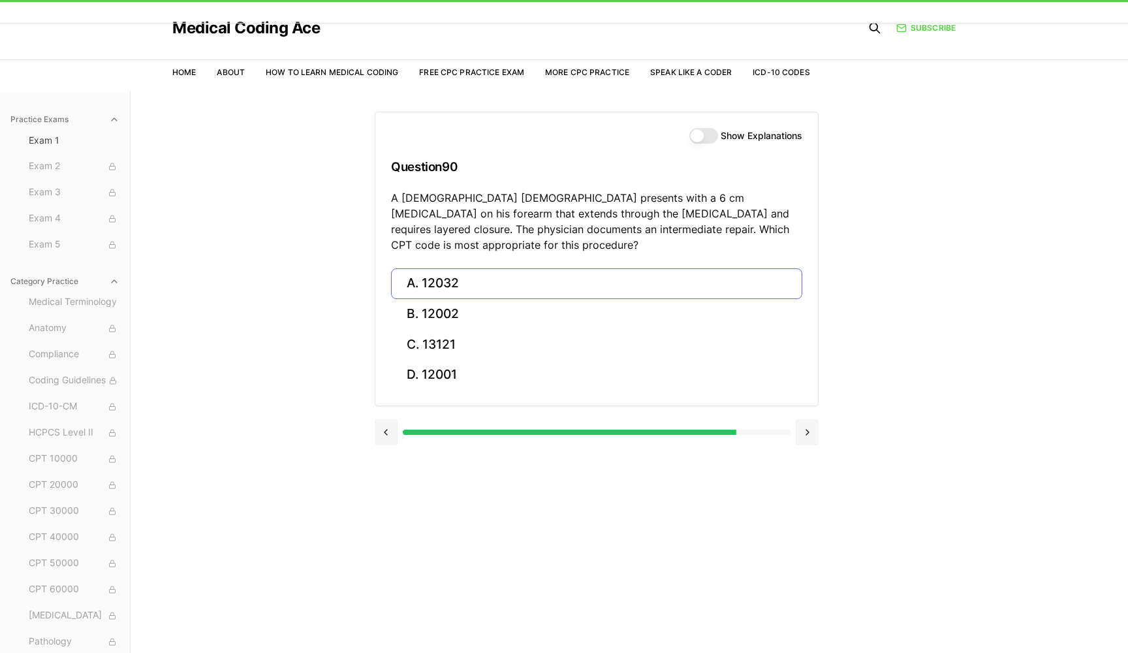
click at [602, 268] on button "A. 12032" at bounding box center [596, 283] width 411 height 31
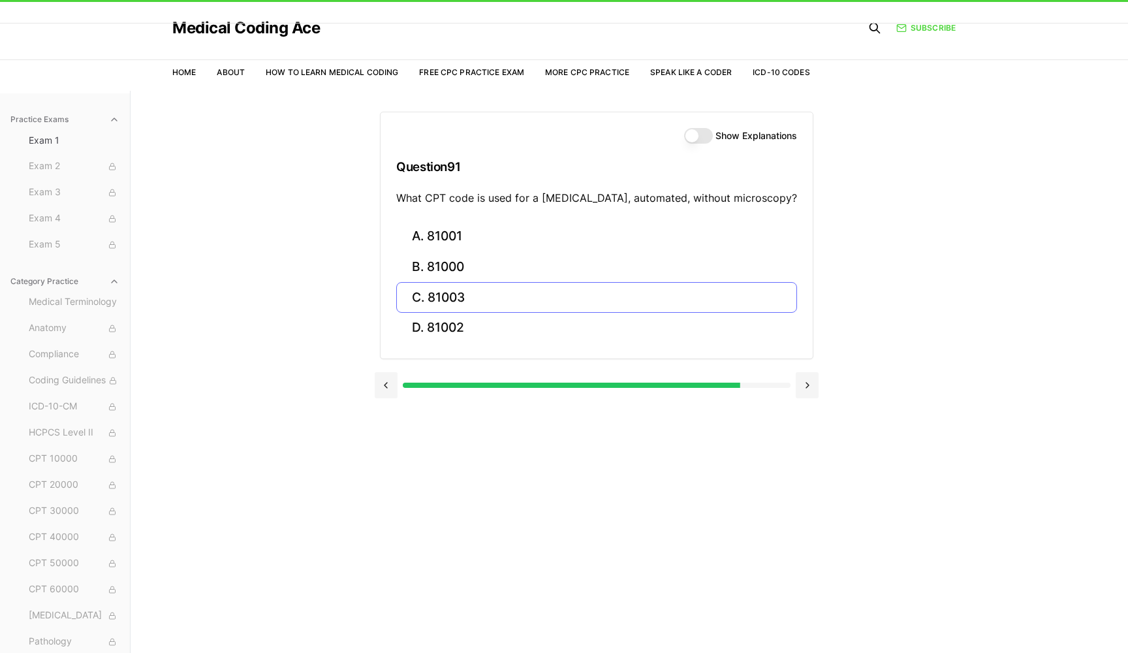
click at [614, 304] on button "C. 81003" at bounding box center [596, 297] width 401 height 31
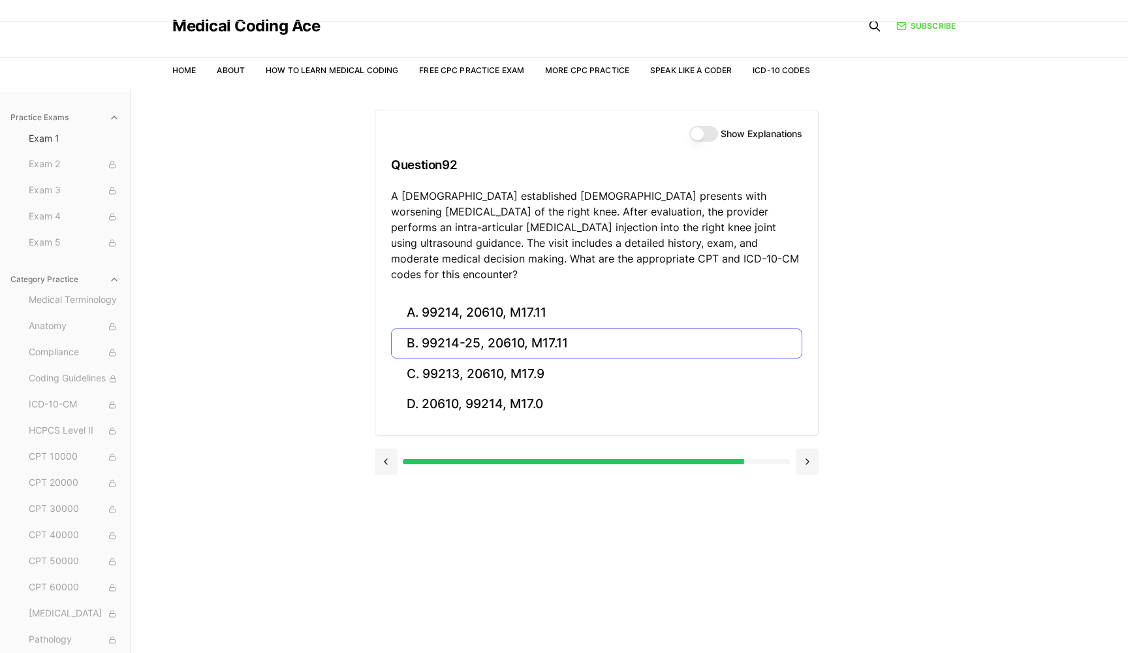
scroll to position [31, 0]
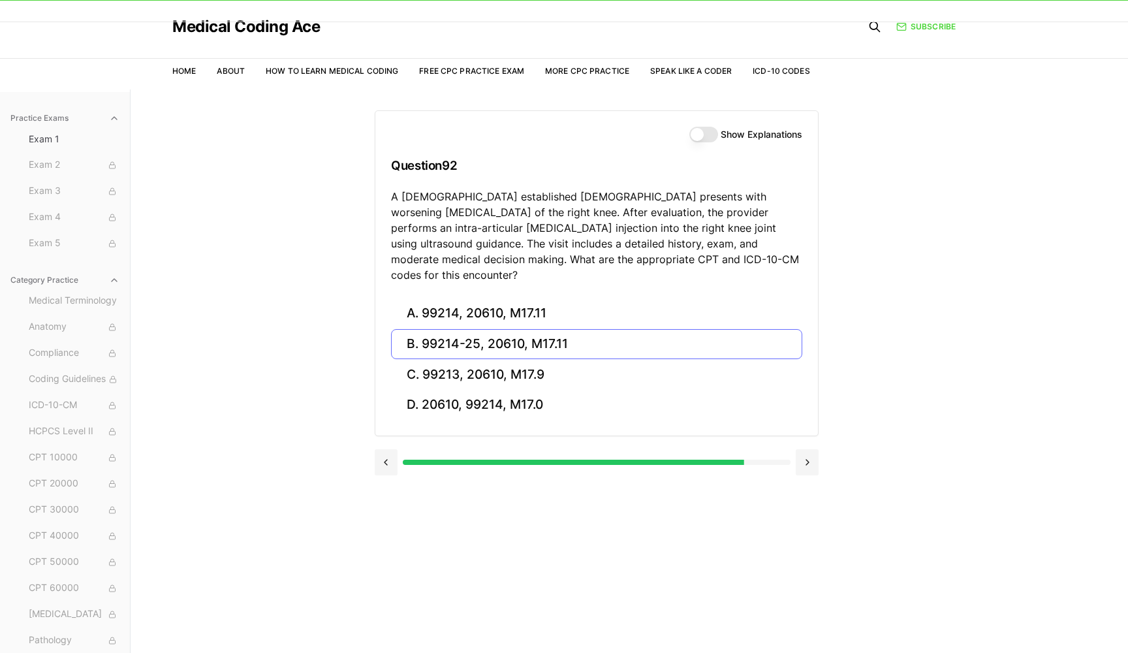
click at [564, 329] on button "B. 99214-25, 20610, M17.11" at bounding box center [596, 344] width 411 height 31
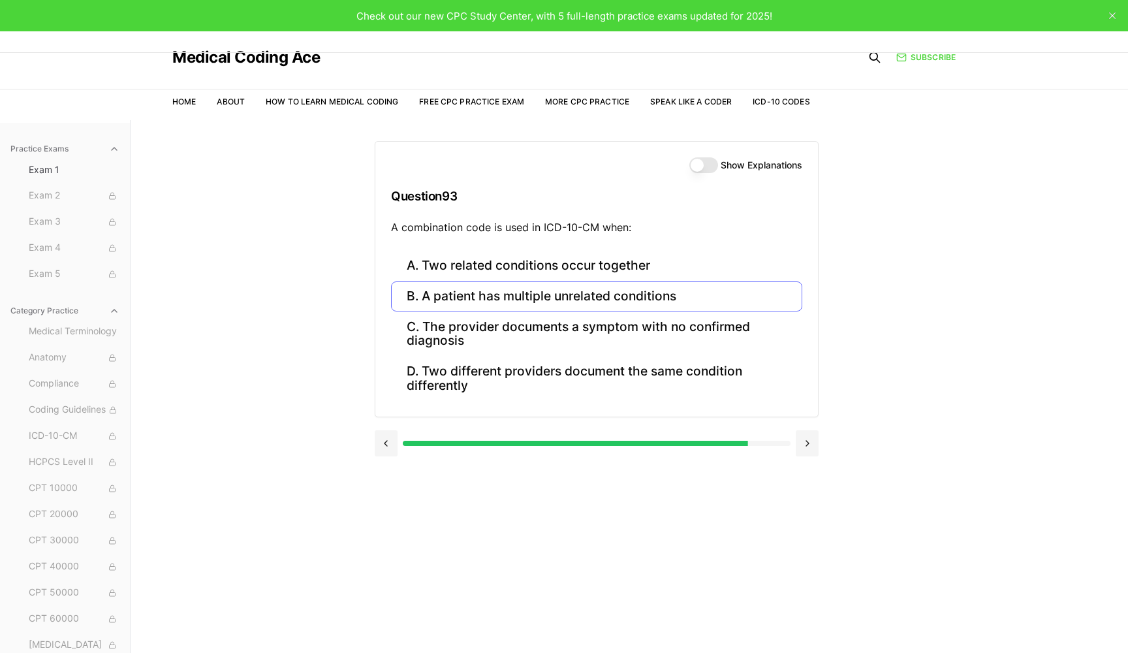
scroll to position [14, 0]
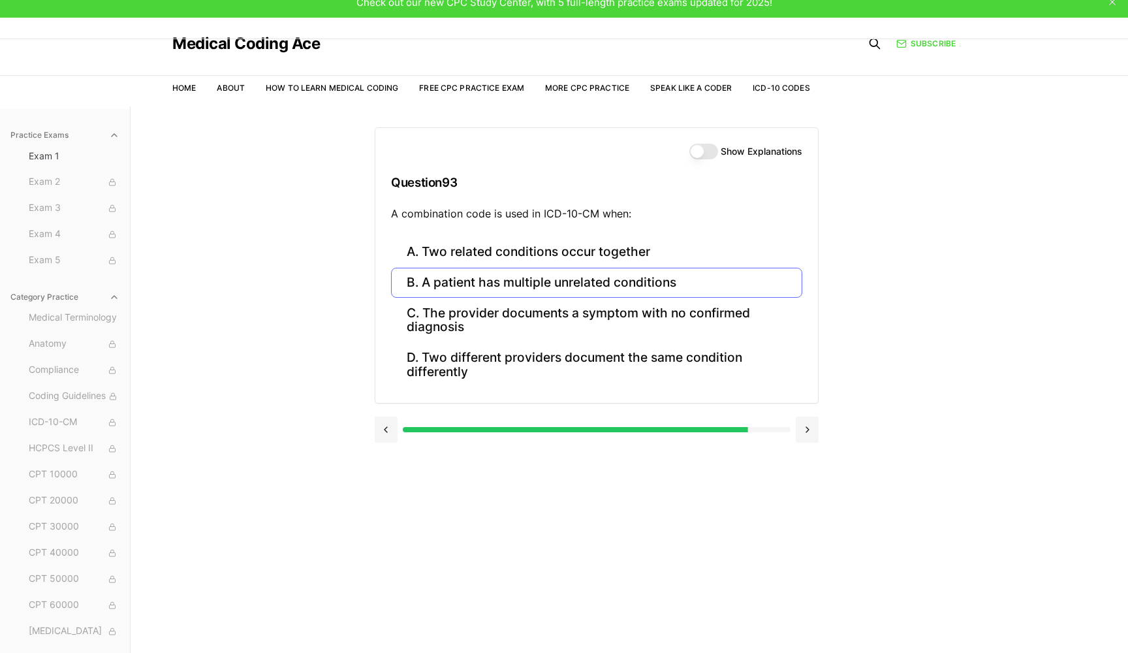
click at [459, 285] on button "B. A patient has multiple unrelated conditions" at bounding box center [596, 283] width 411 height 31
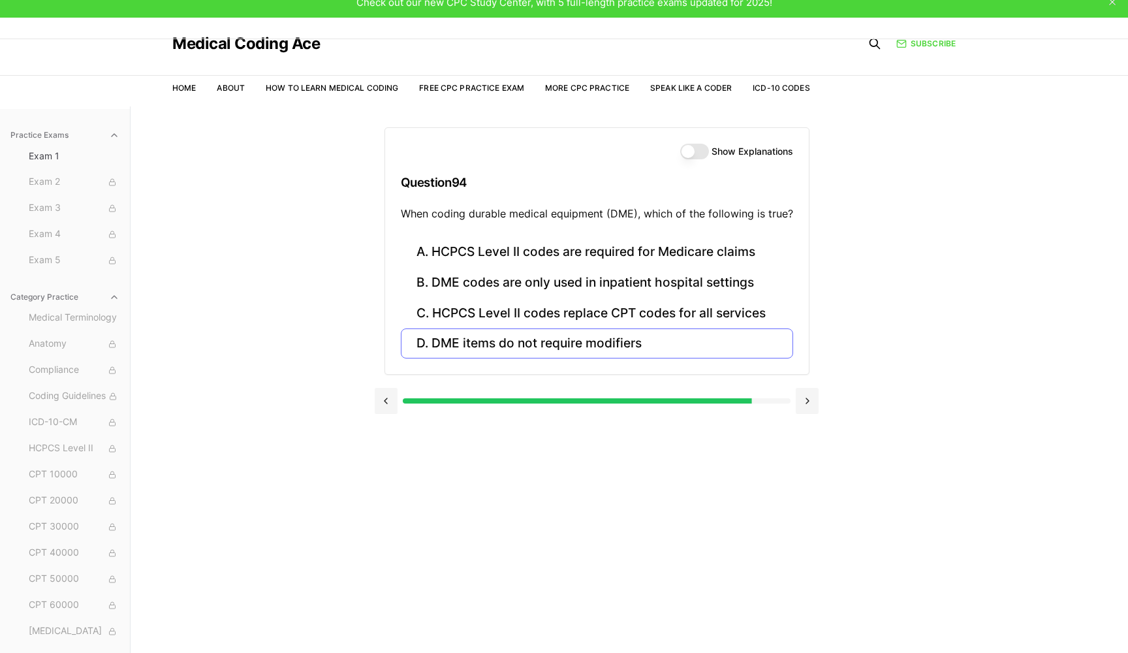
click at [480, 339] on button "D. DME items do not require modifiers" at bounding box center [597, 343] width 392 height 31
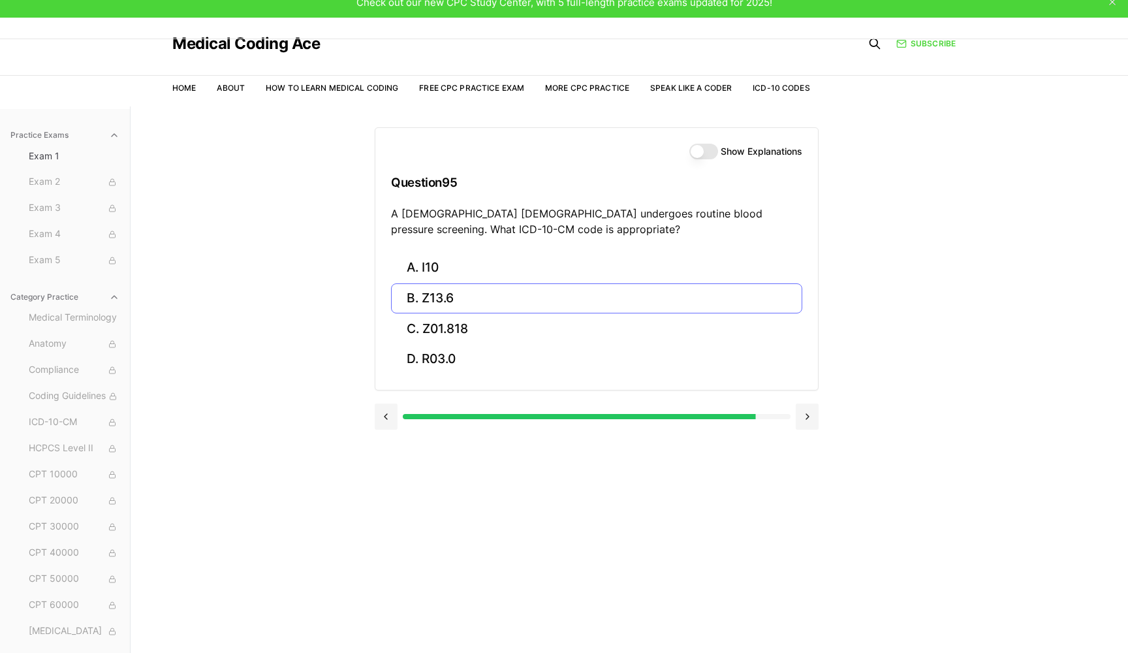
click at [593, 296] on button "B. Z13.6" at bounding box center [596, 298] width 411 height 31
click at [601, 265] on button "A. 46221" at bounding box center [596, 268] width 411 height 31
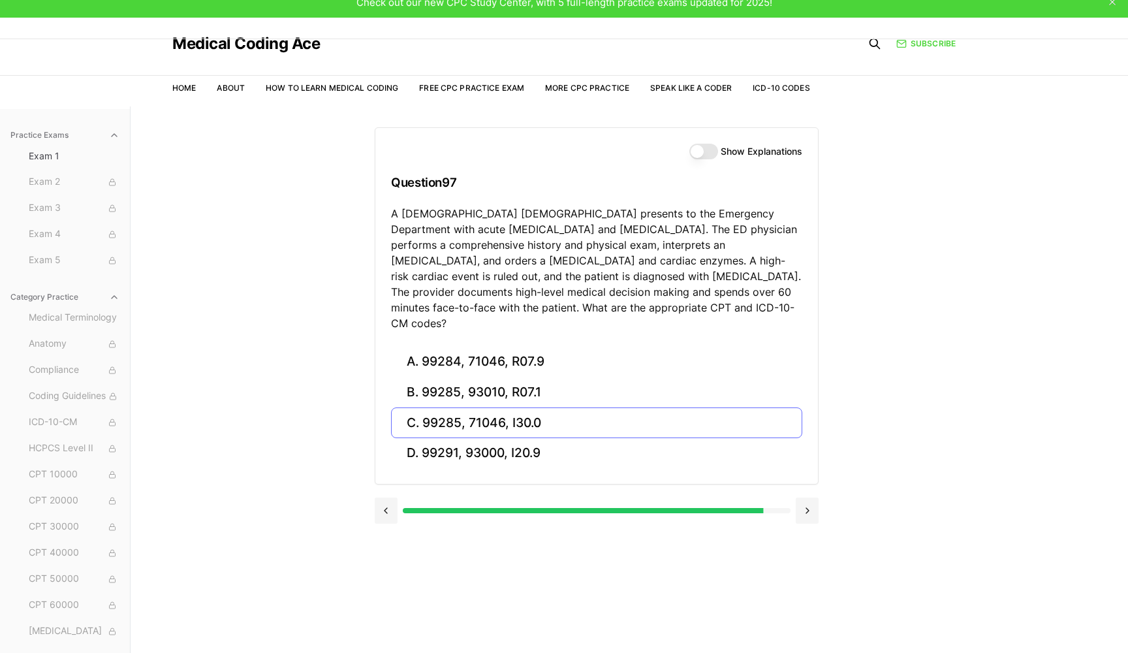
click at [563, 407] on button "C. 99285, 71046, I30.0" at bounding box center [596, 422] width 411 height 31
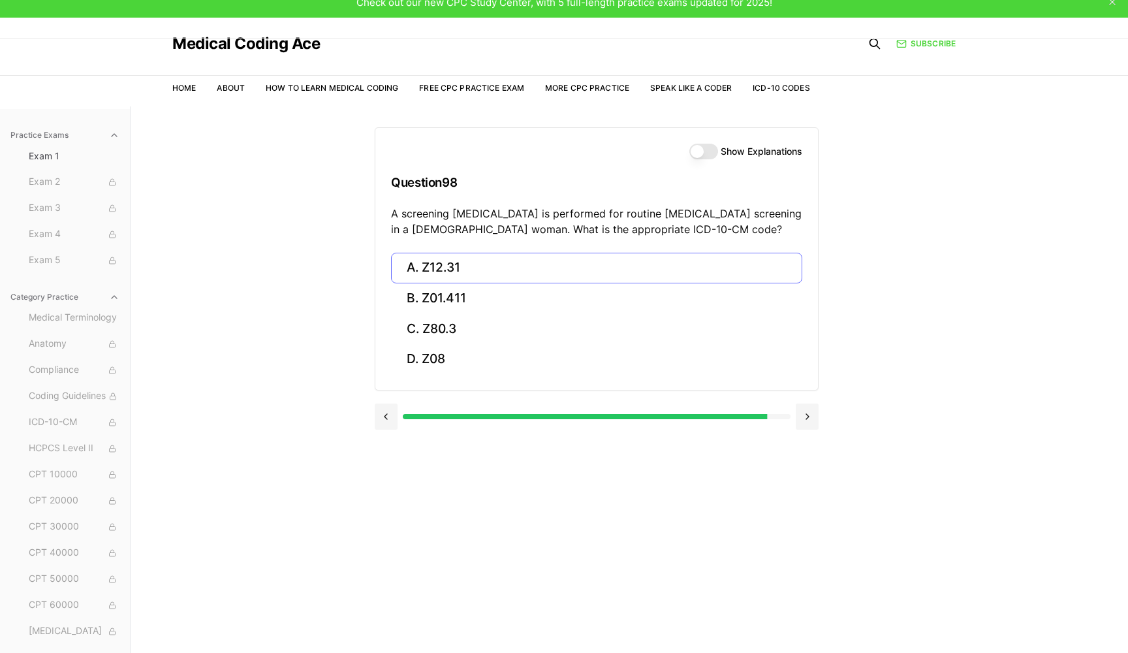
click at [525, 269] on button "A. Z12.31" at bounding box center [596, 268] width 411 height 31
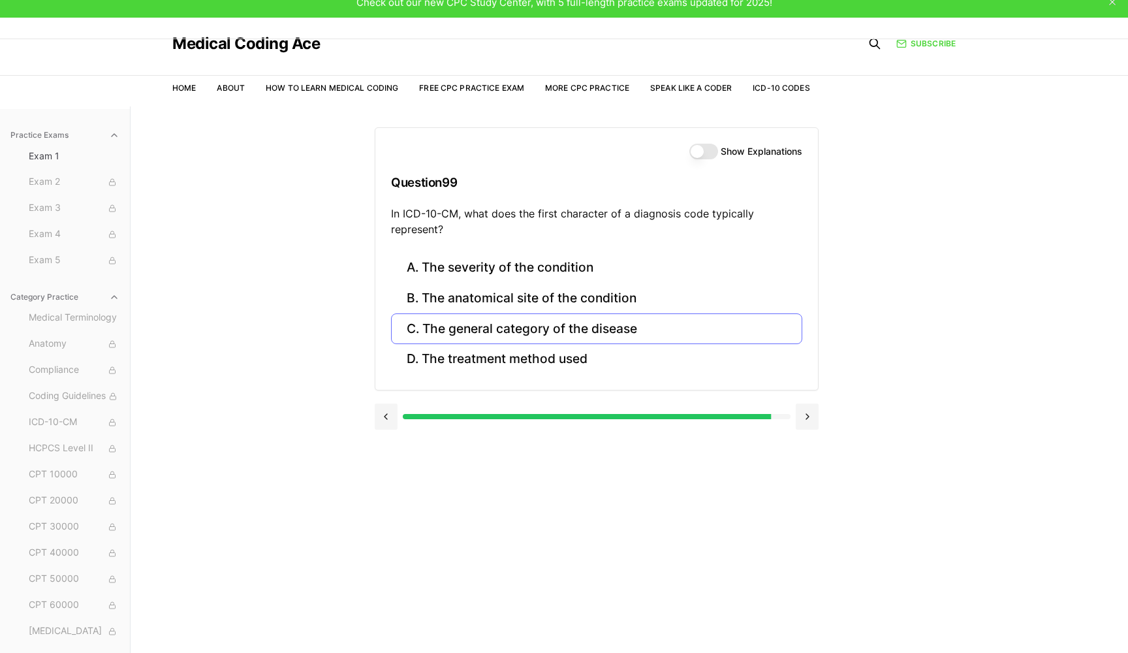
click at [618, 338] on button "C. The general category of the disease" at bounding box center [596, 328] width 411 height 31
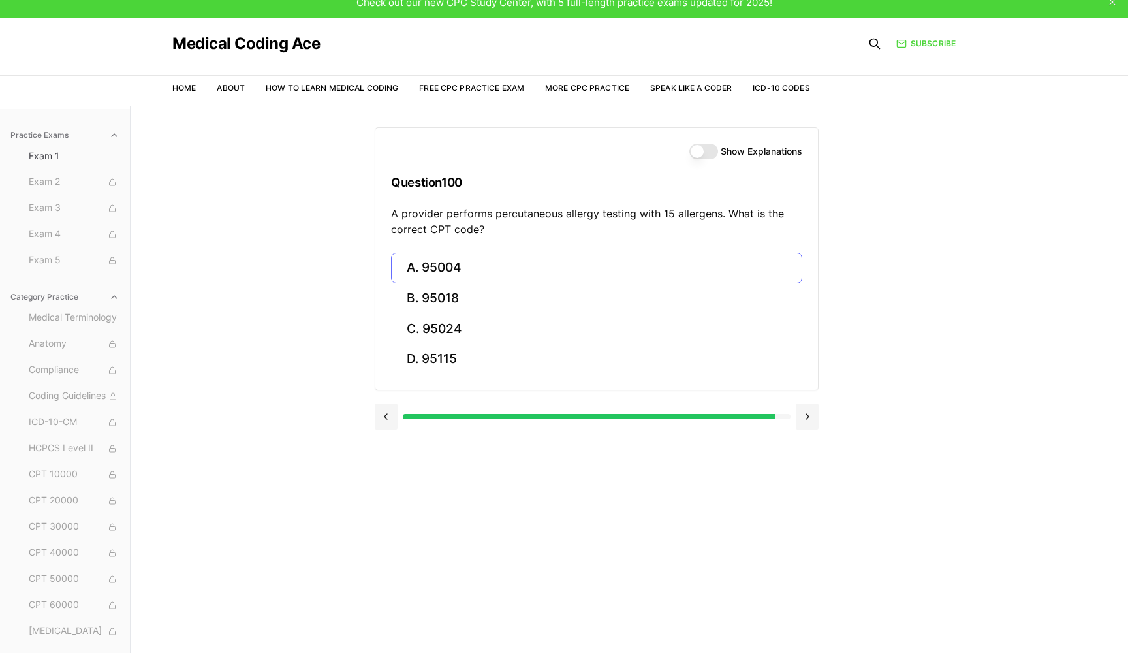
click at [583, 265] on button "A. 95004" at bounding box center [596, 268] width 411 height 31
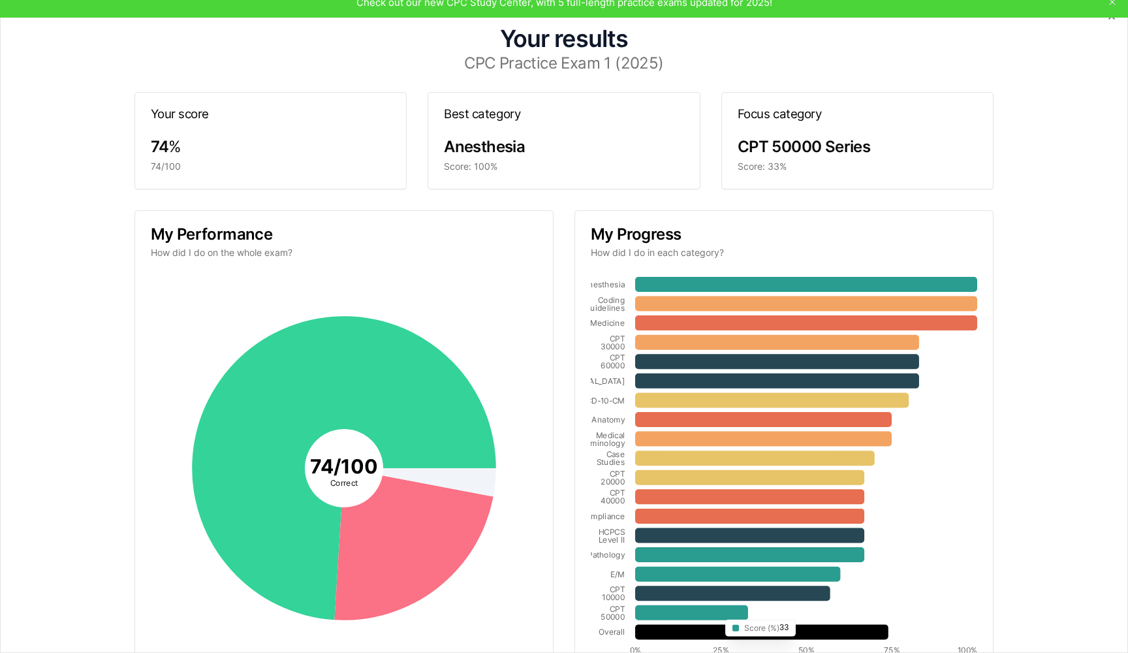
scroll to position [0, 0]
